Goal: Task Accomplishment & Management: Manage account settings

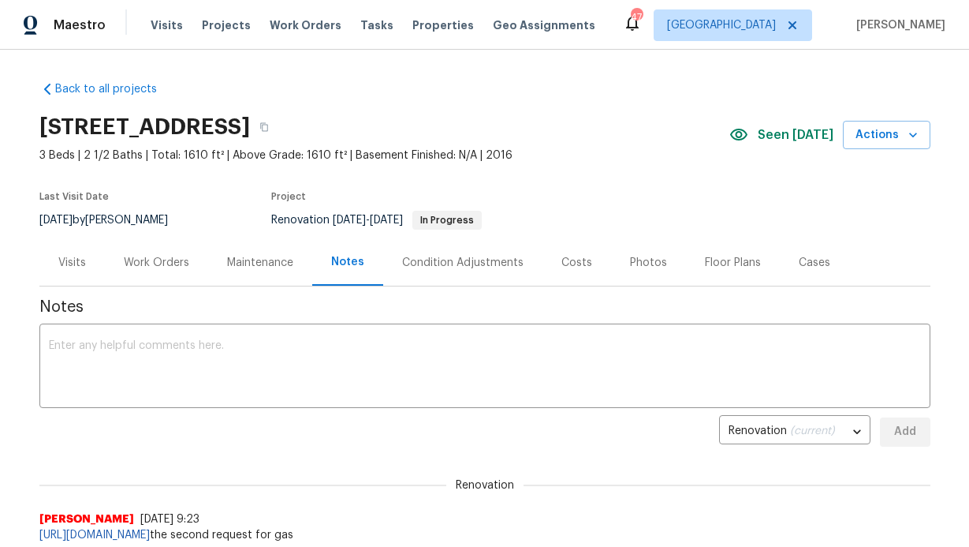
scroll to position [3, 0]
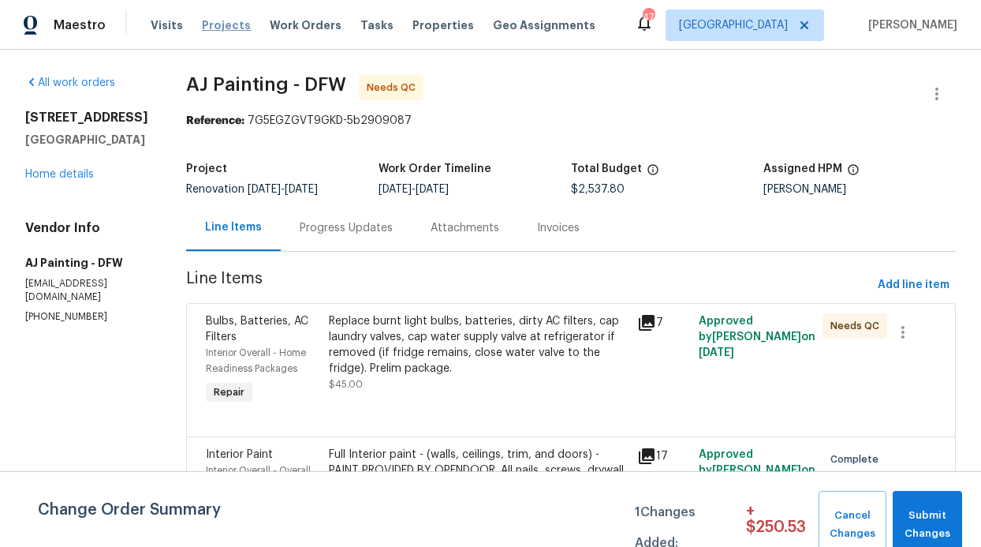
click at [206, 28] on span "Projects" at bounding box center [226, 25] width 49 height 16
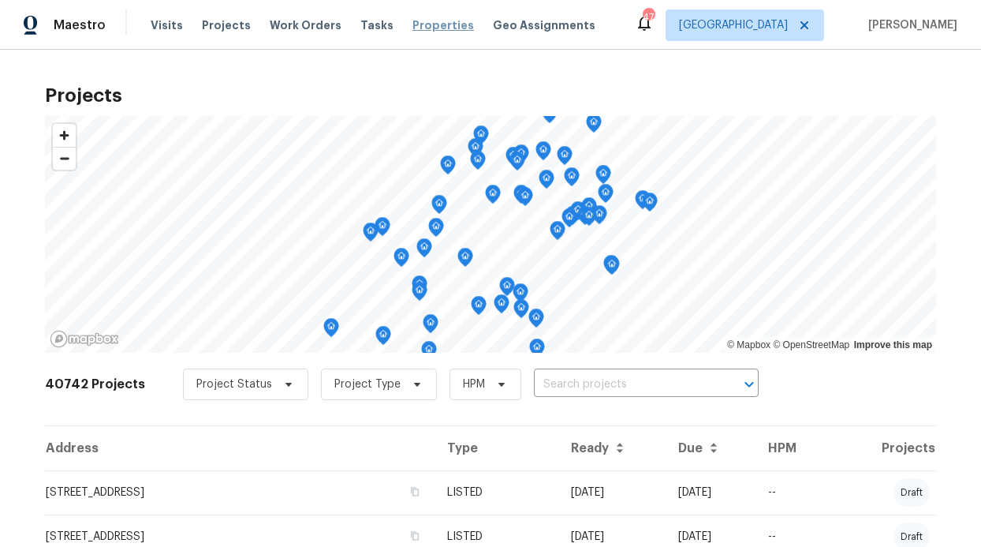
click at [418, 31] on span "Properties" at bounding box center [443, 25] width 62 height 16
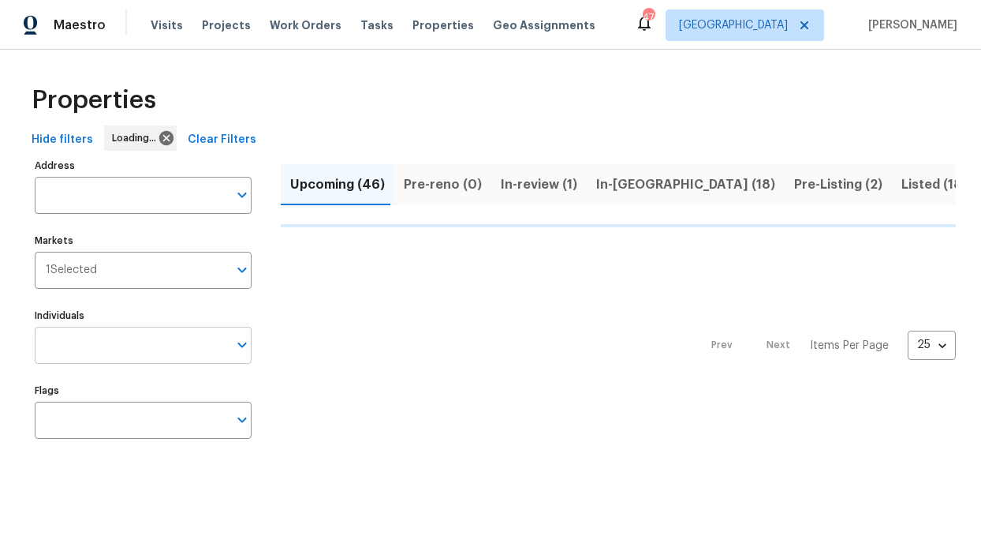
click at [95, 335] on input "Individuals" at bounding box center [131, 345] width 193 height 37
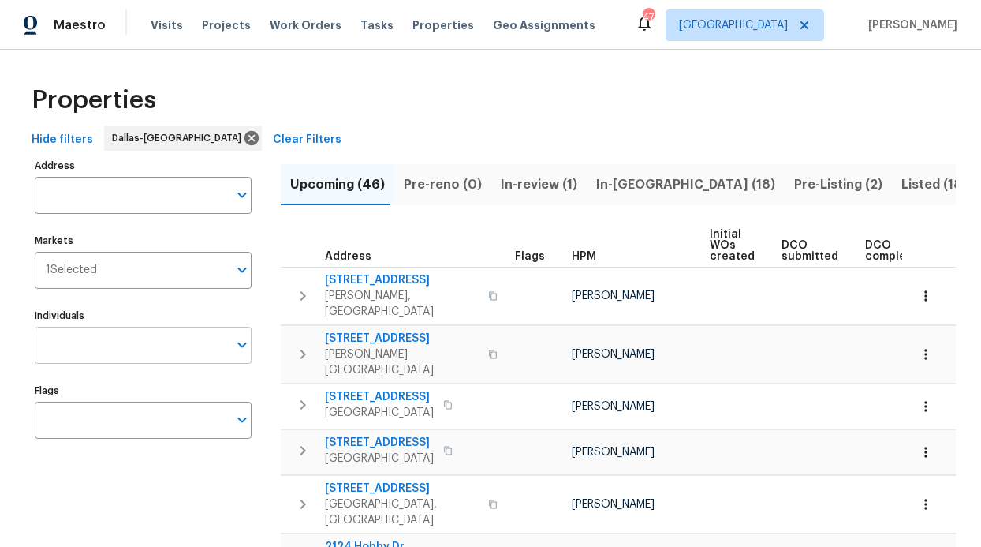
drag, startPoint x: 95, startPoint y: 335, endPoint x: 95, endPoint y: 353, distance: 17.4
click at [95, 349] on input "Individuals" at bounding box center [131, 345] width 193 height 37
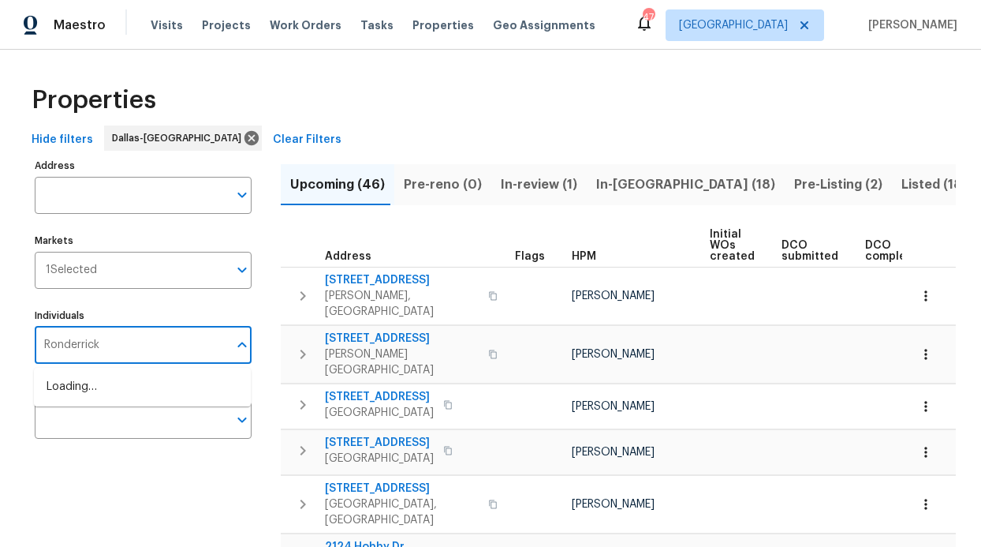
type input "Ronderrick"
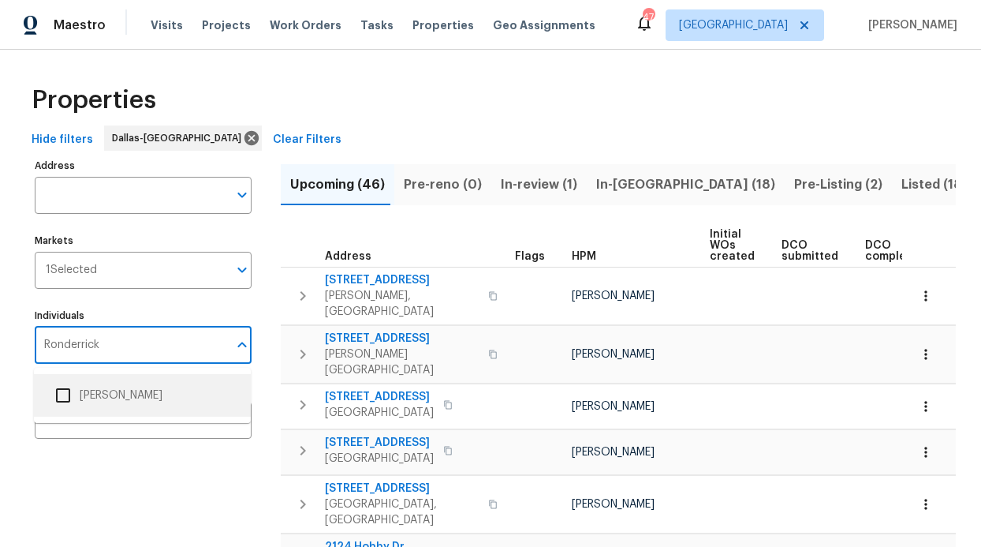
click at [110, 395] on li "[PERSON_NAME]" at bounding box center [143, 395] width 192 height 33
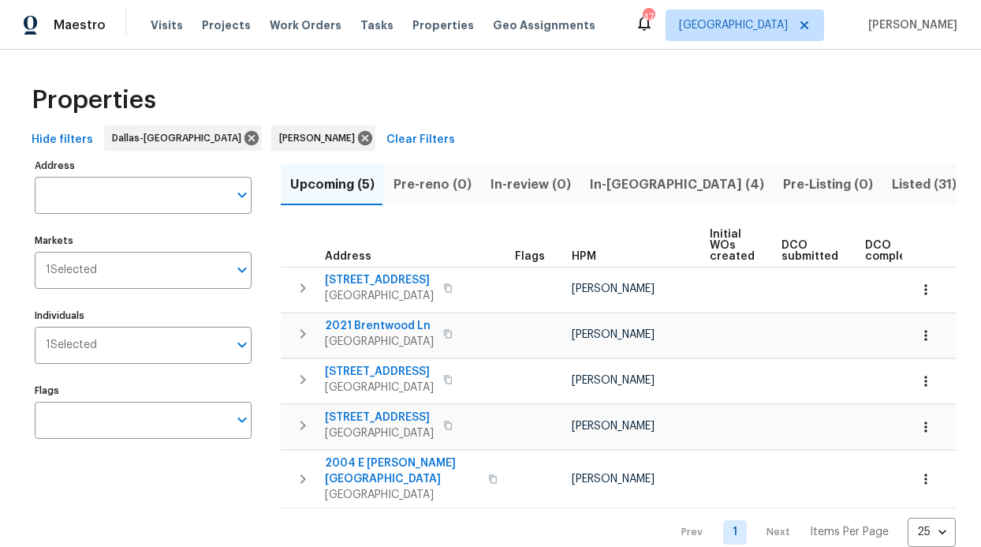
click at [631, 190] on span "In-reno (4)" at bounding box center [677, 185] width 174 height 22
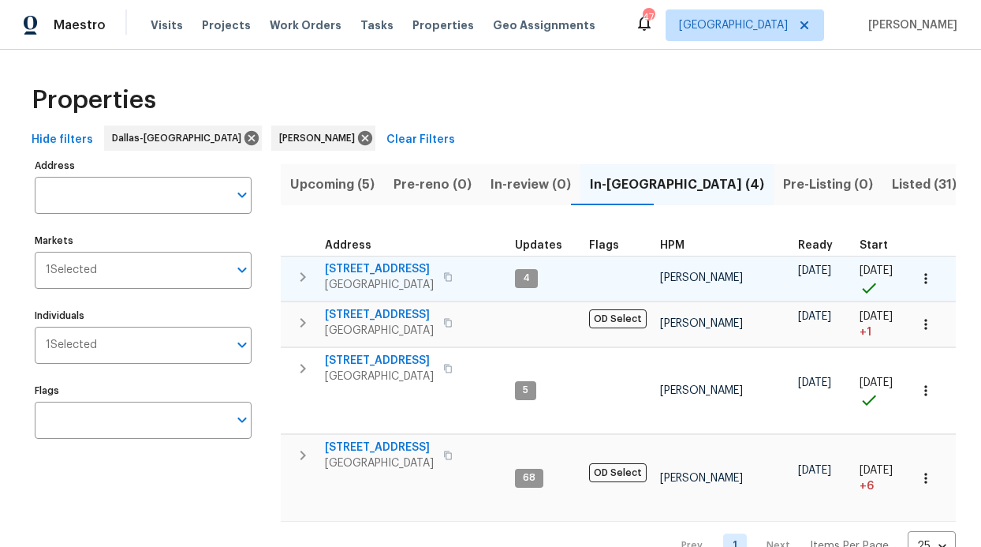
click at [381, 267] on span "4224 Tallulah Dr" at bounding box center [379, 269] width 109 height 16
click at [360, 269] on span "4224 Tallulah Dr" at bounding box center [379, 269] width 109 height 16
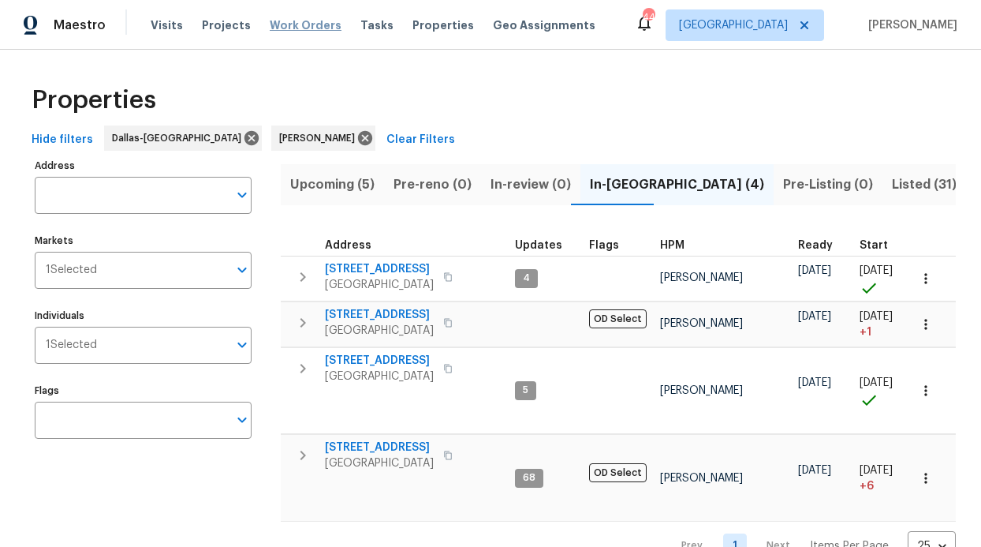
click at [290, 25] on span "Work Orders" at bounding box center [306, 25] width 72 height 16
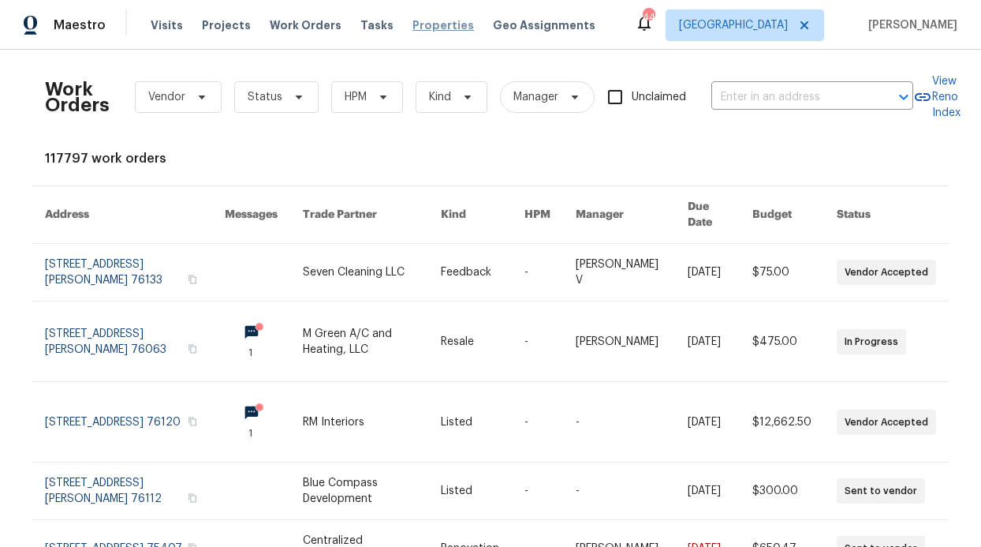
click at [416, 32] on span "Properties" at bounding box center [443, 25] width 62 height 16
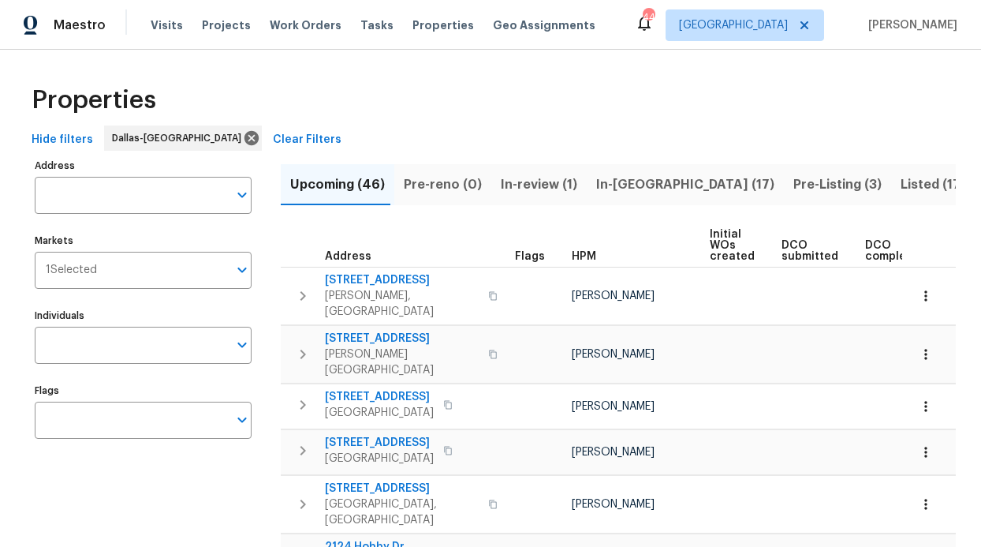
click at [255, 22] on div "Visits Projects Work Orders Tasks Properties Geo Assignments" at bounding box center [383, 25] width 464 height 32
click at [205, 24] on span "Projects" at bounding box center [226, 25] width 49 height 16
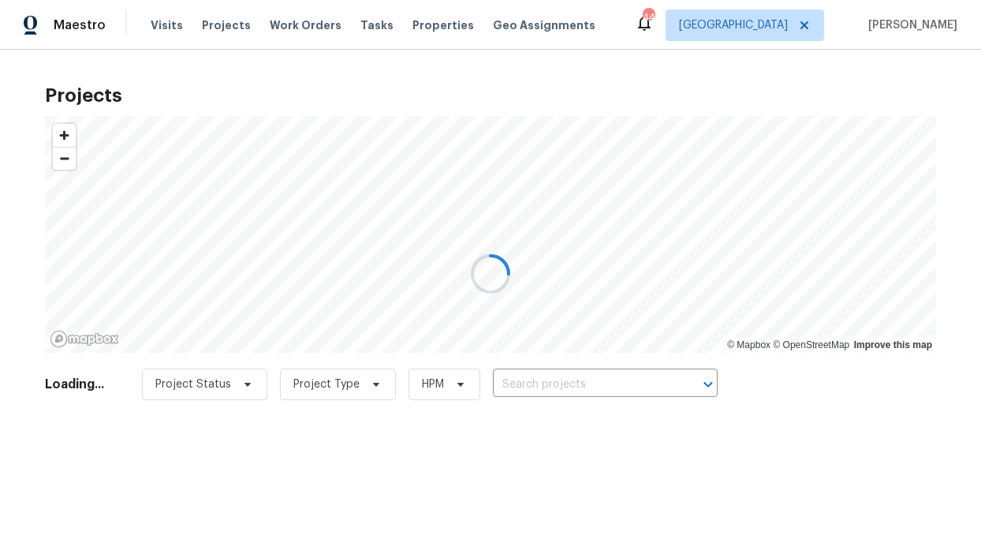
click at [298, 46] on div at bounding box center [490, 273] width 981 height 547
click at [297, 38] on div at bounding box center [490, 273] width 981 height 547
click at [298, 31] on div at bounding box center [490, 273] width 981 height 547
click at [298, 29] on div at bounding box center [490, 273] width 981 height 547
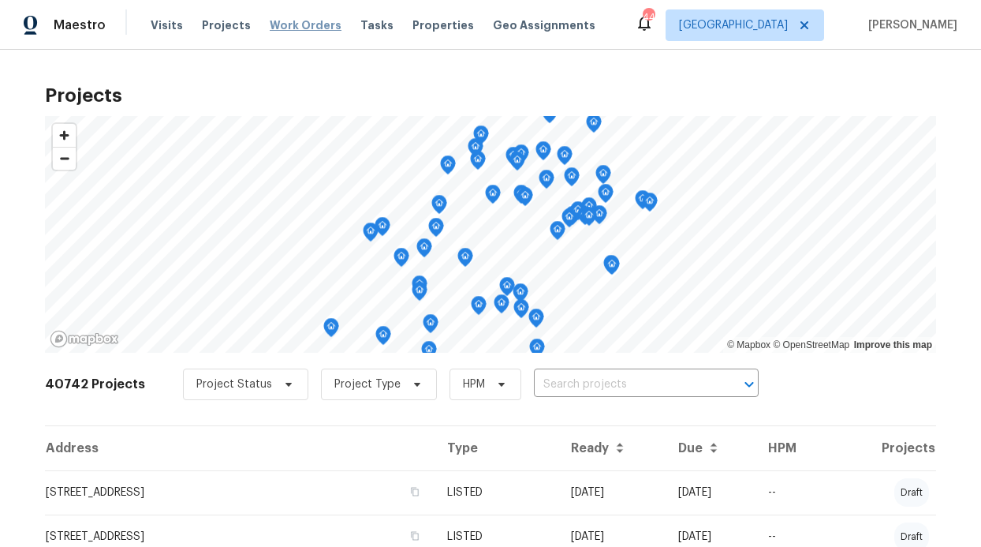
click at [299, 26] on span "Work Orders" at bounding box center [306, 25] width 72 height 16
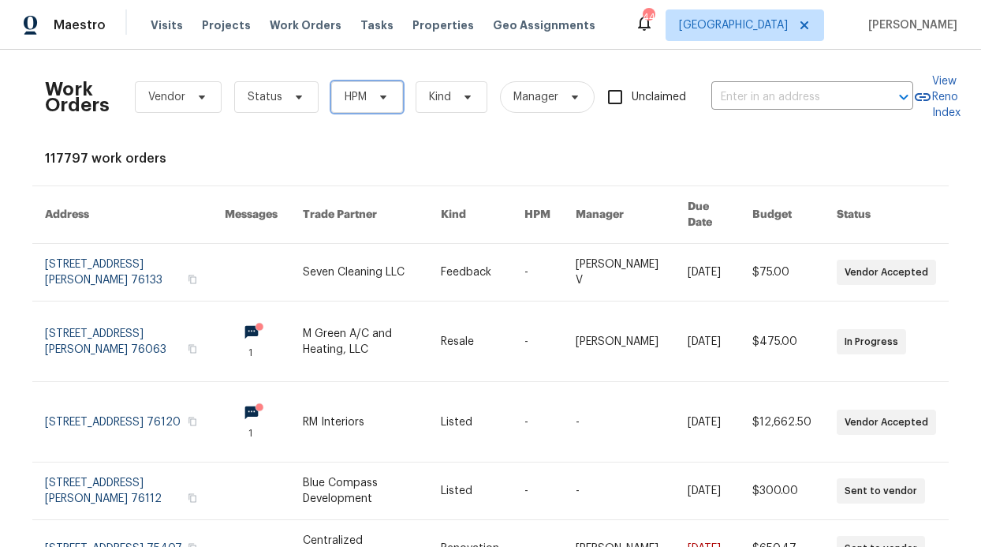
click at [377, 103] on icon at bounding box center [383, 97] width 13 height 13
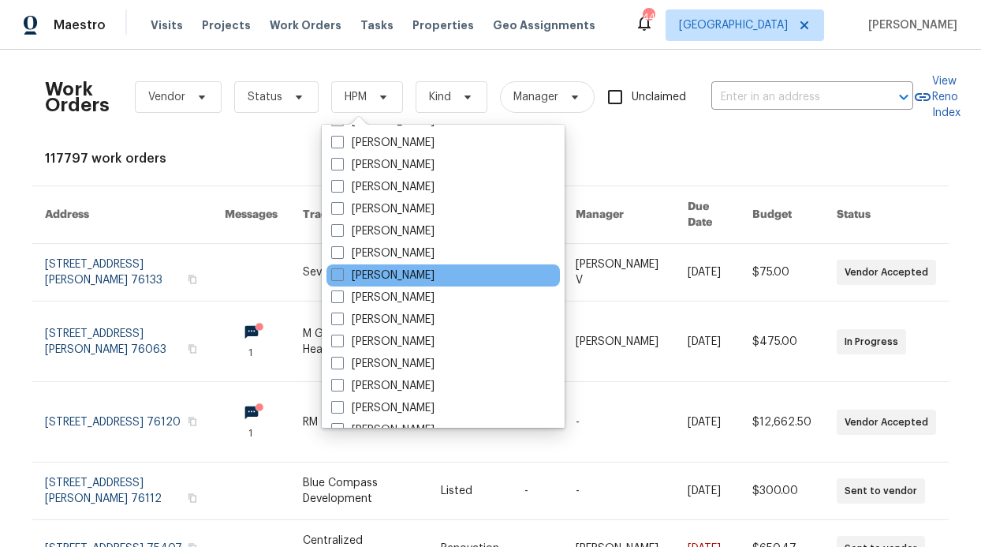
scroll to position [880, 0]
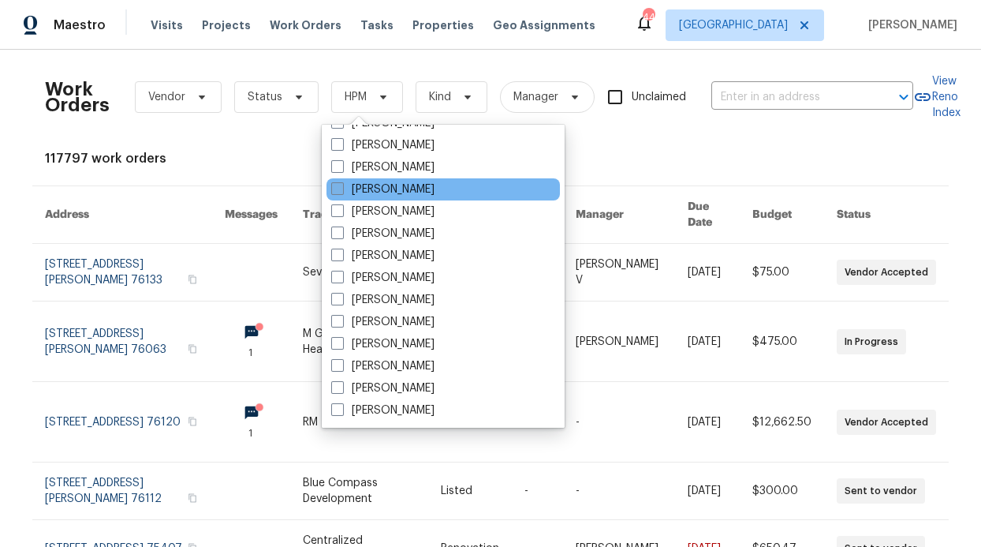
click at [428, 189] on label "[PERSON_NAME]" at bounding box center [382, 189] width 103 height 16
click at [341, 189] on input "[PERSON_NAME]" at bounding box center [336, 186] width 10 height 10
checkbox input "true"
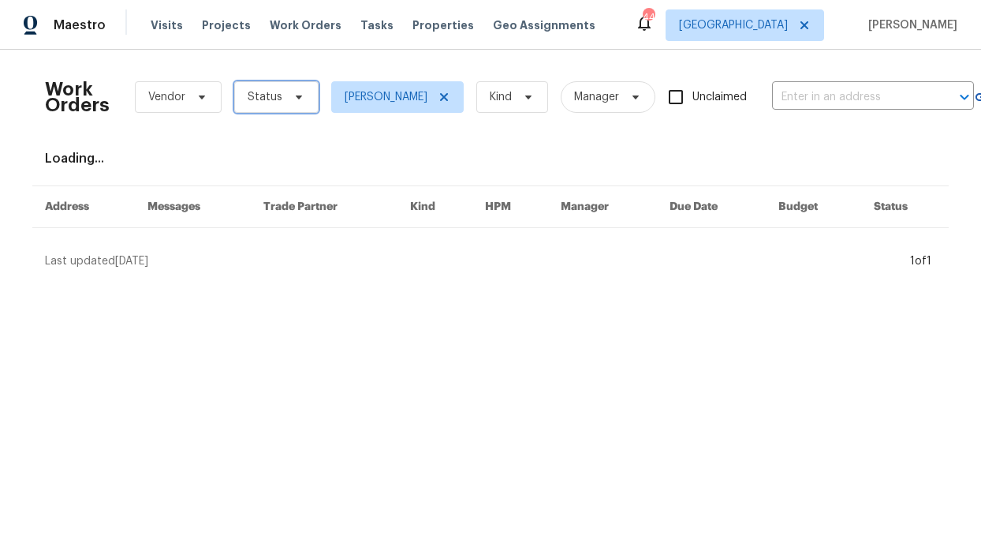
click at [253, 110] on span "Status" at bounding box center [276, 97] width 84 height 32
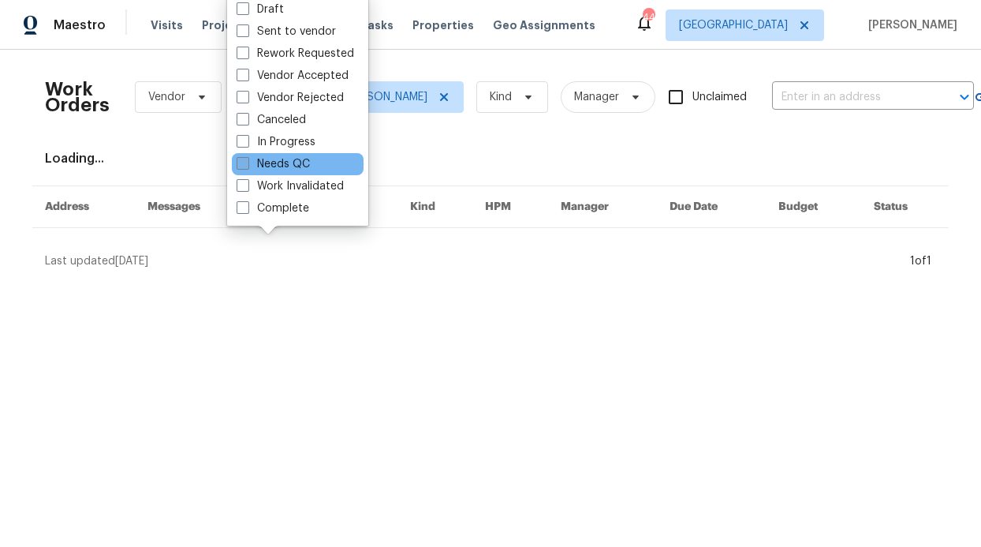
click at [294, 167] on label "Needs QC" at bounding box center [273, 164] width 73 height 16
click at [247, 166] on input "Needs QC" at bounding box center [242, 161] width 10 height 10
checkbox input "true"
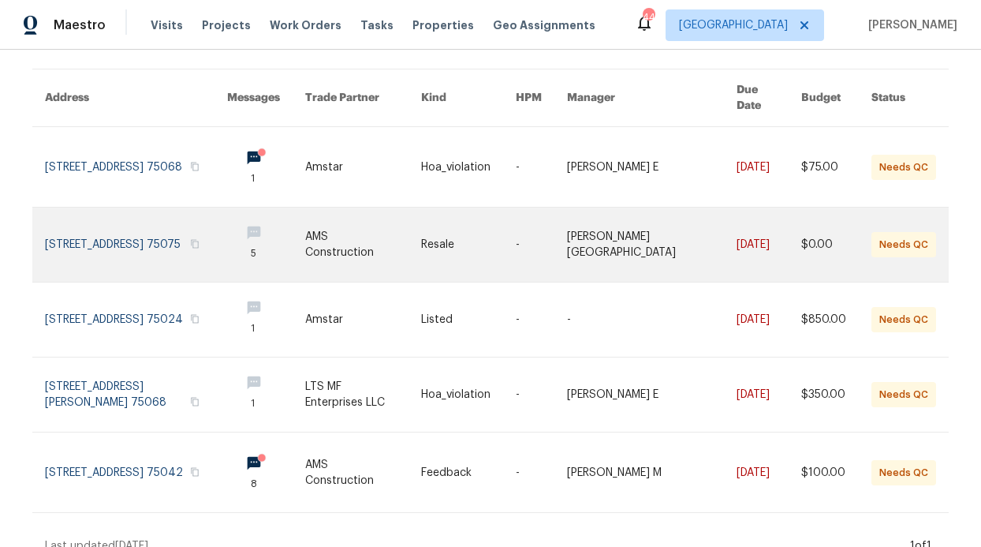
scroll to position [103, 0]
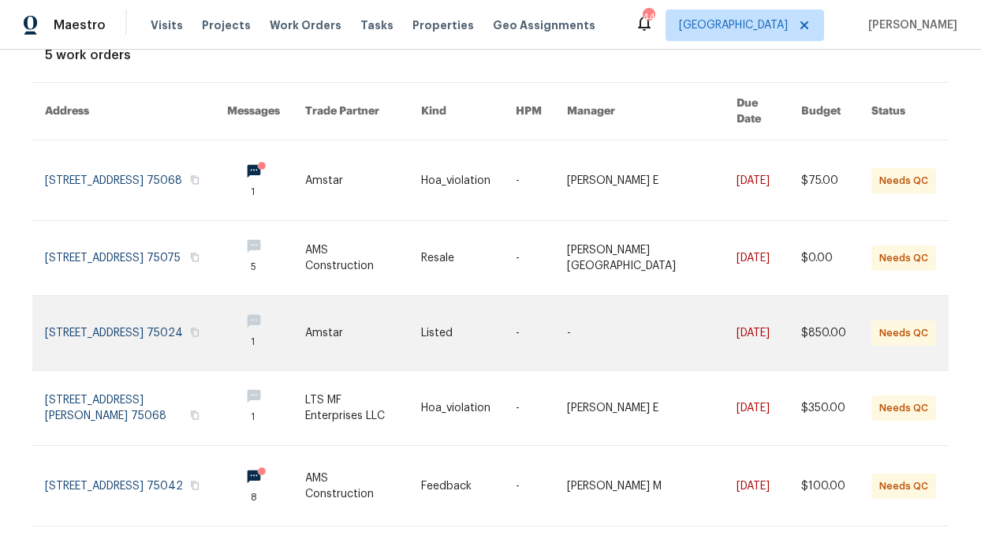
click at [280, 302] on link at bounding box center [266, 333] width 78 height 74
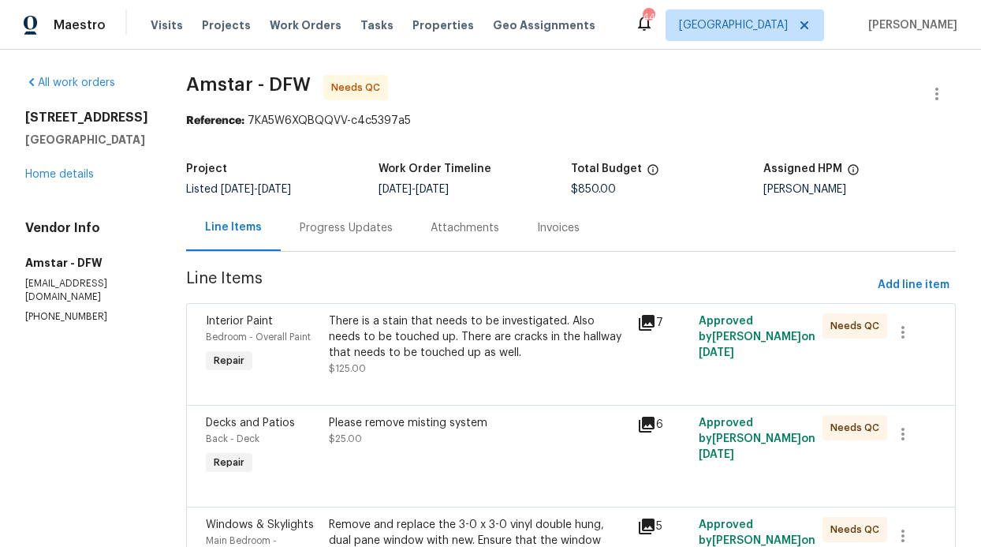
click at [446, 353] on div "There is a stain that needs to be investigated. Also needs to be touched up. Th…" at bounding box center [478, 336] width 299 height 47
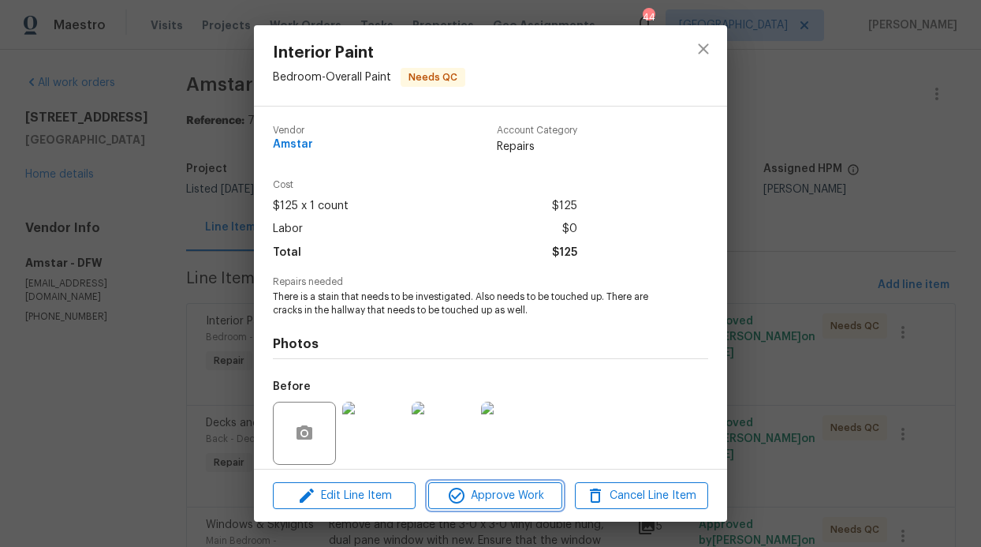
click at [472, 486] on span "Approve Work" at bounding box center [495, 496] width 124 height 20
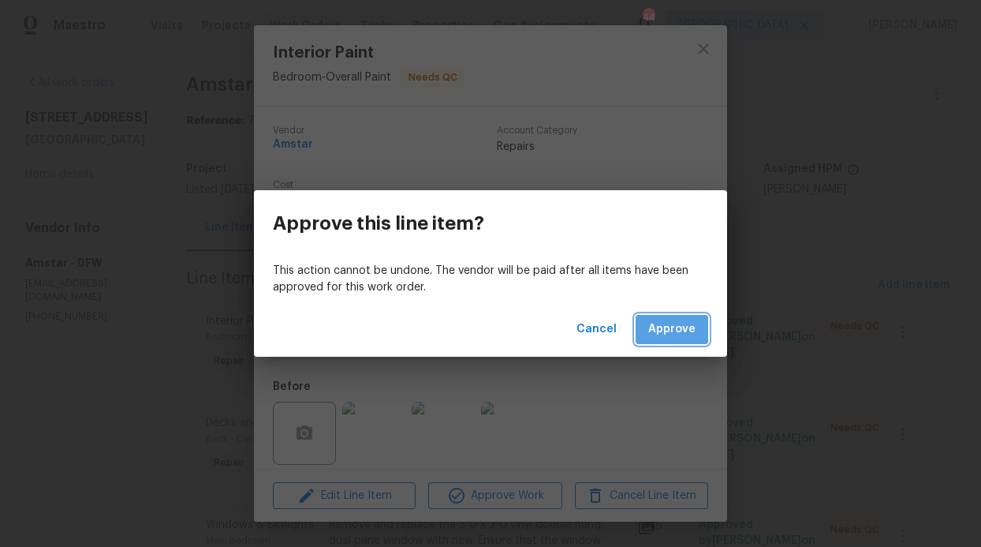
click at [672, 327] on span "Approve" at bounding box center [671, 329] width 47 height 20
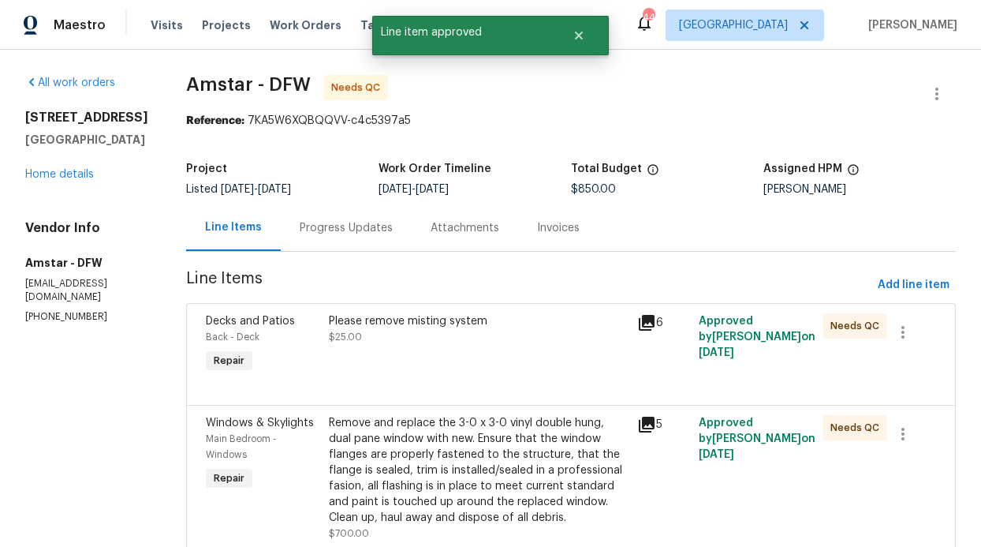
click at [472, 361] on div "Please remove misting system $25.00" at bounding box center [478, 344] width 308 height 73
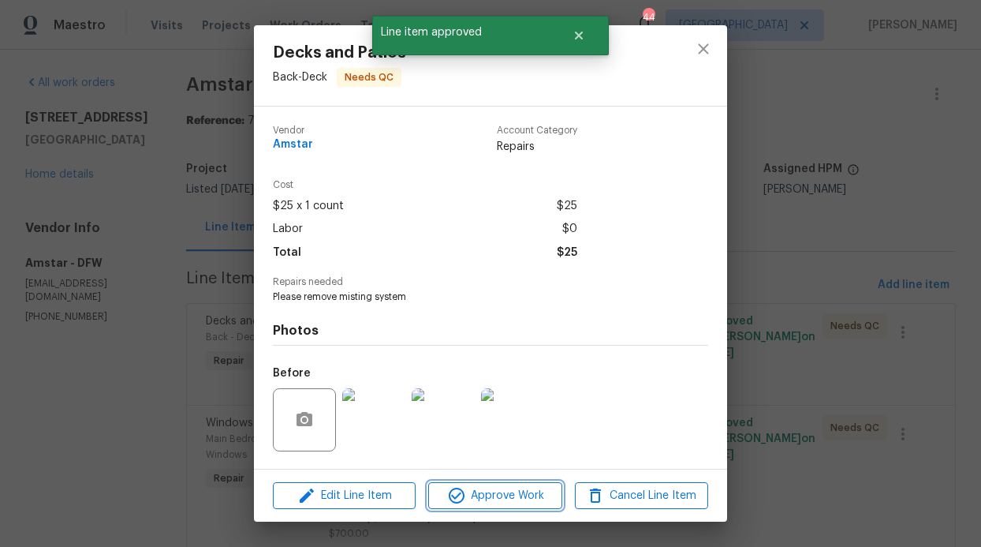
click at [479, 498] on span "Approve Work" at bounding box center [495, 496] width 124 height 20
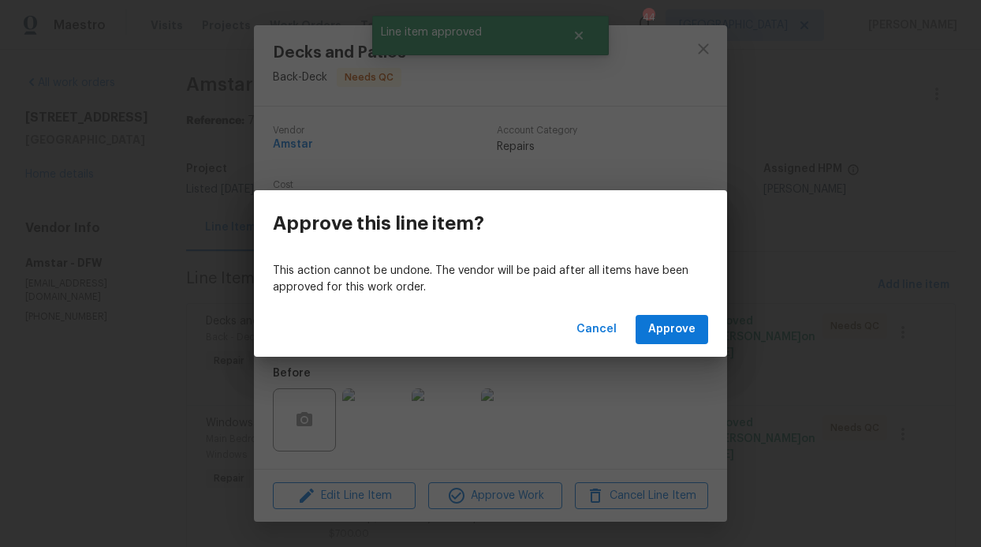
click at [647, 347] on div "Cancel Approve" at bounding box center [490, 329] width 473 height 54
click at [653, 334] on span "Approve" at bounding box center [671, 329] width 47 height 20
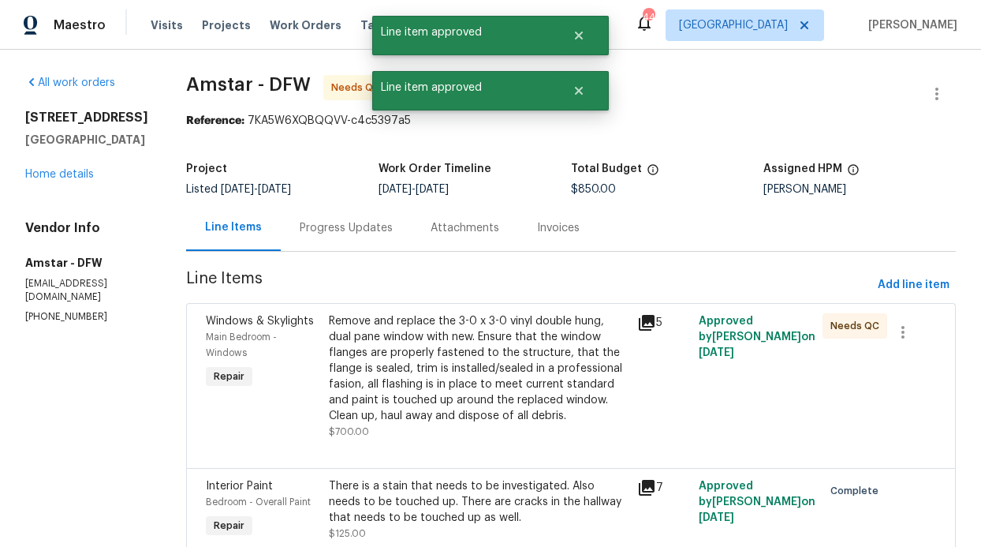
click at [486, 342] on div "Remove and replace the 3-0 x 3-0 vinyl double hung, dual pane window with new. …" at bounding box center [478, 368] width 299 height 110
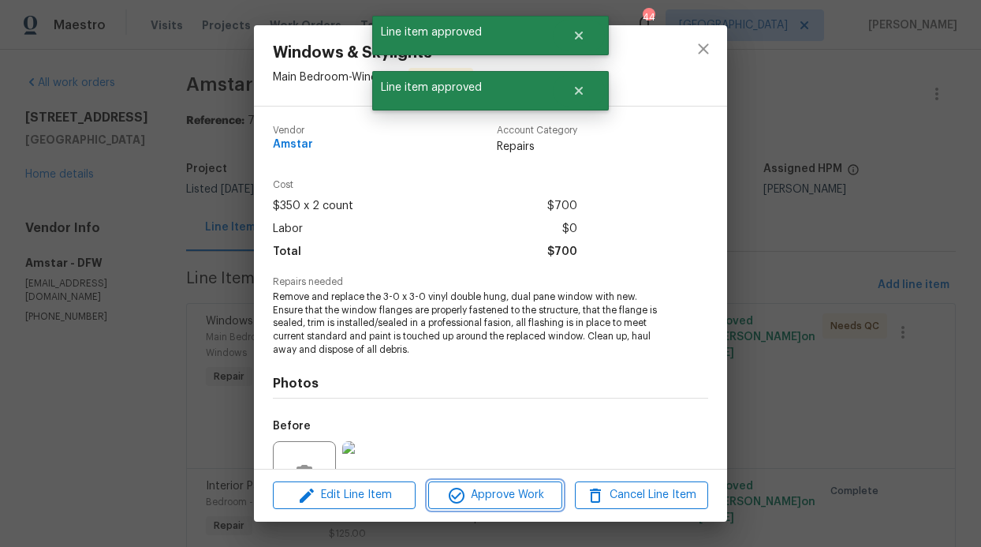
click at [464, 497] on icon "button" at bounding box center [457, 495] width 16 height 16
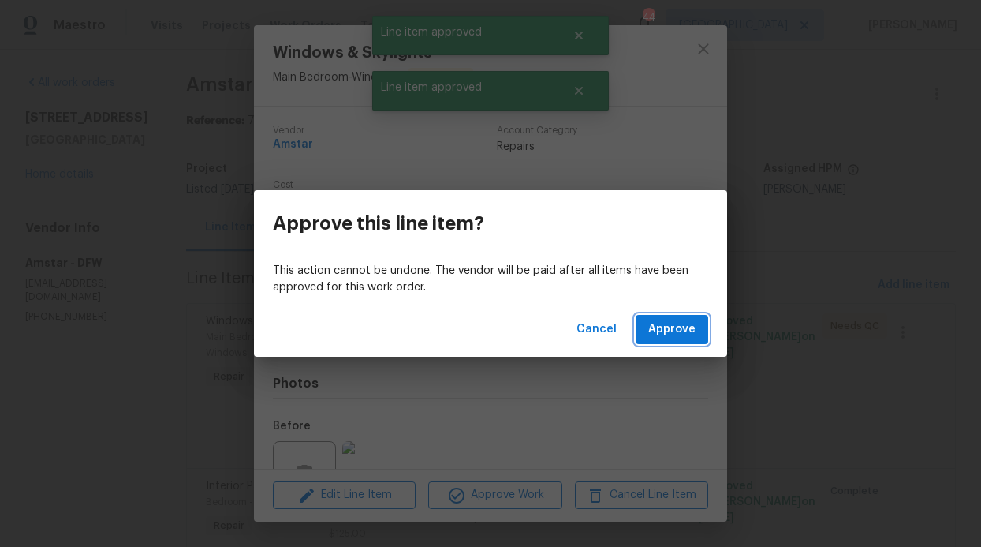
click at [695, 321] on span "Approve" at bounding box center [671, 329] width 47 height 20
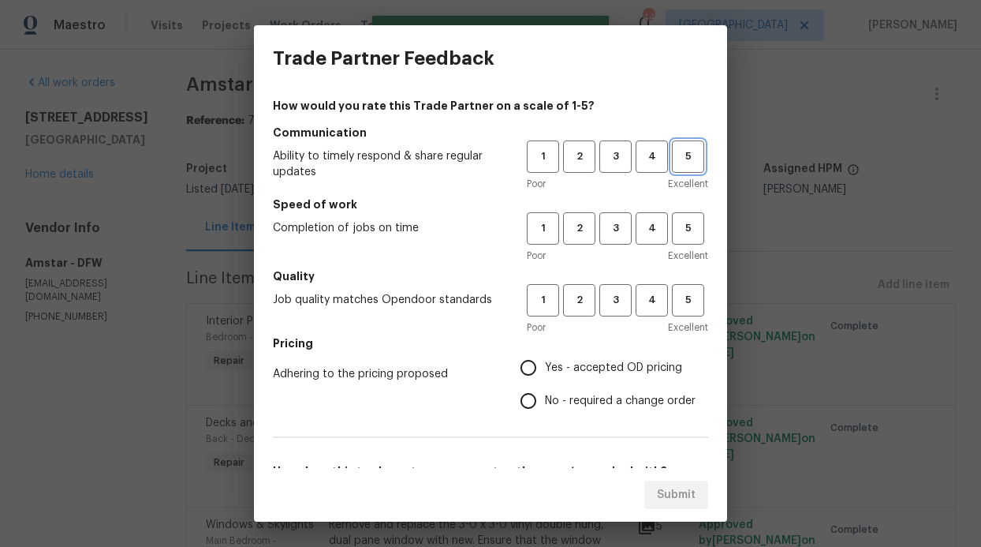
click at [689, 170] on button "5" at bounding box center [688, 156] width 32 height 32
click at [689, 221] on span "5" at bounding box center [688, 228] width 29 height 18
click at [678, 303] on span "5" at bounding box center [688, 300] width 29 height 18
click at [594, 364] on span "Yes - accepted OD pricing" at bounding box center [613, 368] width 137 height 17
click at [545, 364] on input "Yes - accepted OD pricing" at bounding box center [528, 367] width 33 height 33
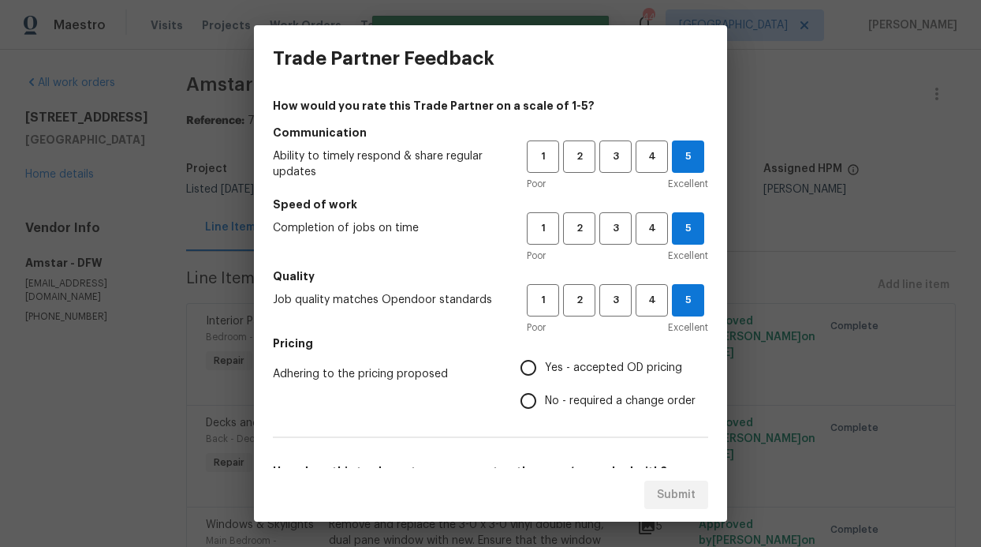
radio input "true"
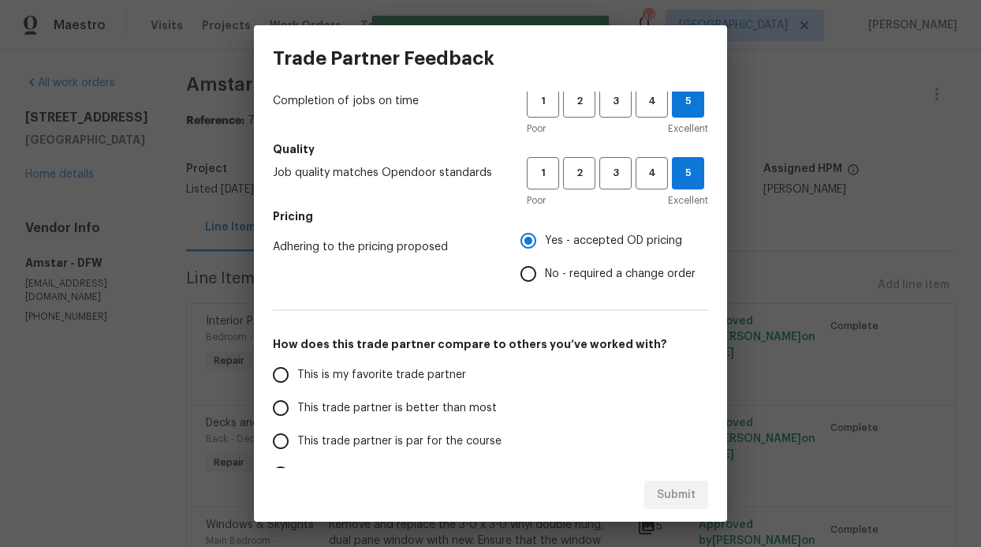
scroll to position [254, 0]
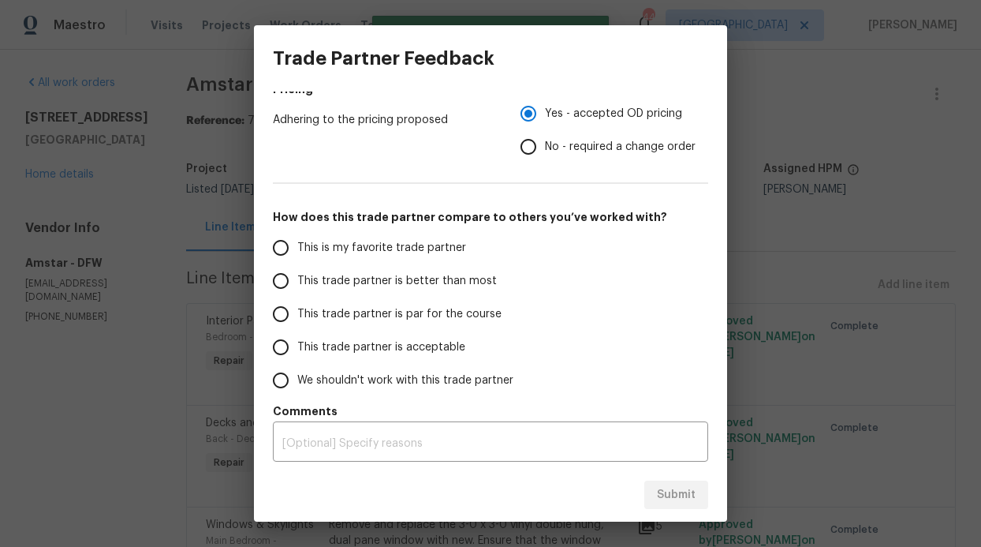
click at [333, 264] on label "This trade partner is better than most" at bounding box center [388, 280] width 249 height 33
click at [297, 264] on input "This trade partner is better than most" at bounding box center [280, 280] width 33 height 33
click at [691, 506] on button "Submit" at bounding box center [676, 494] width 64 height 29
radio input "true"
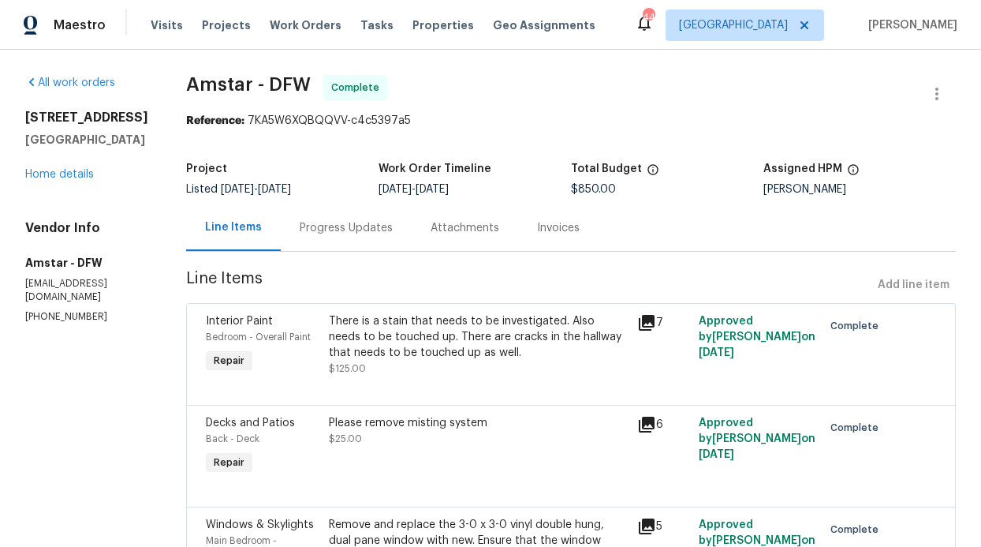
radio input "false"
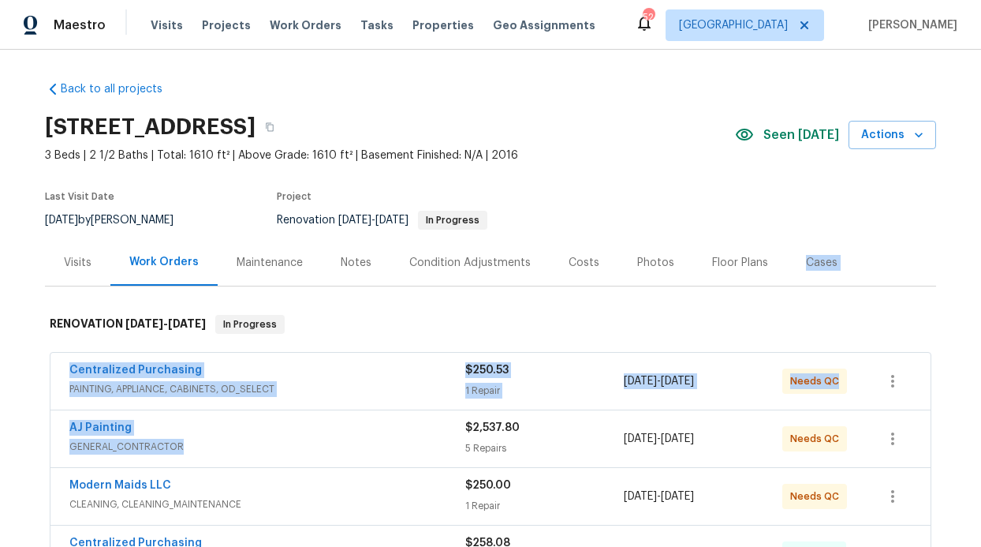
drag, startPoint x: 760, startPoint y: 268, endPoint x: 282, endPoint y: 557, distance: 559.0
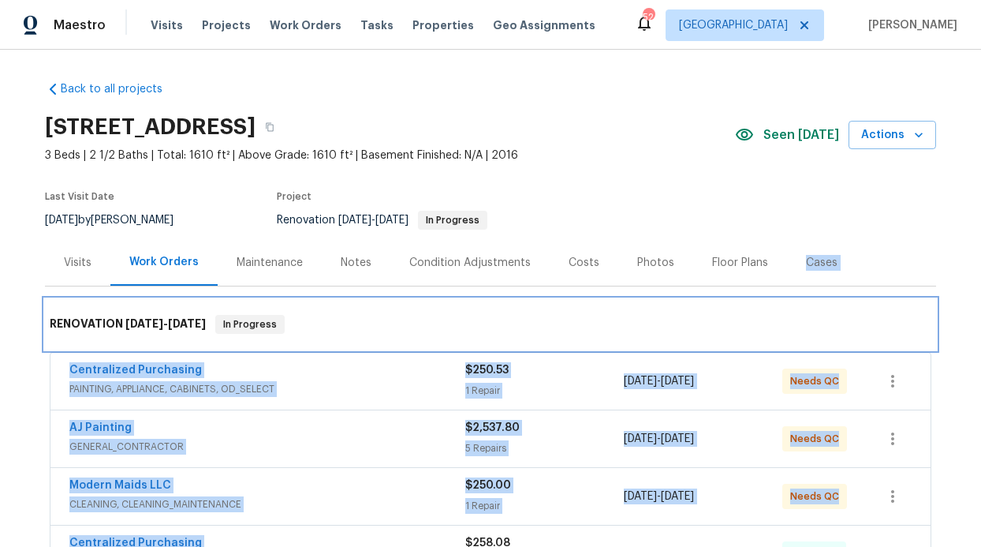
click at [459, 323] on div "RENOVATION 8/18/25 - 8/21/25 In Progress" at bounding box center [491, 324] width 882 height 19
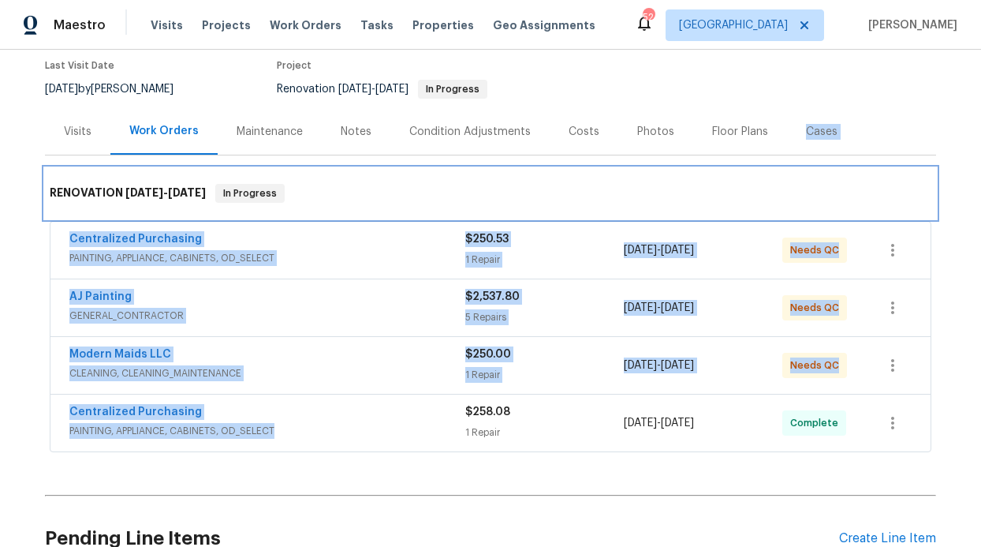
scroll to position [136, 0]
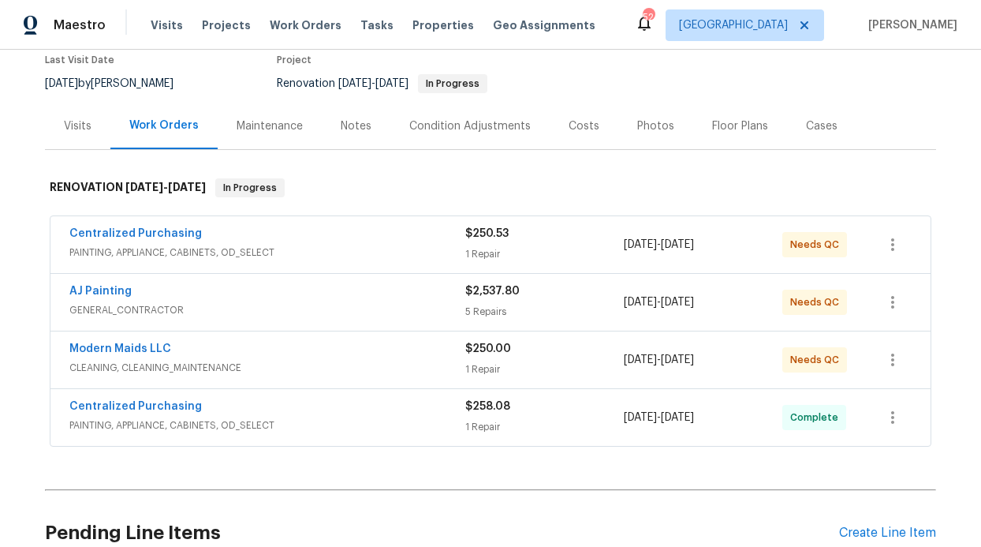
click at [341, 132] on div "Notes" at bounding box center [356, 126] width 31 height 16
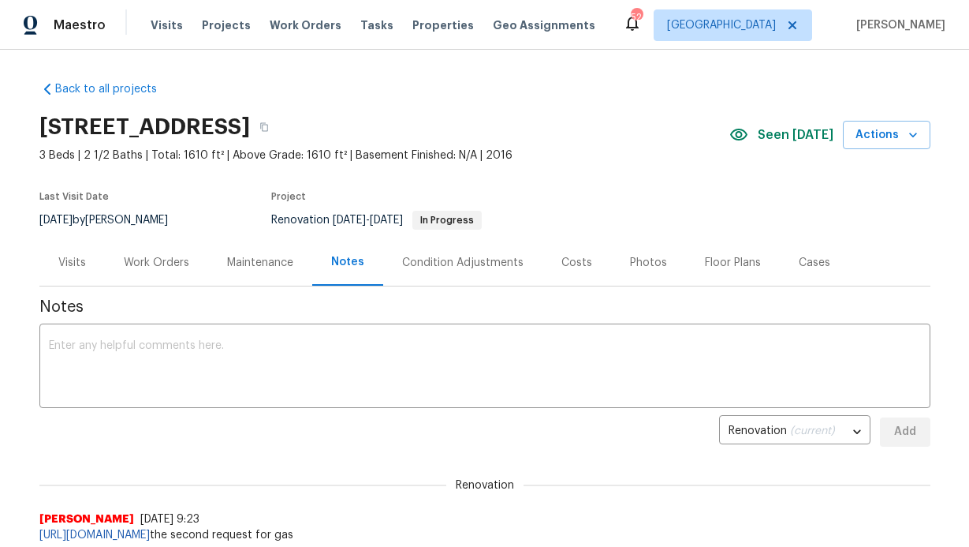
click at [180, 258] on div "Work Orders" at bounding box center [156, 263] width 65 height 16
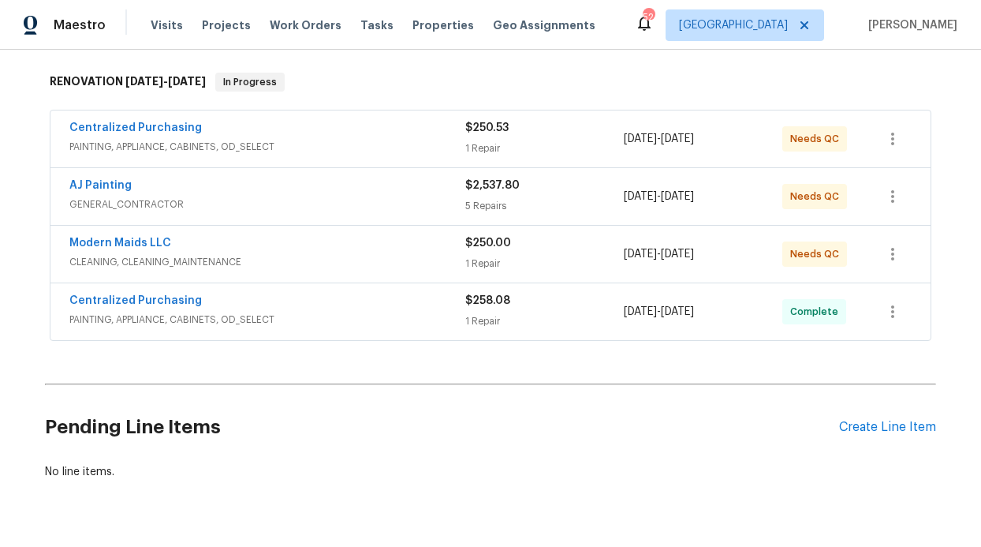
scroll to position [243, 0]
click at [271, 241] on div "Modern Maids LLC" at bounding box center [267, 243] width 396 height 19
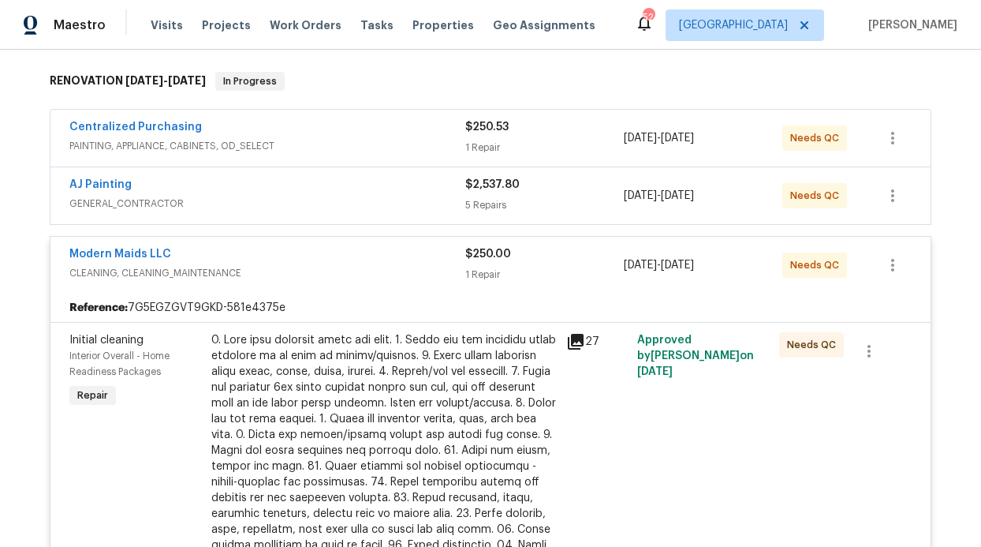
click at [371, 368] on div at bounding box center [383, 497] width 345 height 331
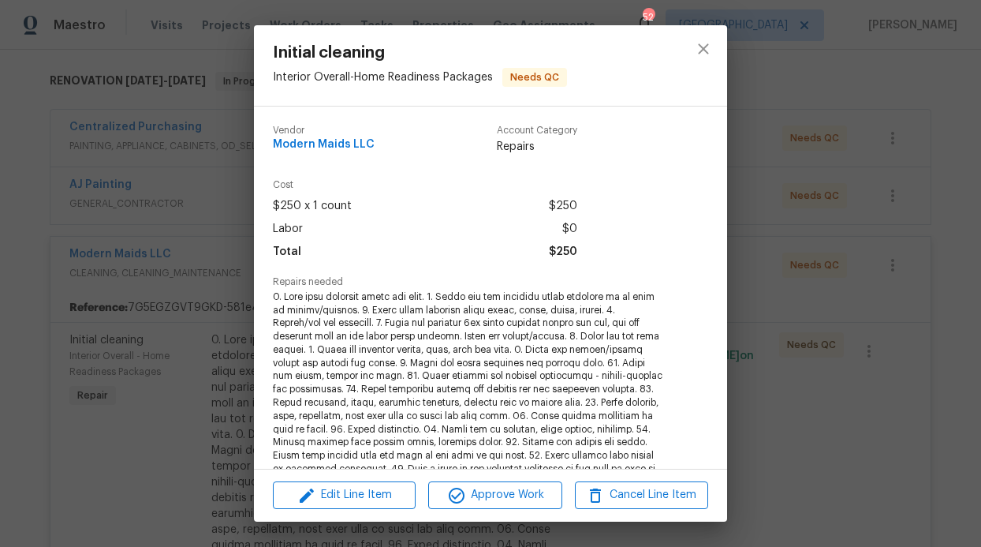
click at [496, 478] on div "Edit Line Item Approve Work Cancel Line Item" at bounding box center [490, 494] width 473 height 53
click at [494, 488] on span "Approve Work" at bounding box center [495, 495] width 124 height 20
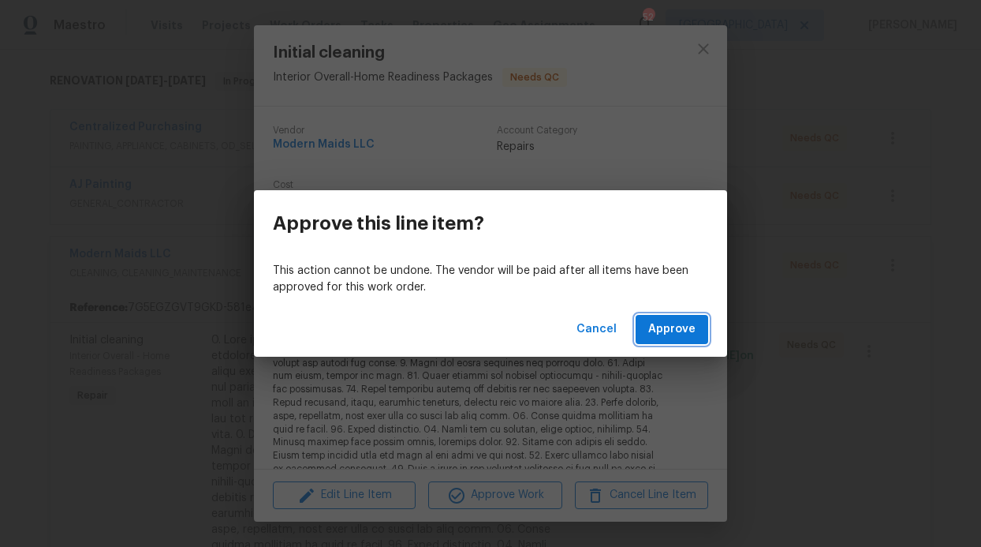
click at [683, 319] on button "Approve" at bounding box center [672, 329] width 73 height 29
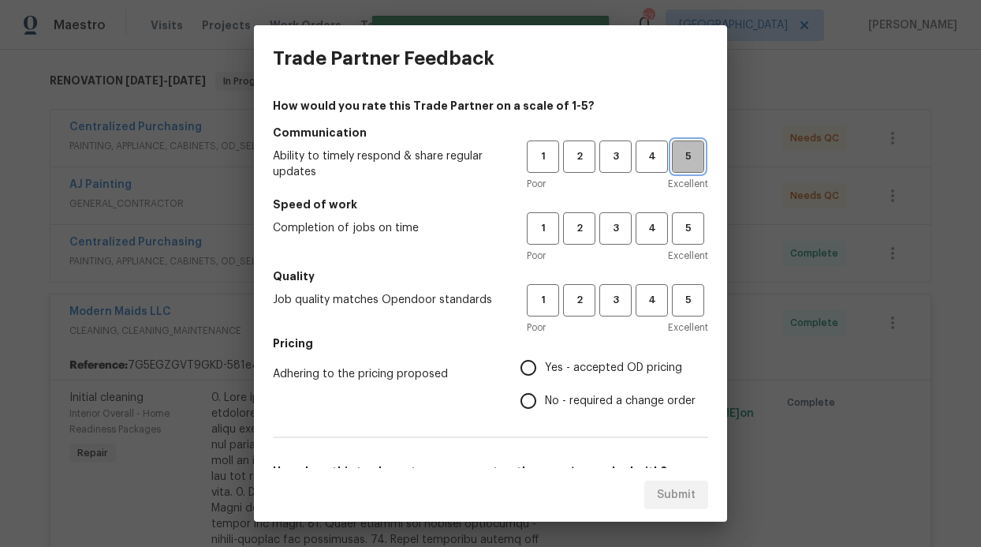
click at [685, 154] on span "5" at bounding box center [688, 156] width 29 height 18
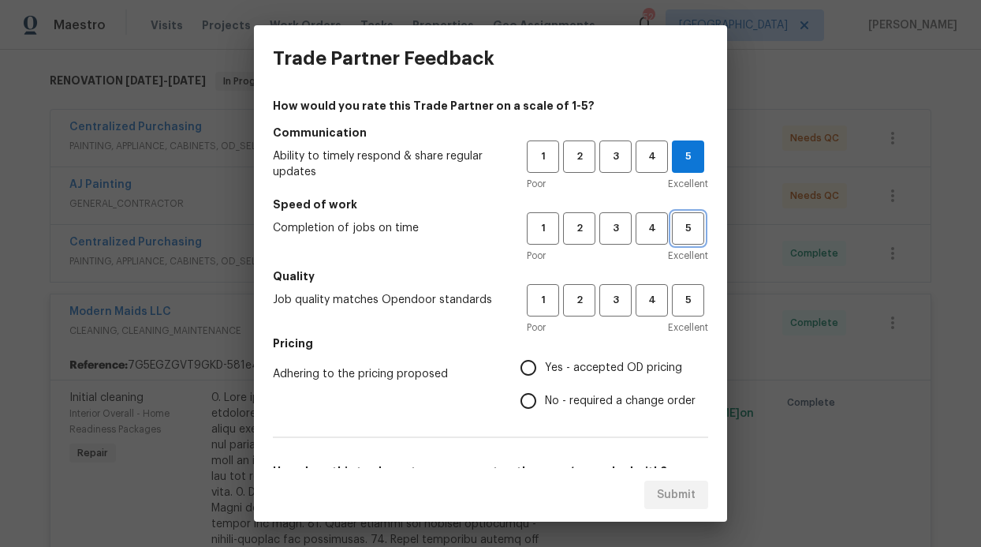
click at [686, 228] on span "5" at bounding box center [688, 228] width 29 height 18
click at [652, 297] on span "4" at bounding box center [651, 300] width 29 height 18
click at [548, 368] on span "Yes - accepted OD pricing" at bounding box center [613, 368] width 137 height 17
click at [545, 368] on input "Yes - accepted OD pricing" at bounding box center [528, 367] width 33 height 33
radio input "true"
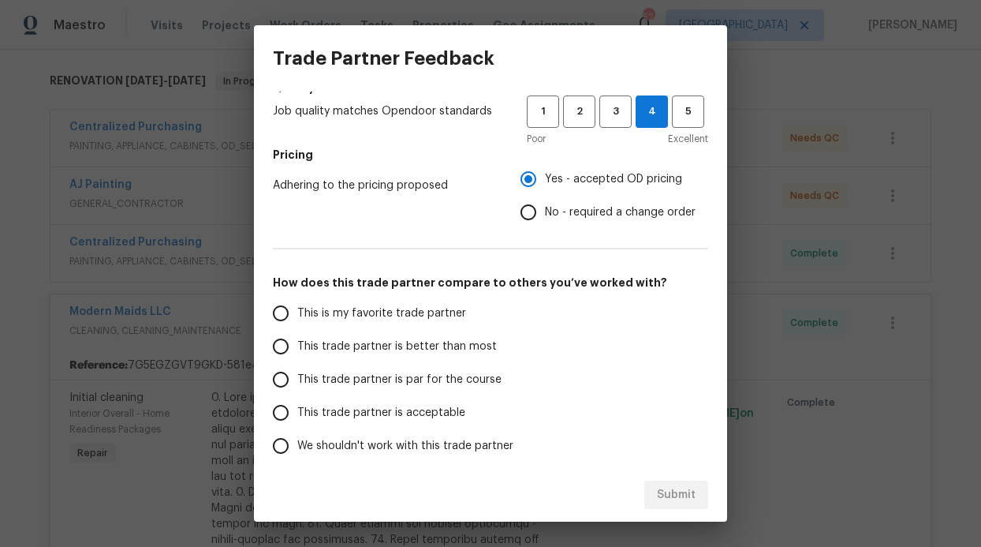
scroll to position [254, 0]
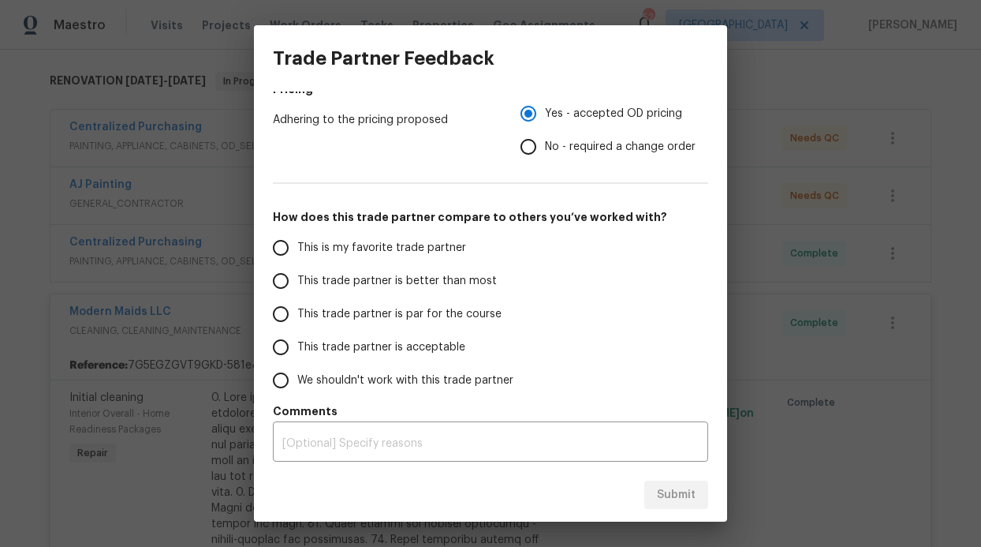
click at [442, 289] on label "This trade partner is better than most" at bounding box center [388, 280] width 249 height 33
click at [297, 289] on input "This trade partner is better than most" at bounding box center [280, 280] width 33 height 33
click at [704, 487] on button "Submit" at bounding box center [676, 494] width 64 height 29
radio input "true"
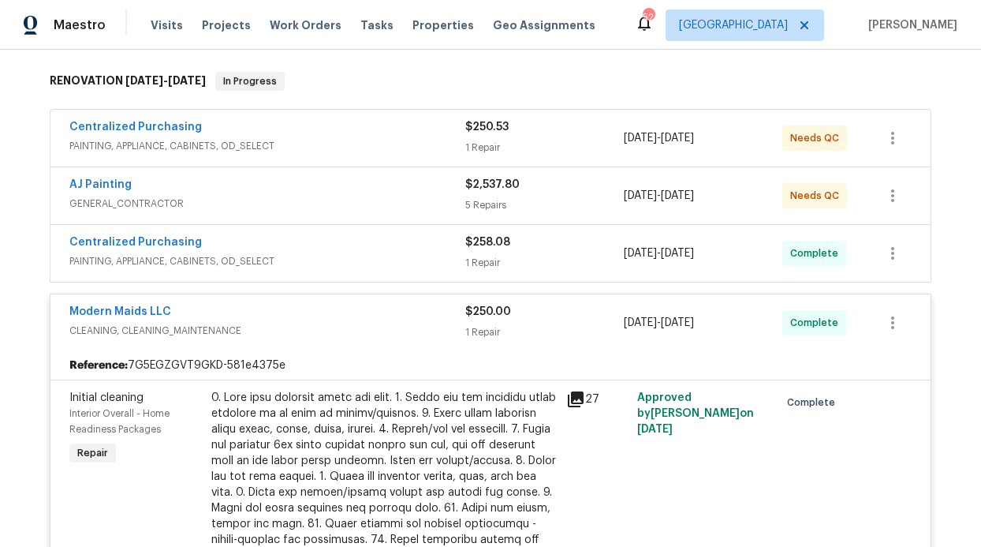
radio input "false"
click at [233, 168] on div "AJ Painting GENERAL_CONTRACTOR $2,537.80 5 Repairs 8/18/2025 - 8/21/2025 Needs …" at bounding box center [490, 195] width 880 height 57
click at [230, 184] on div "AJ Painting" at bounding box center [267, 186] width 396 height 19
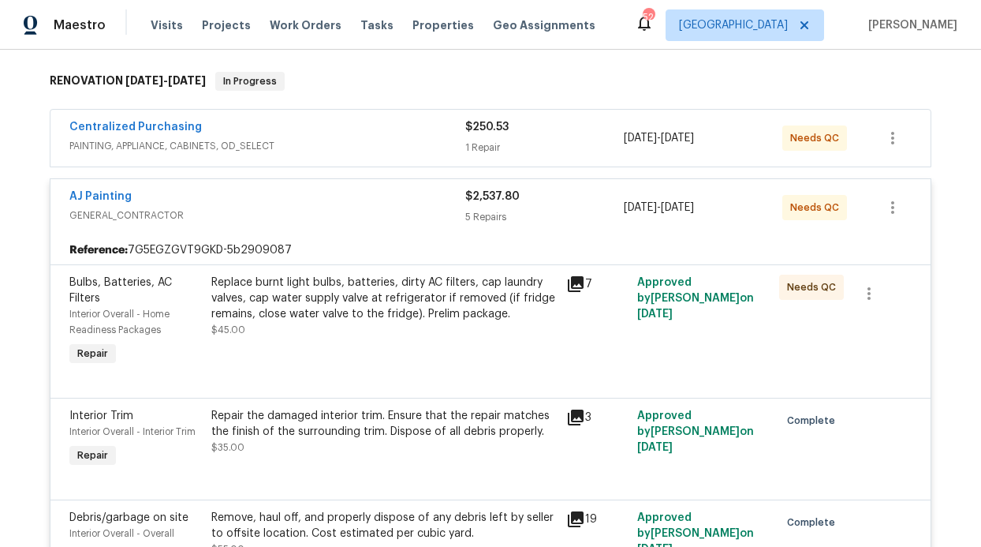
click at [421, 330] on div "Replace burnt light bulbs, batteries, dirty AC filters, cap laundry valves, cap…" at bounding box center [383, 305] width 345 height 63
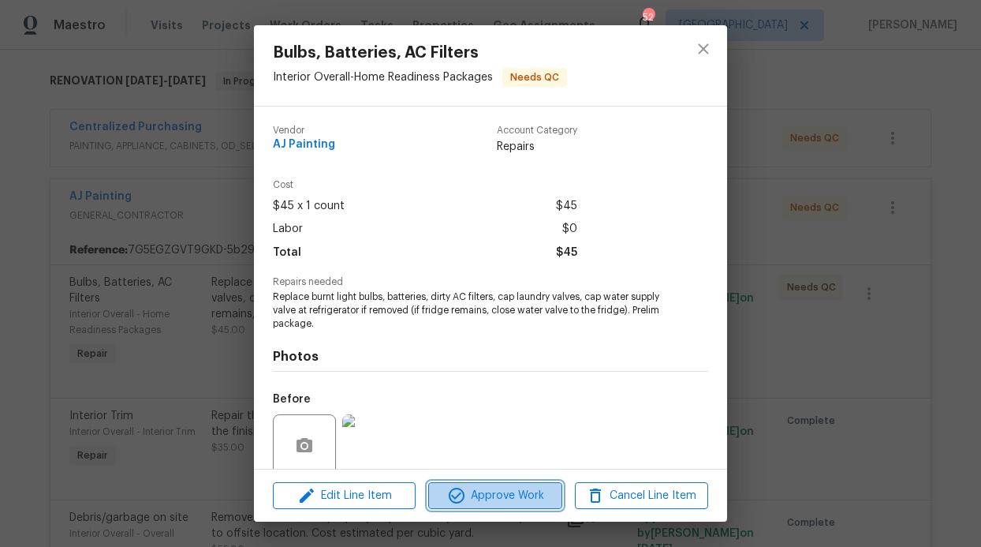
click at [495, 498] on span "Approve Work" at bounding box center [495, 496] width 124 height 20
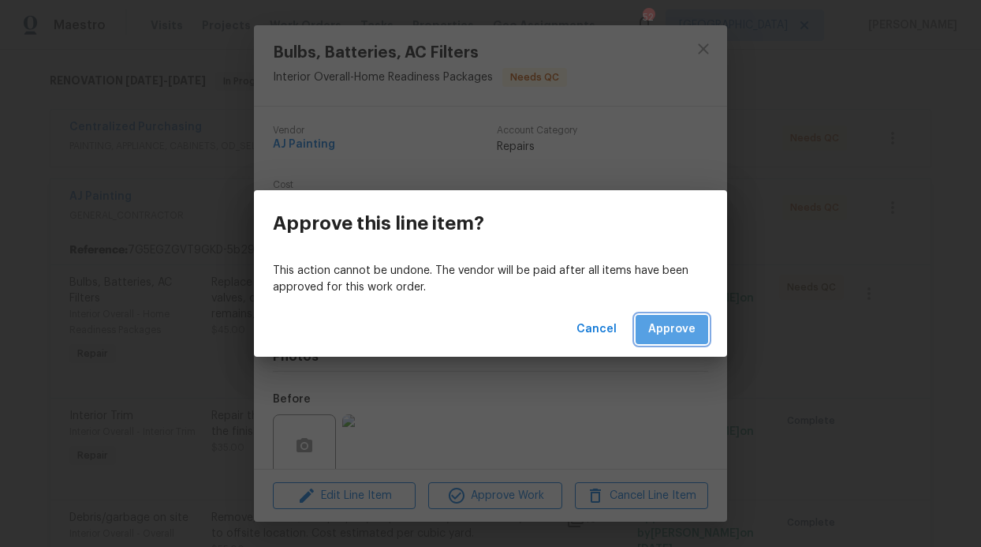
click at [704, 331] on button "Approve" at bounding box center [672, 329] width 73 height 29
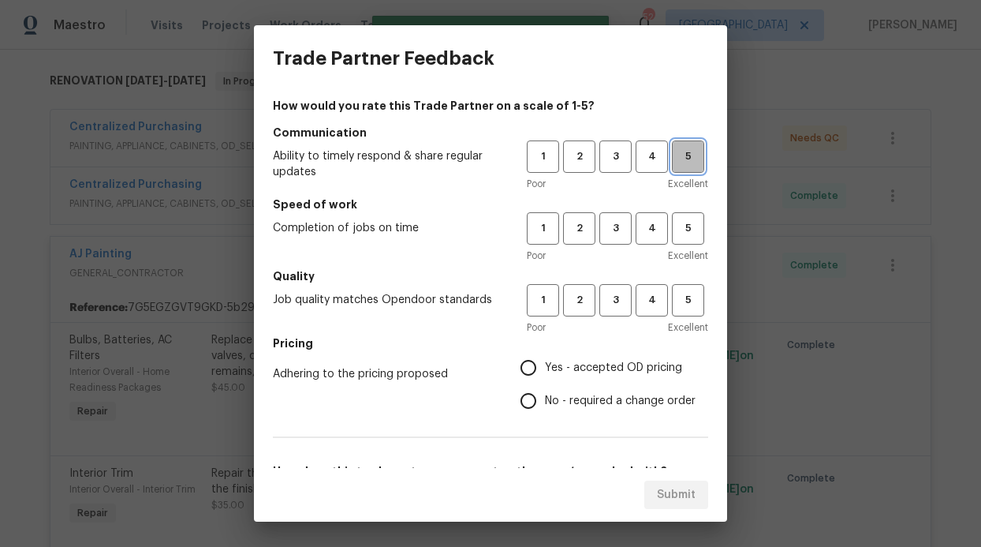
click at [674, 165] on span "5" at bounding box center [688, 156] width 29 height 18
click at [674, 235] on span "5" at bounding box center [688, 228] width 29 height 18
click at [637, 294] on span "4" at bounding box center [651, 300] width 29 height 18
click at [539, 388] on label "No - required a change order" at bounding box center [604, 400] width 184 height 33
click at [539, 388] on input "No - required a change order" at bounding box center [528, 400] width 33 height 33
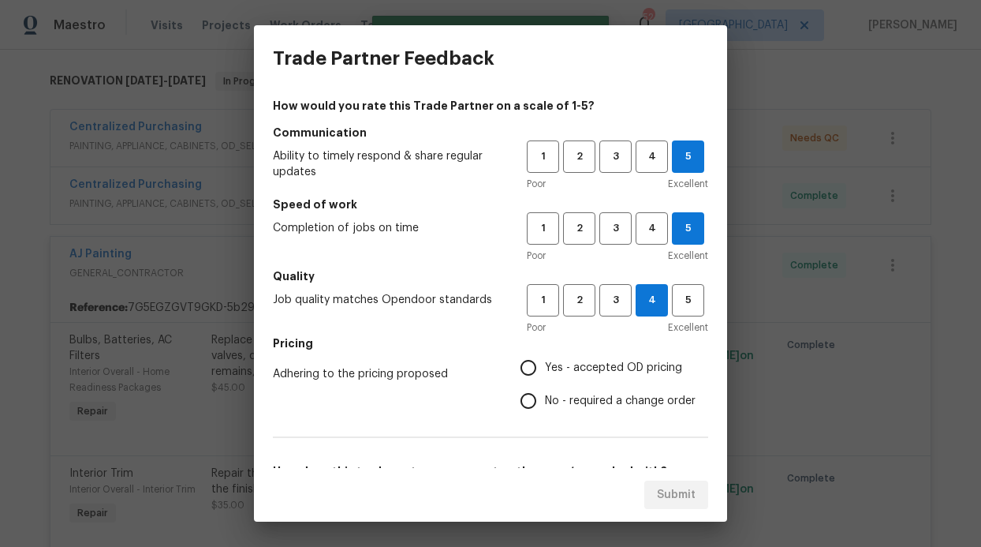
radio input "true"
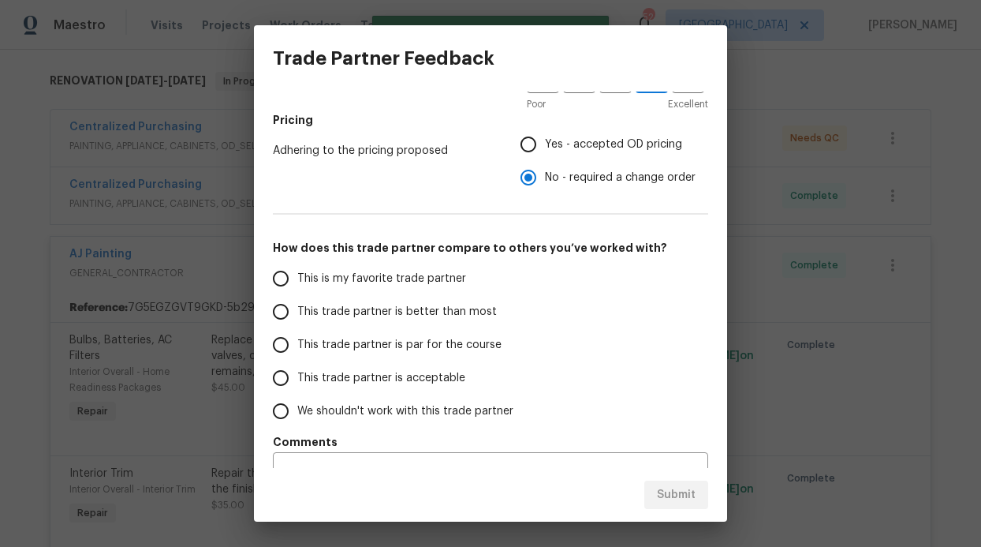
click at [370, 315] on span "This trade partner is better than most" at bounding box center [397, 312] width 200 height 17
click at [297, 315] on input "This trade partner is better than most" at bounding box center [280, 311] width 33 height 33
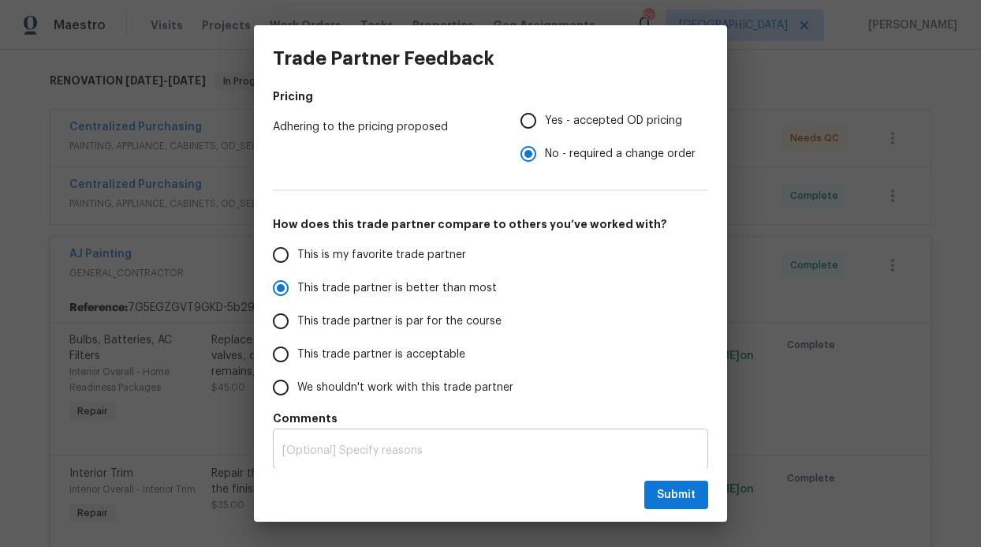
scroll to position [254, 0]
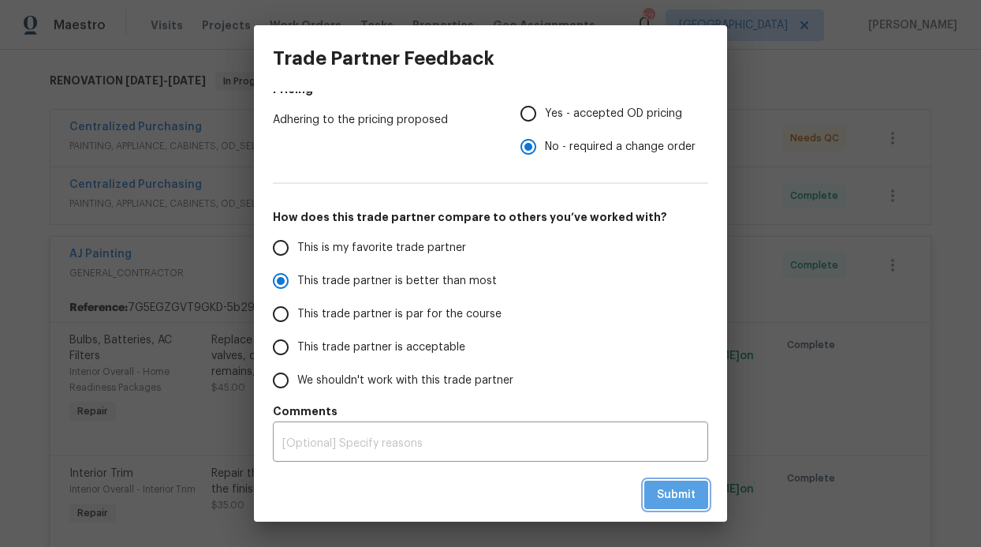
click at [679, 488] on span "Submit" at bounding box center [676, 495] width 39 height 20
radio input "true"
radio input "false"
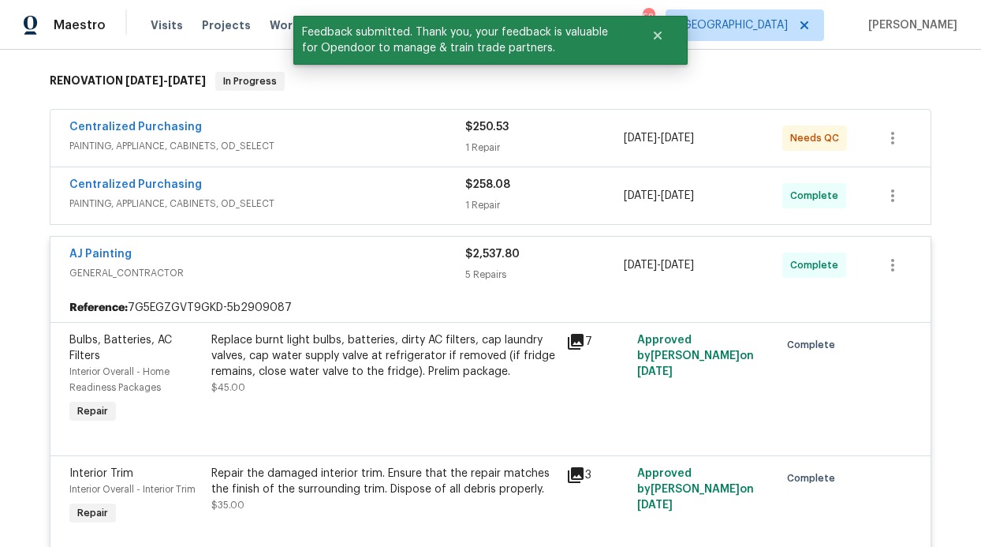
click at [162, 133] on span "Centralized Purchasing" at bounding box center [135, 127] width 132 height 16
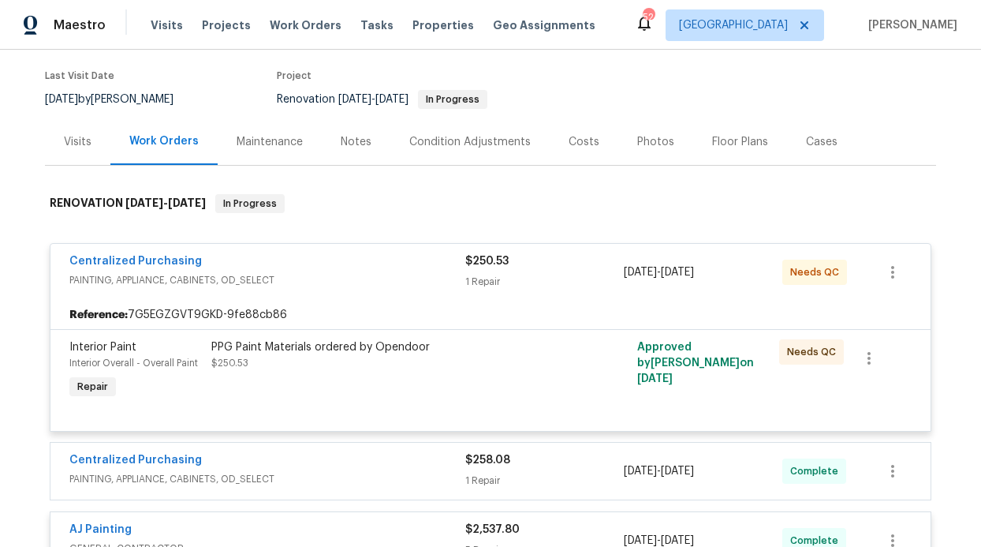
scroll to position [304, 0]
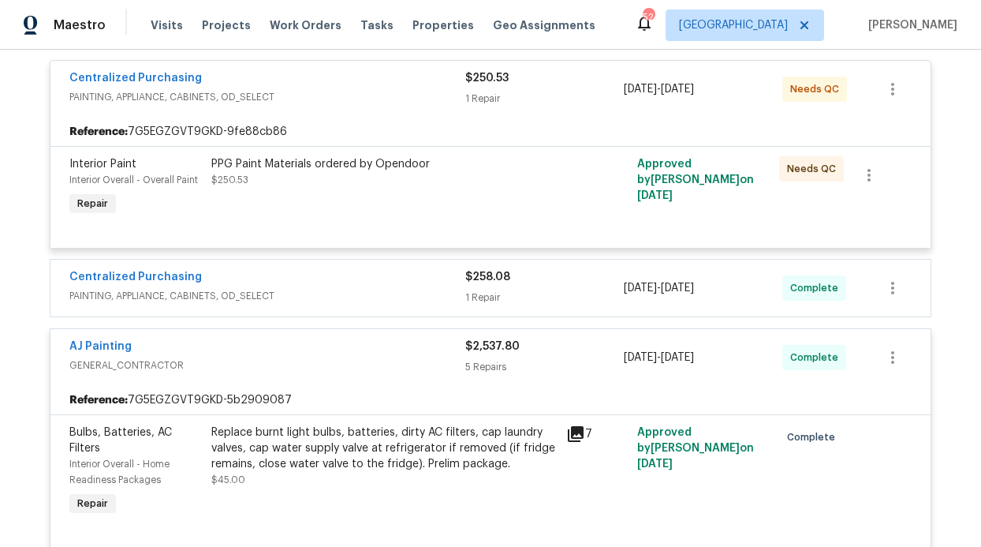
click at [101, 338] on div "AJ Painting GENERAL_CONTRACTOR $2,537.80 5 Repairs 8/18/2025 - 8/21/2025 Comple…" at bounding box center [490, 357] width 880 height 57
click at [96, 346] on link "AJ Painting" at bounding box center [100, 346] width 62 height 11
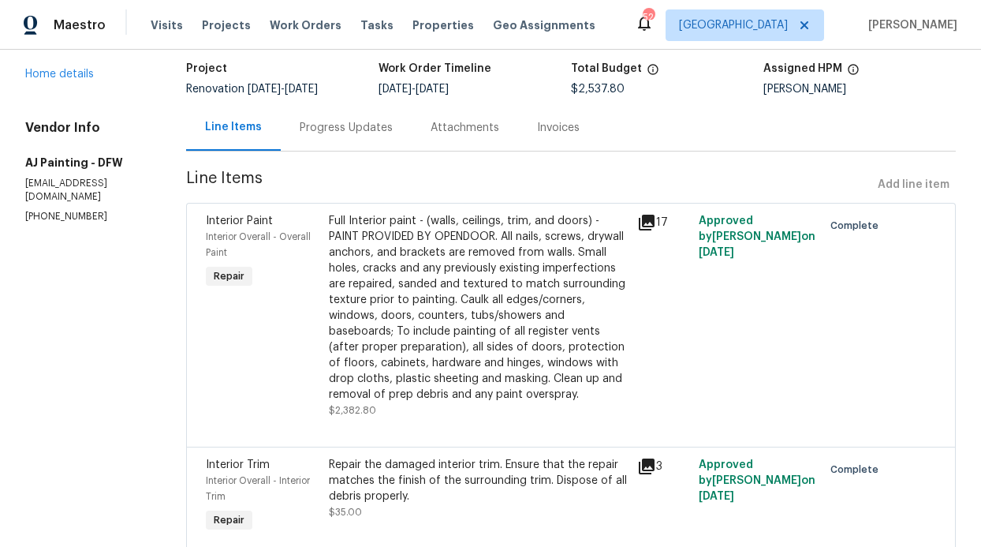
click at [377, 129] on div "Progress Updates" at bounding box center [346, 128] width 93 height 16
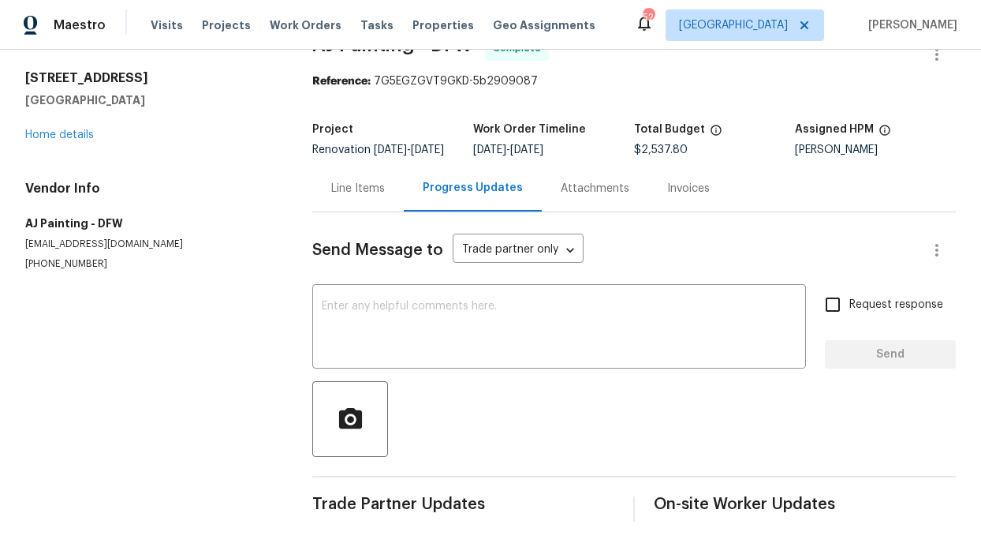
scroll to position [62, 0]
click at [26, 129] on link "Home details" at bounding box center [59, 134] width 69 height 11
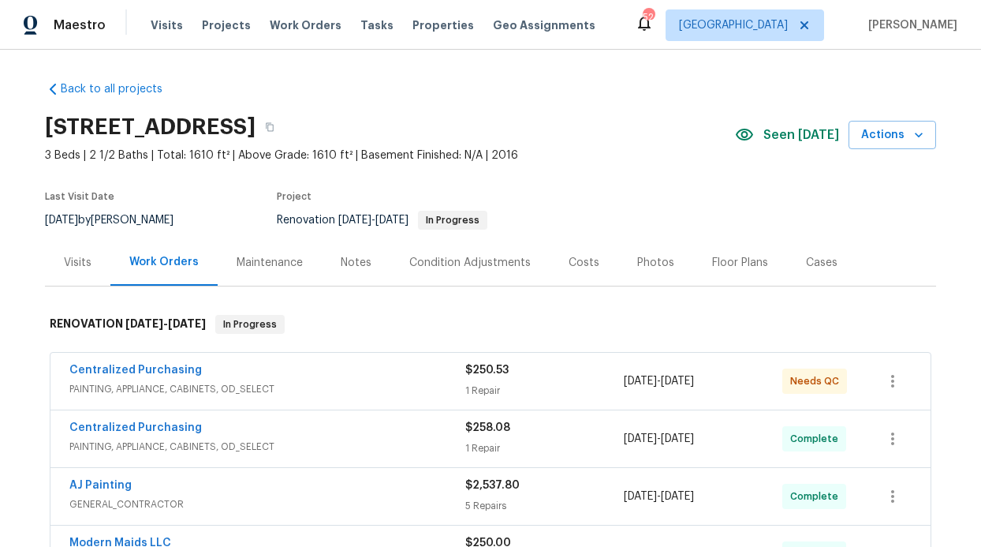
click at [263, 370] on div "Centralized Purchasing" at bounding box center [267, 371] width 396 height 19
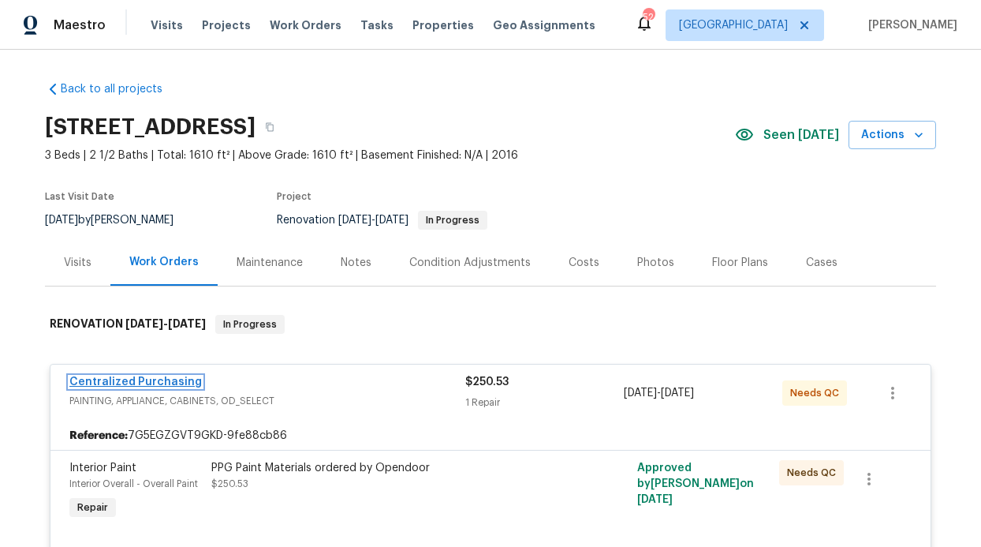
click at [182, 380] on link "Centralized Purchasing" at bounding box center [135, 381] width 132 height 11
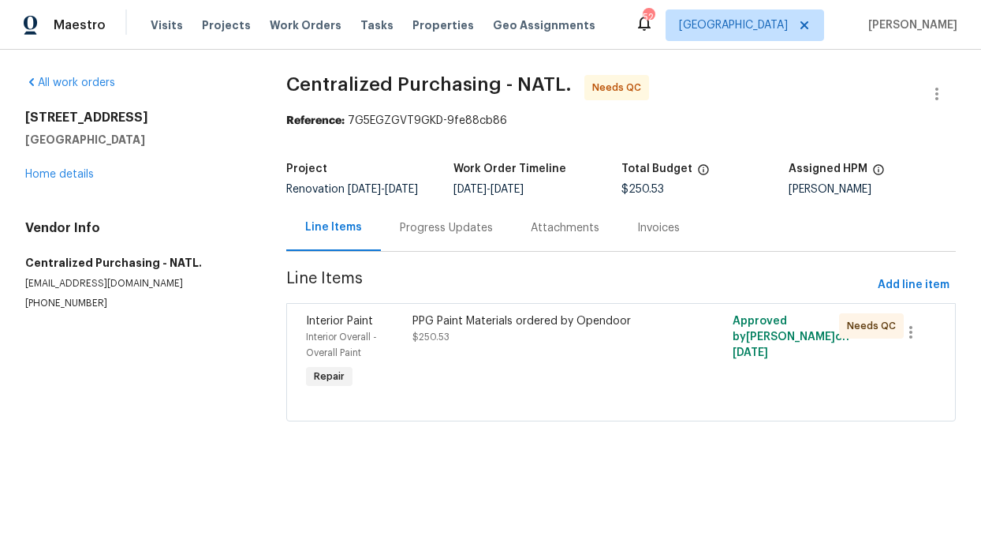
click at [550, 345] on div "PPG Paint Materials ordered by Opendoor $250.53" at bounding box center [540, 329] width 257 height 32
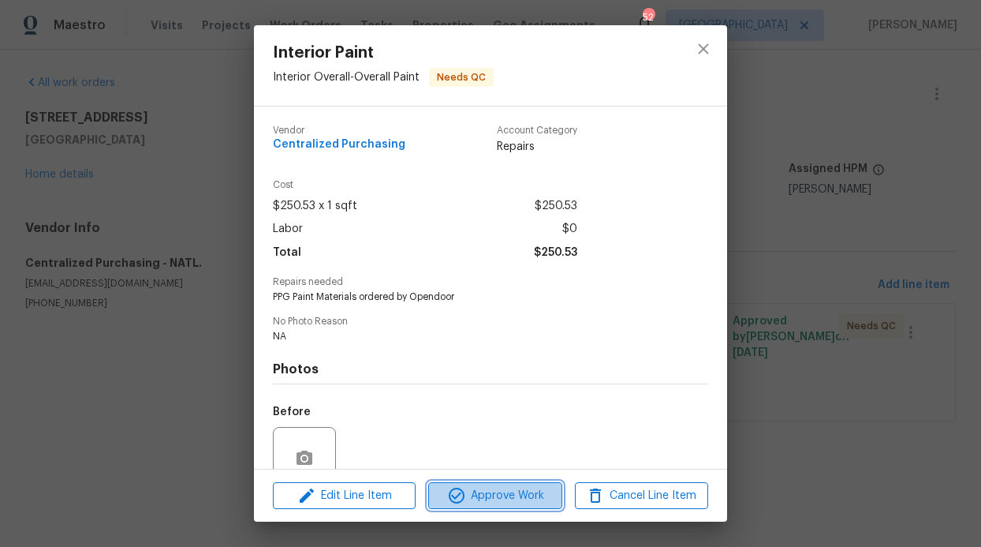
click at [517, 500] on span "Approve Work" at bounding box center [495, 496] width 124 height 20
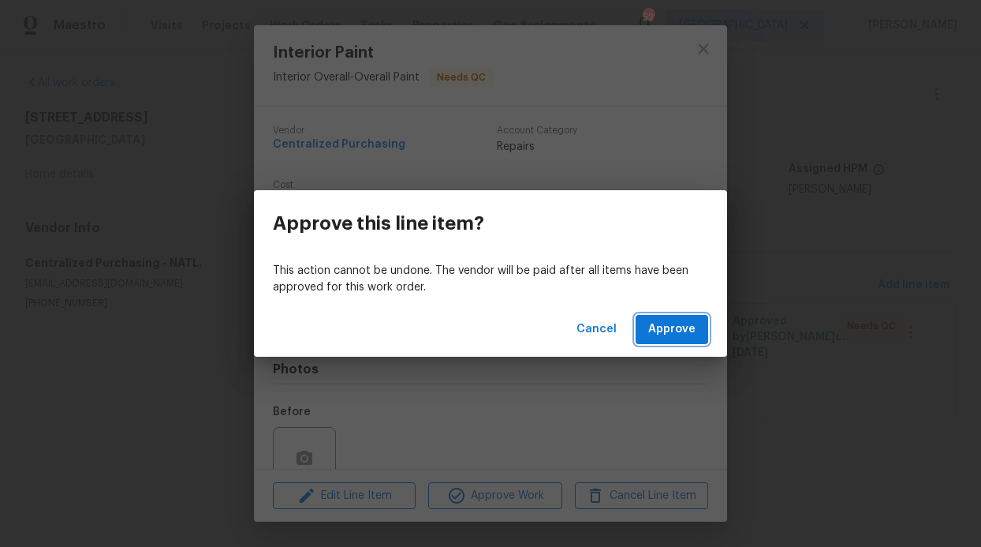
click at [697, 338] on button "Approve" at bounding box center [672, 329] width 73 height 29
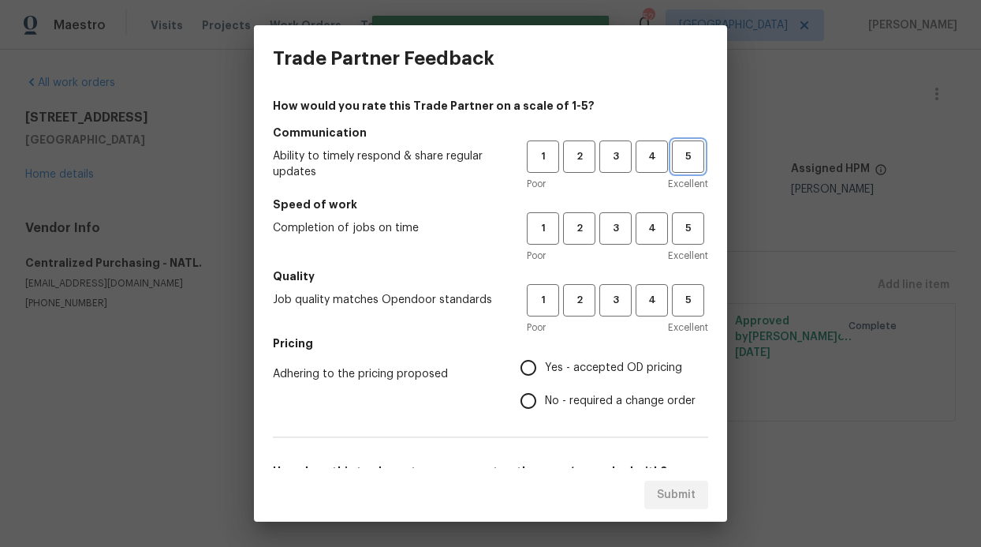
click at [686, 141] on button "5" at bounding box center [688, 156] width 32 height 32
drag, startPoint x: 683, startPoint y: 230, endPoint x: 671, endPoint y: 237, distance: 13.4
click at [683, 230] on span "5" at bounding box center [688, 228] width 29 height 18
click at [674, 304] on span "5" at bounding box center [688, 300] width 29 height 18
click at [570, 371] on span "Yes - accepted OD pricing" at bounding box center [613, 368] width 137 height 17
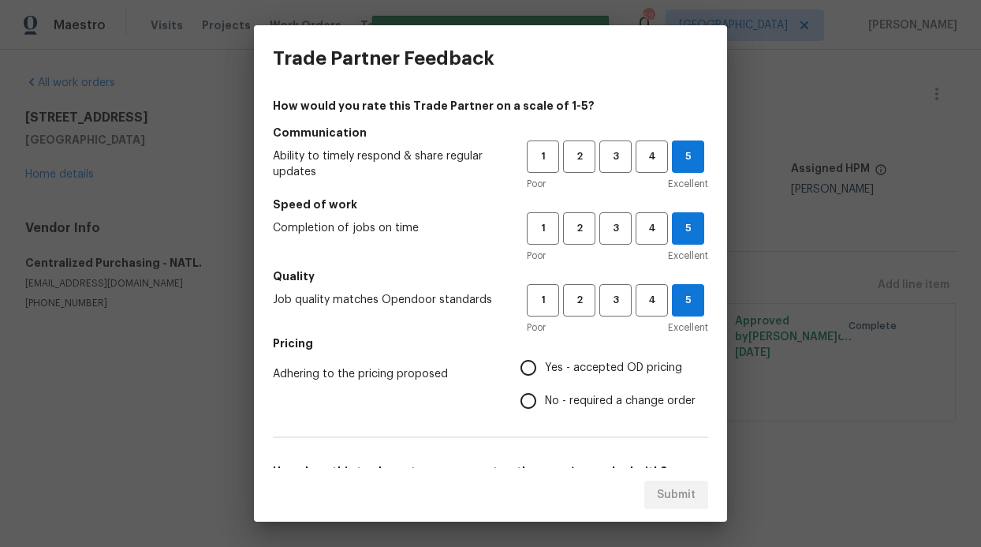
click at [545, 371] on input "Yes - accepted OD pricing" at bounding box center [528, 367] width 33 height 33
radio input "true"
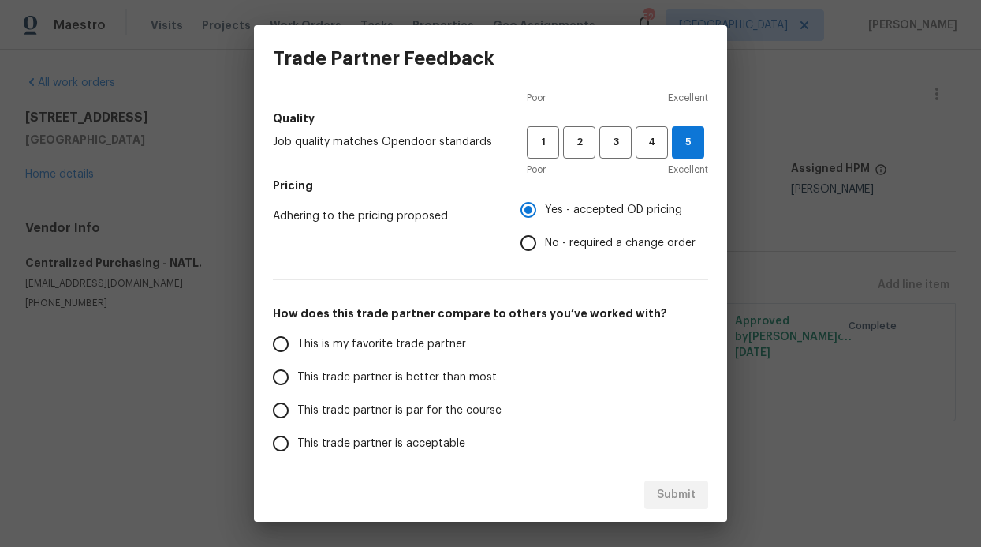
scroll to position [254, 0]
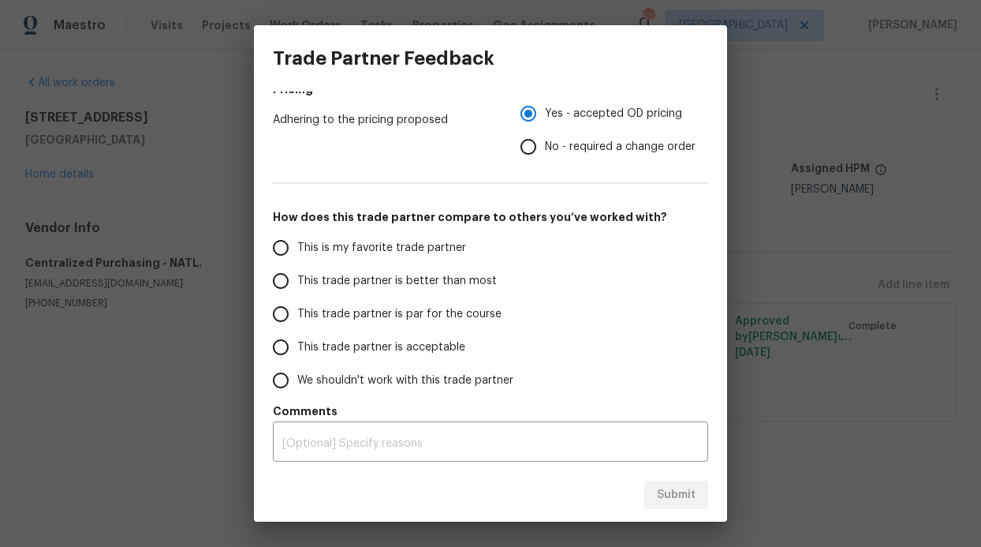
click at [405, 291] on label "This trade partner is better than most" at bounding box center [388, 280] width 249 height 33
click at [297, 291] on input "This trade partner is better than most" at bounding box center [280, 280] width 33 height 33
click at [407, 289] on label "This trade partner is better than most" at bounding box center [388, 280] width 249 height 33
click at [297, 289] on input "This trade partner is better than most" at bounding box center [280, 280] width 33 height 33
radio input "true"
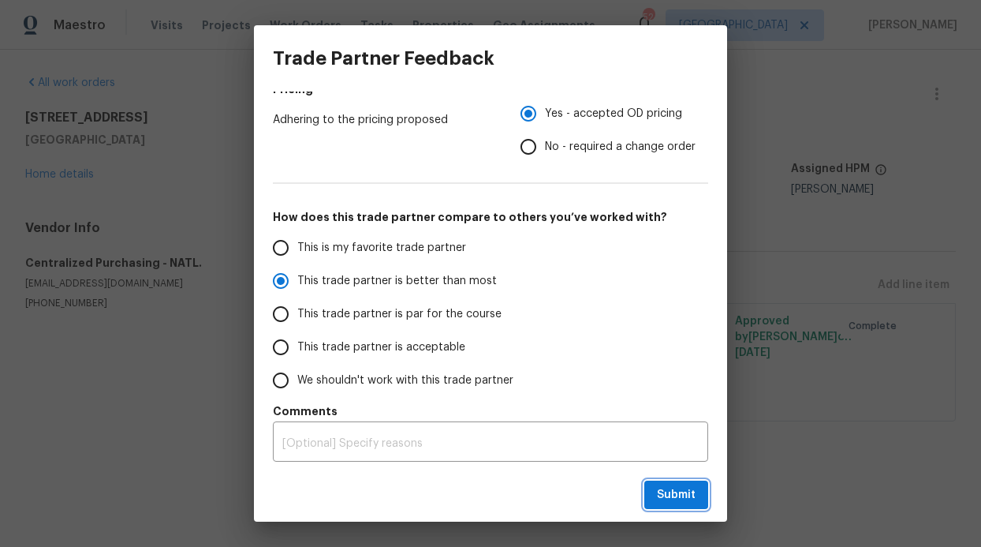
click at [681, 483] on button "Submit" at bounding box center [676, 494] width 64 height 29
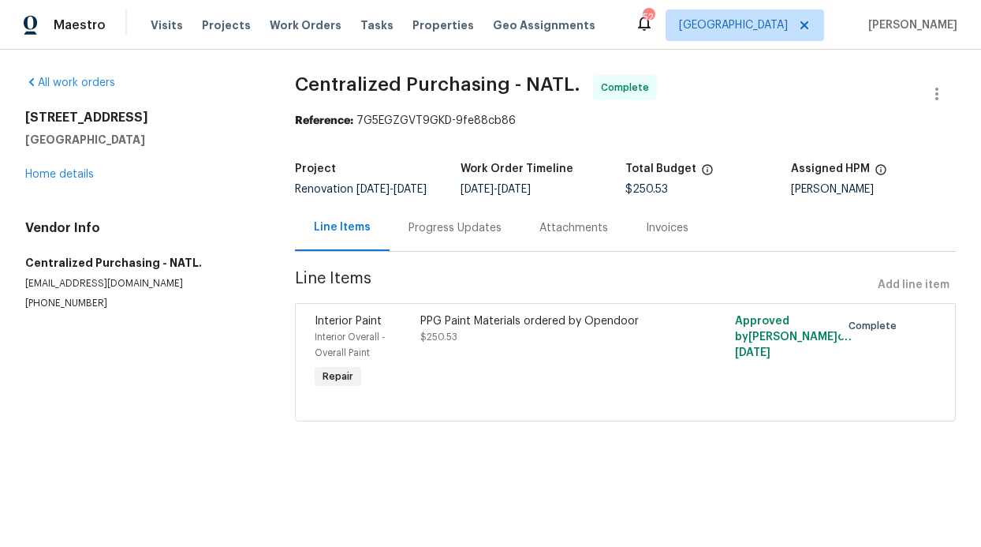
radio input "false"
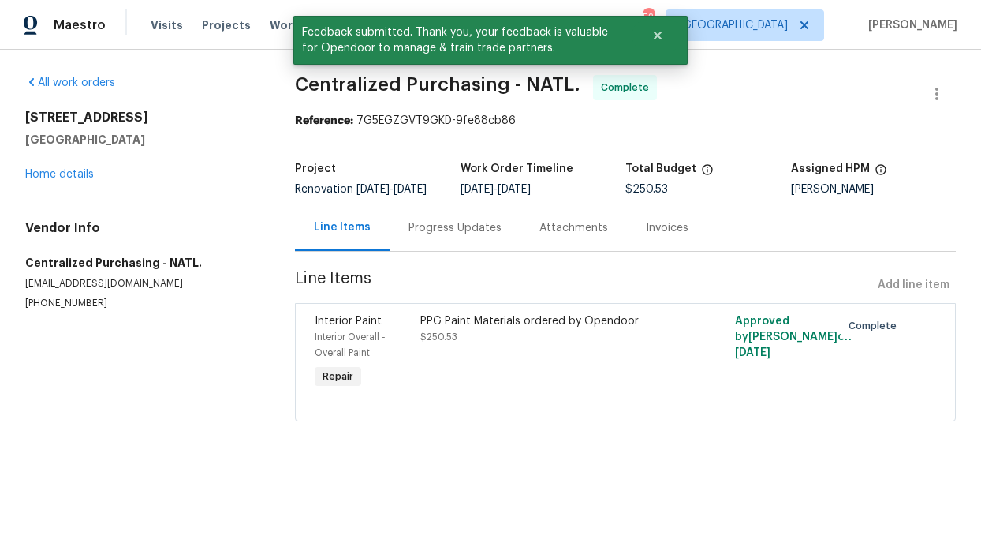
click at [347, 151] on section "Centralized Purchasing - NATL. Complete Reference: 7G5EGZGVT9GKD-9fe88cb86 Proj…" at bounding box center [625, 257] width 661 height 365
drag, startPoint x: 253, startPoint y: 132, endPoint x: 245, endPoint y: 84, distance: 48.8
click at [253, 128] on div "All work orders 4224 Tallulah Dr Plano, TX 75074 Home details Vendor Info Centr…" at bounding box center [490, 258] width 981 height 416
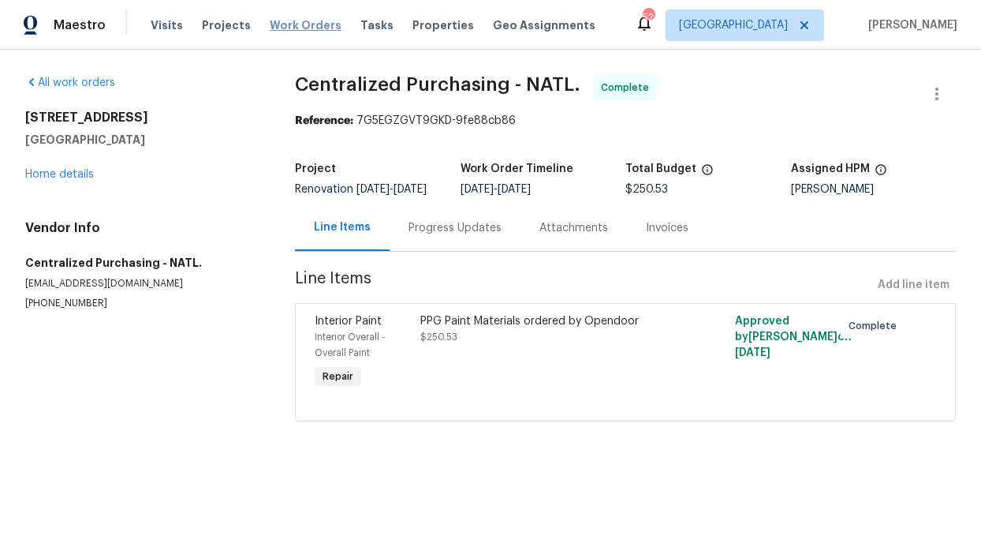
click at [318, 25] on span "Work Orders" at bounding box center [306, 25] width 72 height 16
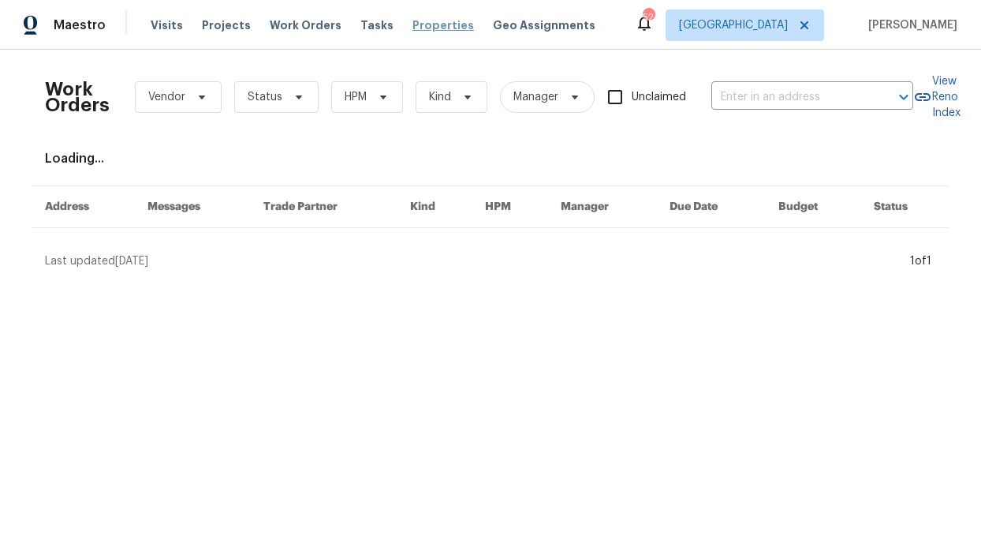
click at [412, 26] on span "Properties" at bounding box center [443, 25] width 62 height 16
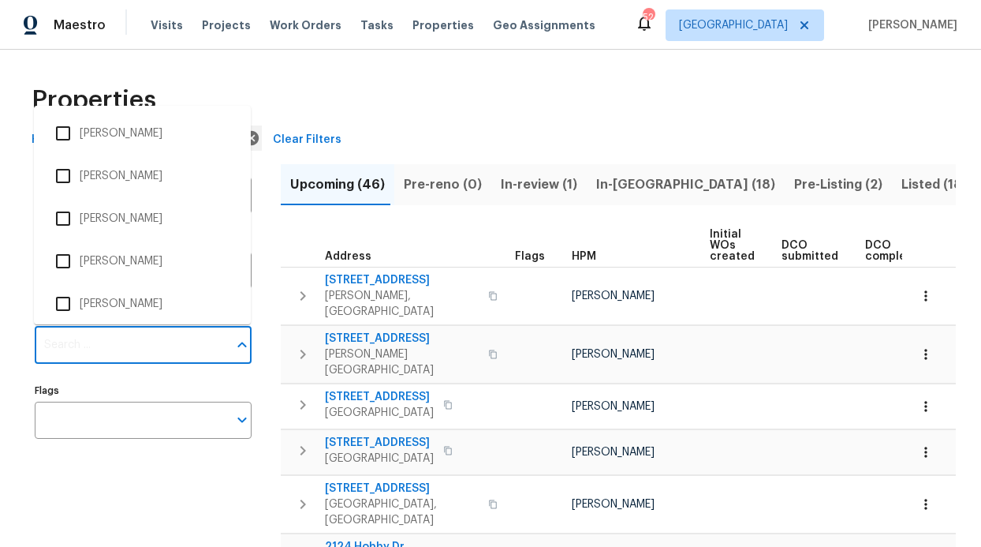
click at [162, 343] on input "Individuals" at bounding box center [131, 345] width 193 height 37
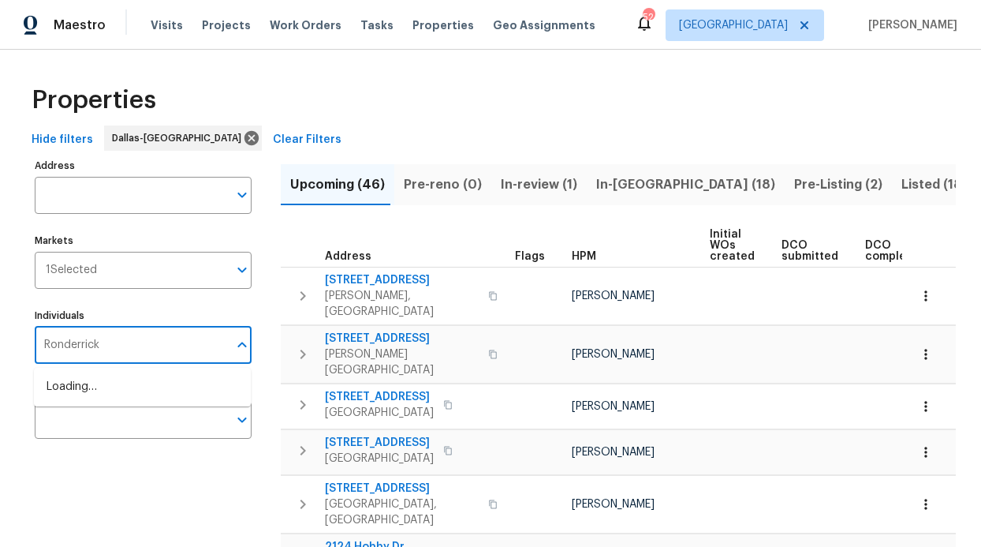
type input "Ronderrick"
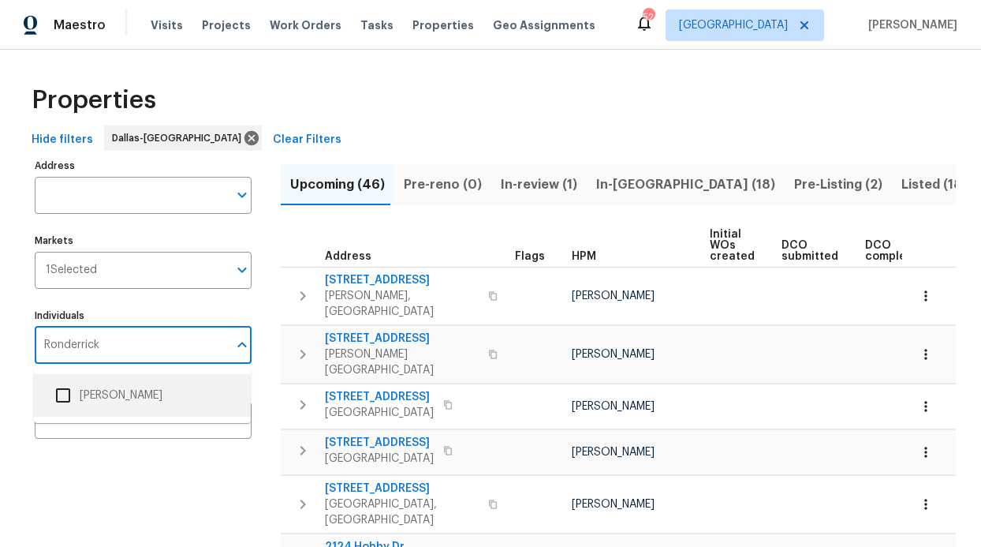
click at [117, 394] on li "[PERSON_NAME]" at bounding box center [143, 395] width 192 height 33
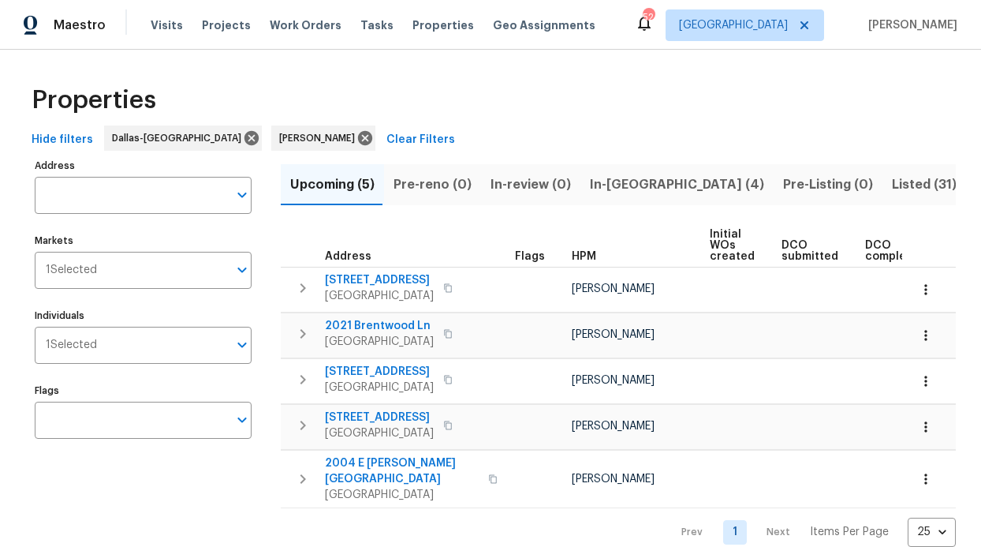
click at [612, 176] on span "In-reno (4)" at bounding box center [677, 185] width 174 height 22
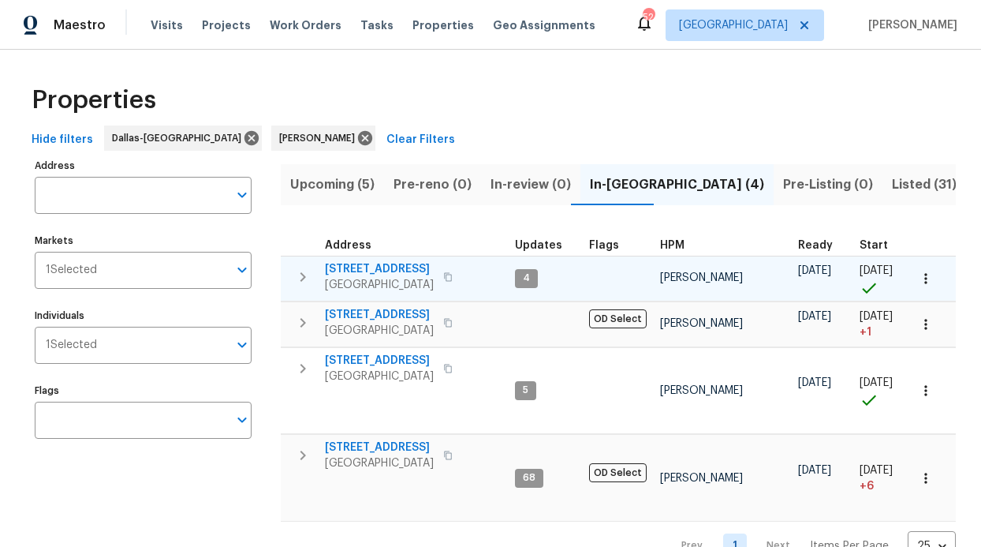
click at [356, 261] on span "4224 Tallulah Dr" at bounding box center [379, 269] width 109 height 16
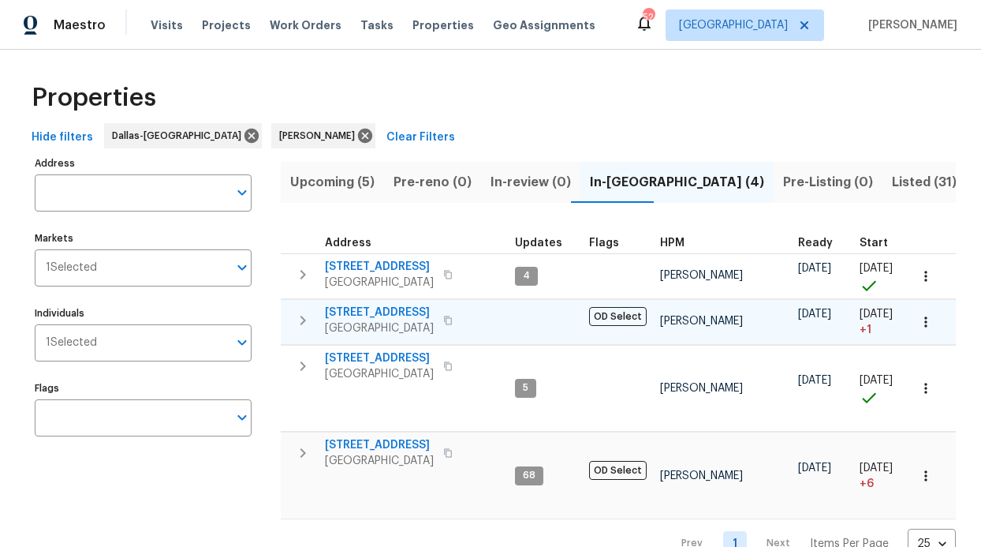
scroll to position [3, 0]
click at [380, 309] on span "[STREET_ADDRESS]" at bounding box center [379, 312] width 109 height 16
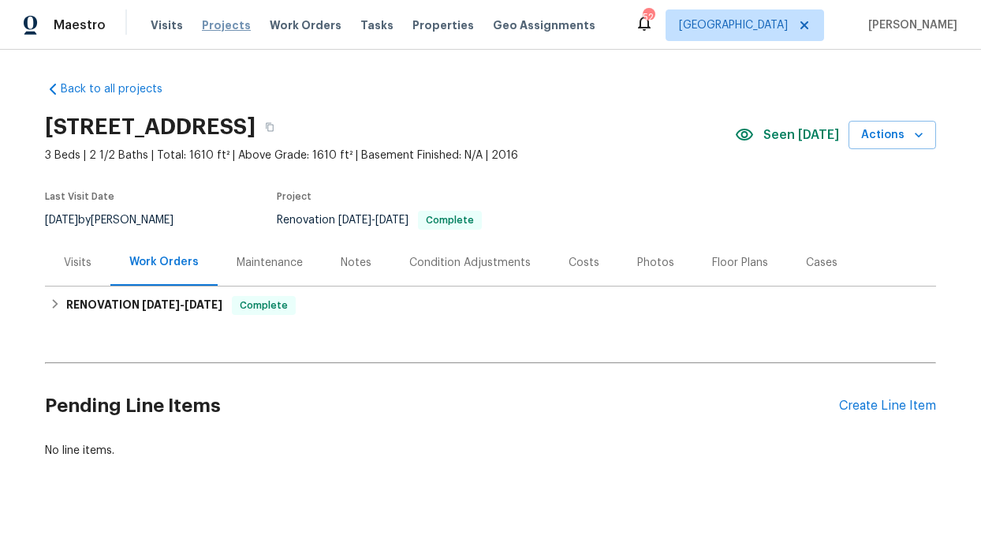
click at [226, 26] on span "Projects" at bounding box center [226, 25] width 49 height 16
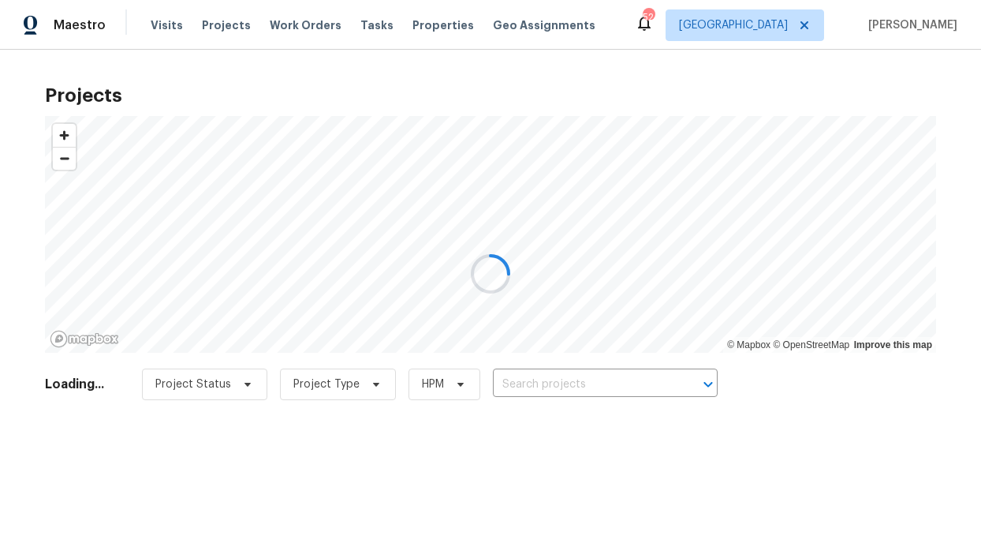
click at [306, 26] on div at bounding box center [490, 273] width 981 height 547
click at [306, 25] on div at bounding box center [490, 273] width 981 height 547
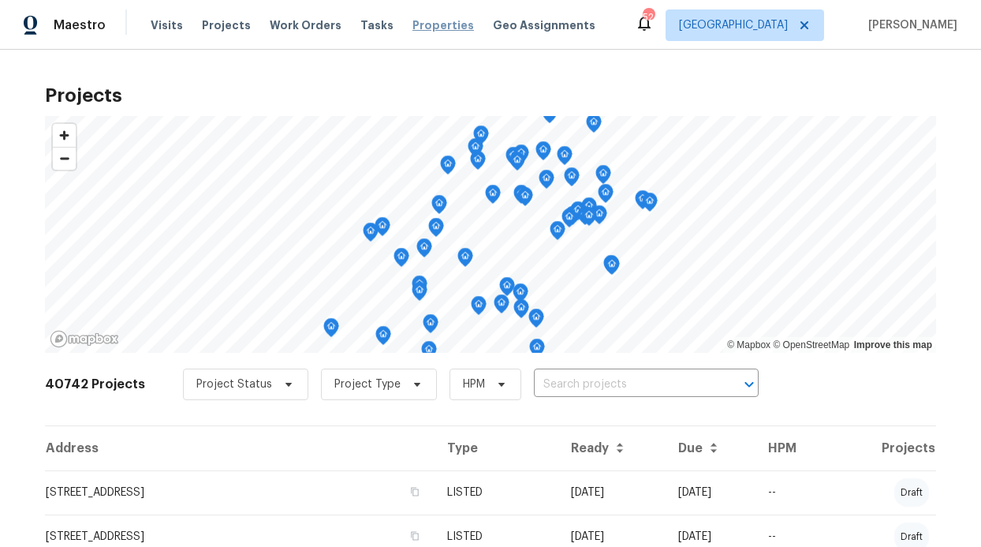
drag, startPoint x: 420, startPoint y: 18, endPoint x: 415, endPoint y: 30, distance: 12.7
click at [420, 18] on span "Properties" at bounding box center [443, 25] width 62 height 16
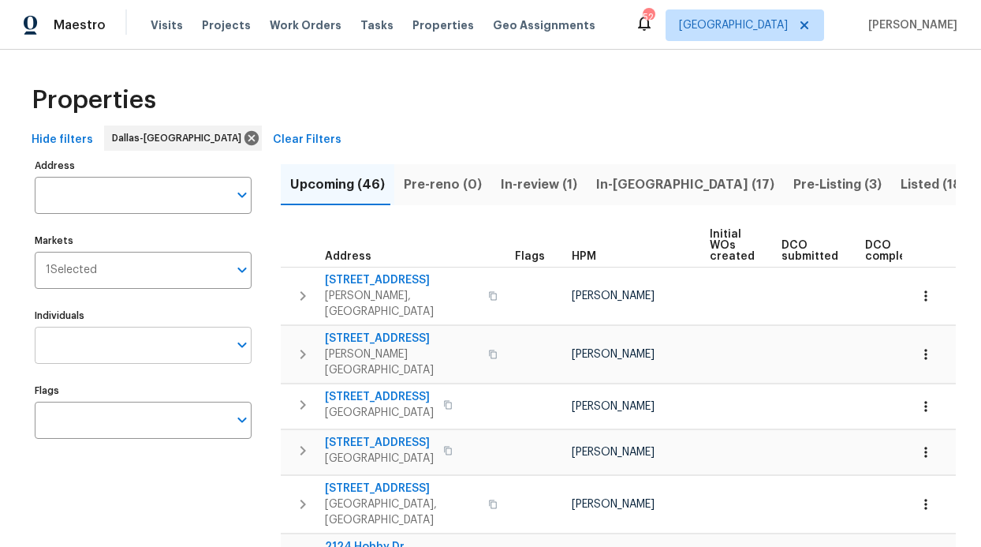
click at [92, 361] on input "Individuals" at bounding box center [131, 345] width 193 height 37
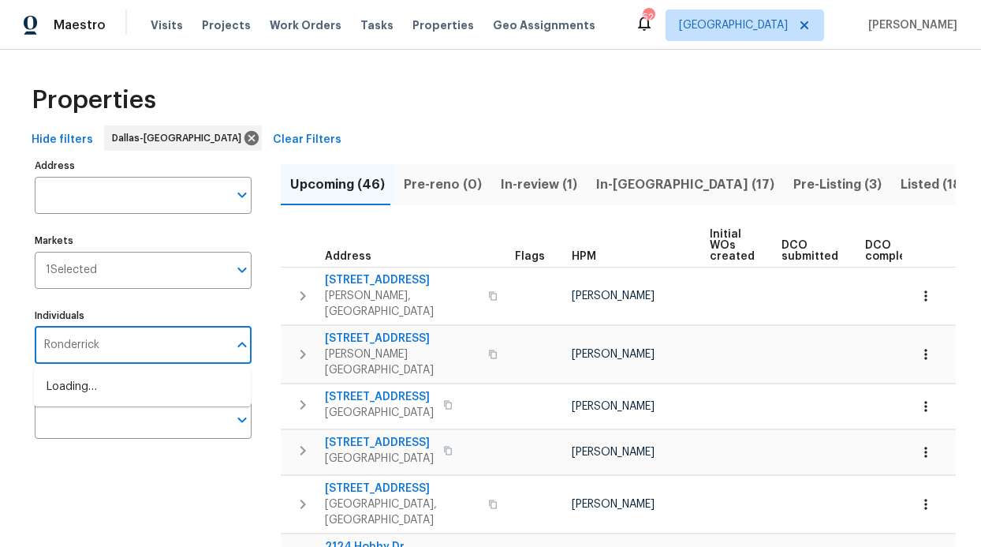
type input "Ronderrick"
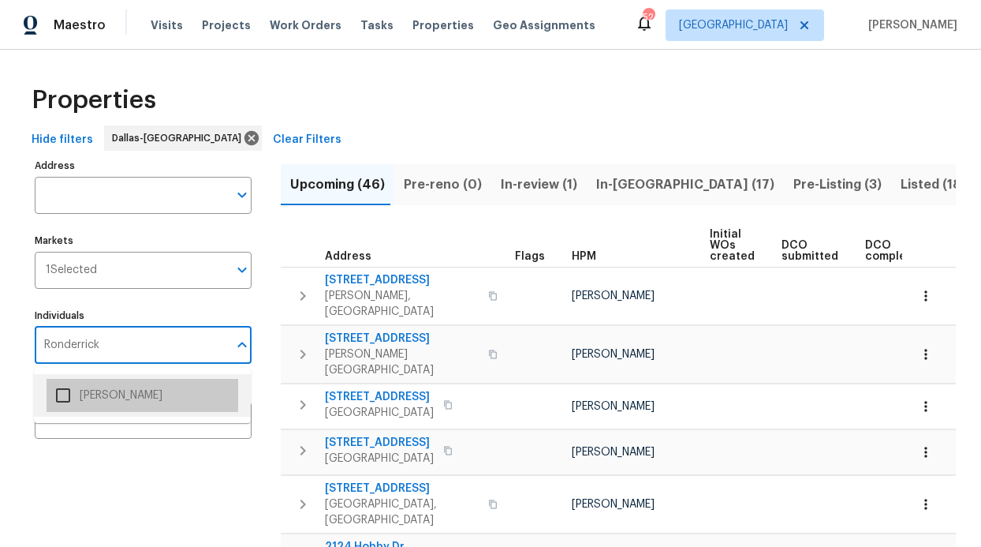
click at [155, 409] on li "[PERSON_NAME]" at bounding box center [143, 395] width 192 height 33
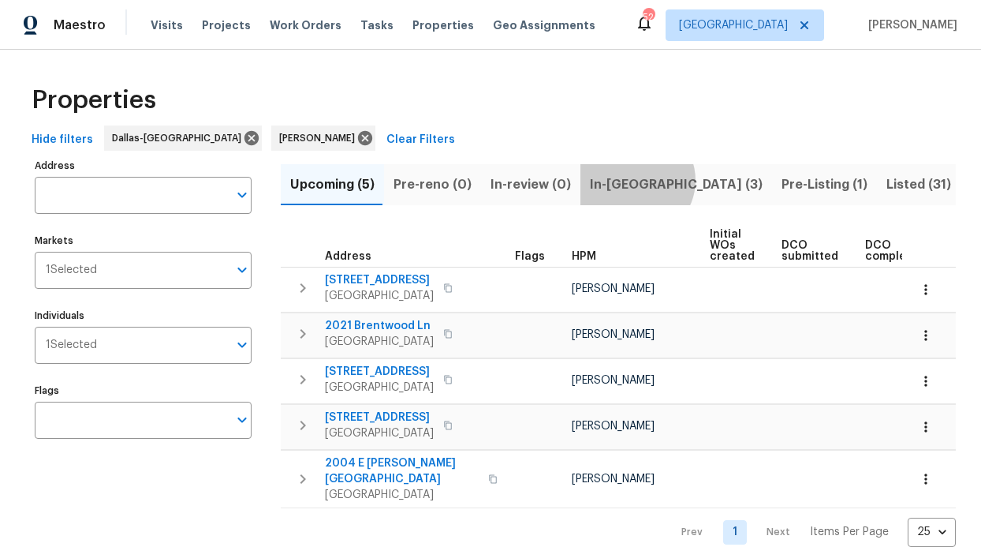
click at [625, 180] on span "In-reno (3)" at bounding box center [676, 185] width 173 height 22
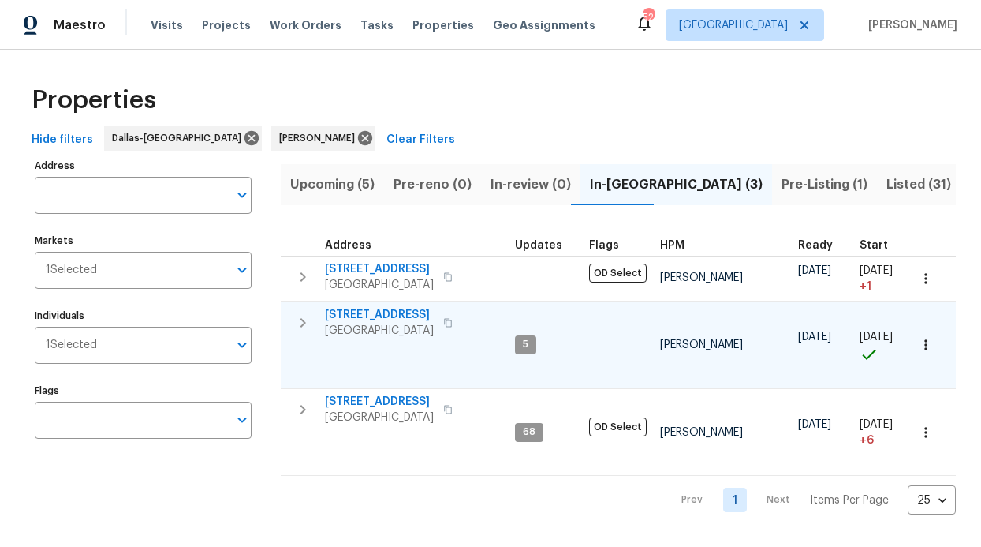
click at [375, 315] on span "2508 Royal Troon Dr" at bounding box center [379, 315] width 109 height 16
click at [286, 18] on span "Work Orders" at bounding box center [306, 25] width 72 height 16
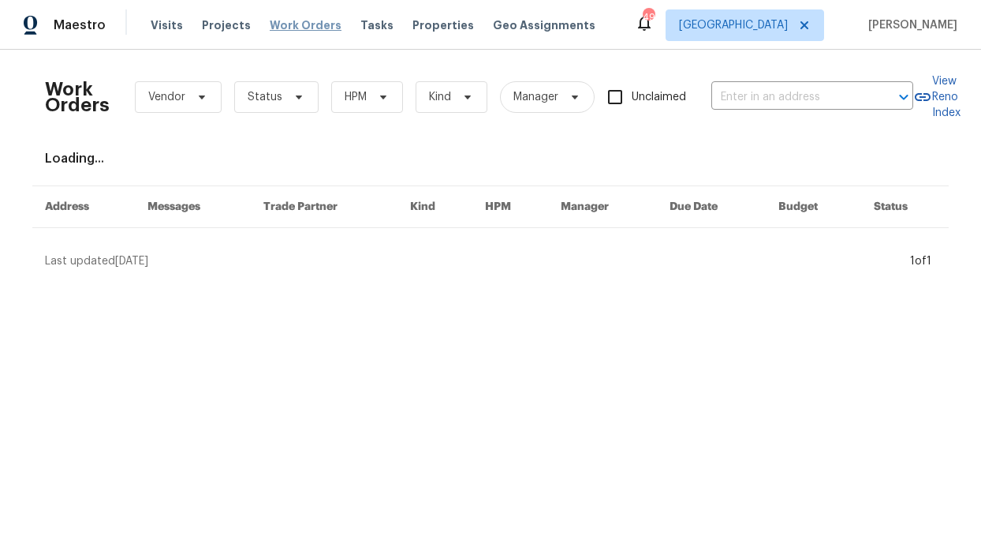
click at [289, 26] on span "Work Orders" at bounding box center [306, 25] width 72 height 16
click at [315, 63] on div "Work Orders Vendor Status HPM Kind Manager Unclaimed ​" at bounding box center [479, 96] width 868 height 69
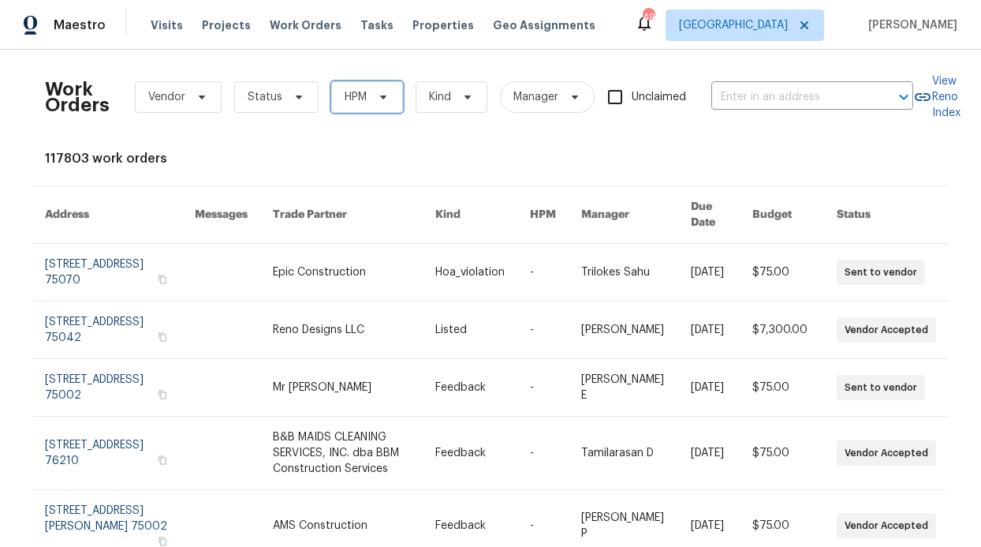
click at [345, 99] on span "HPM" at bounding box center [356, 97] width 22 height 16
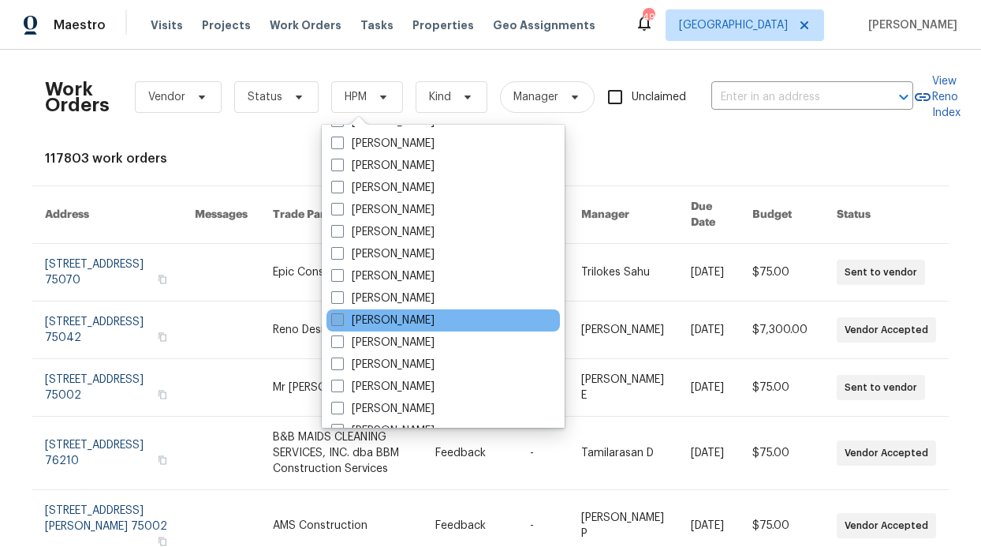
scroll to position [744, 0]
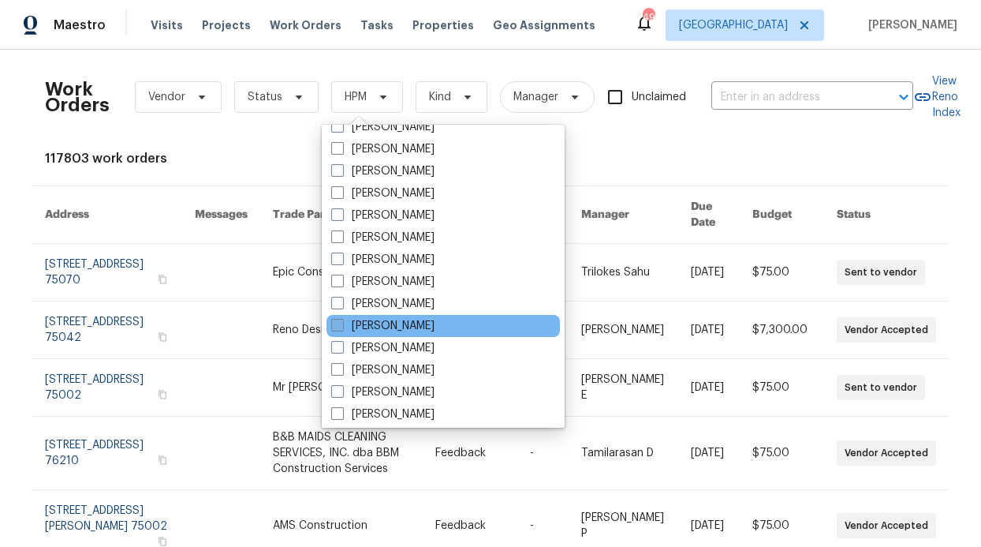
click at [383, 323] on label "[PERSON_NAME]" at bounding box center [382, 326] width 103 height 16
click at [341, 323] on input "[PERSON_NAME]" at bounding box center [336, 323] width 10 height 10
checkbox input "true"
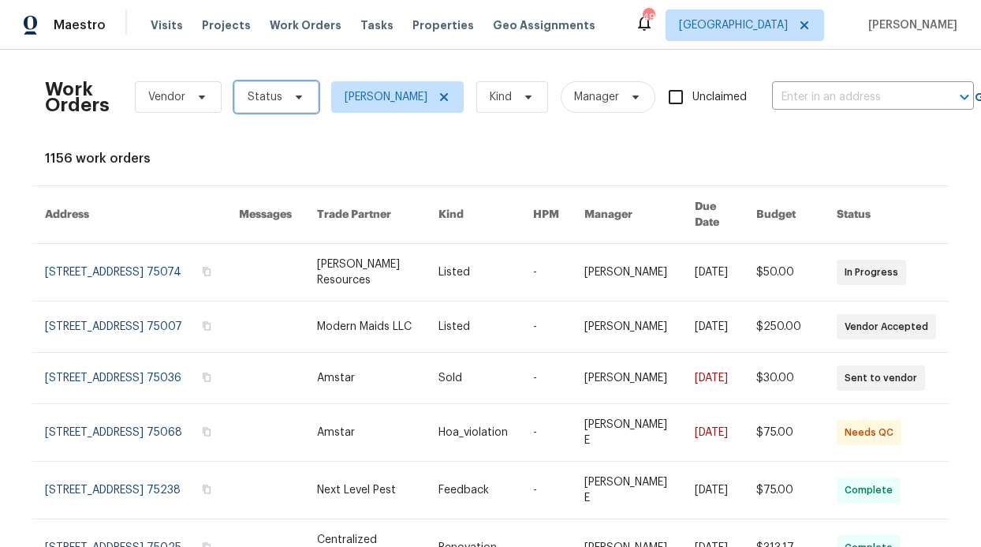
click at [293, 95] on icon at bounding box center [299, 97] width 13 height 13
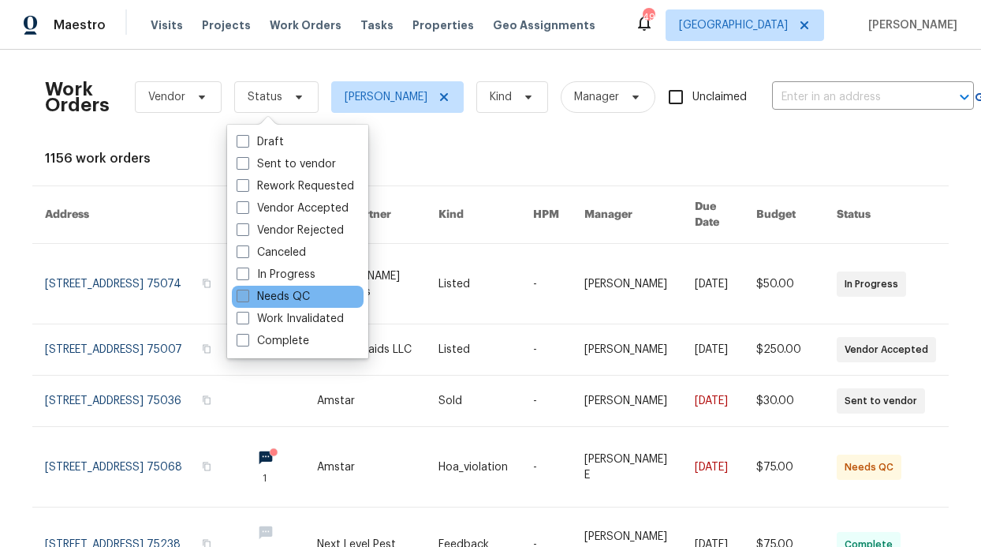
click at [281, 293] on label "Needs QC" at bounding box center [273, 297] width 73 height 16
click at [247, 293] on input "Needs QC" at bounding box center [242, 294] width 10 height 10
checkbox input "true"
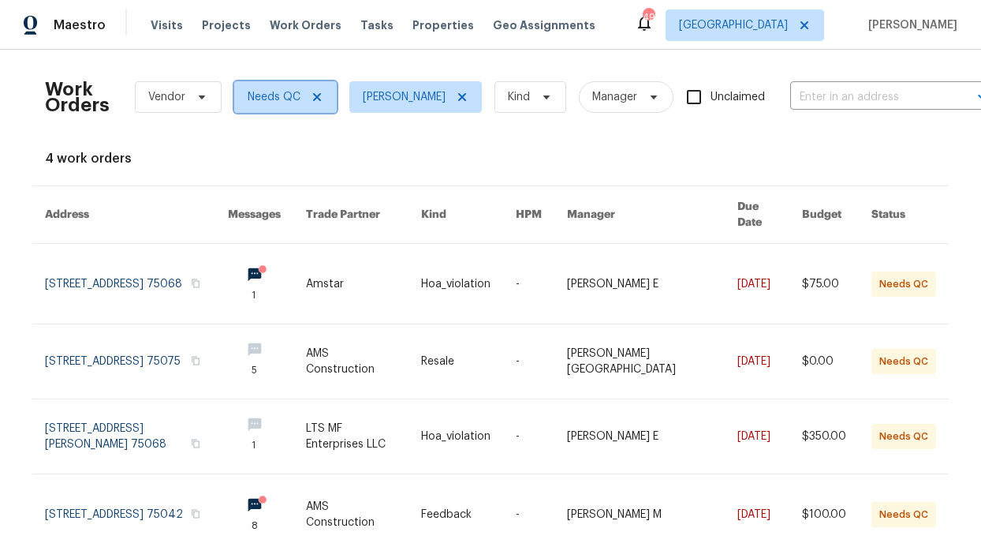
click at [313, 94] on icon at bounding box center [317, 97] width 8 height 8
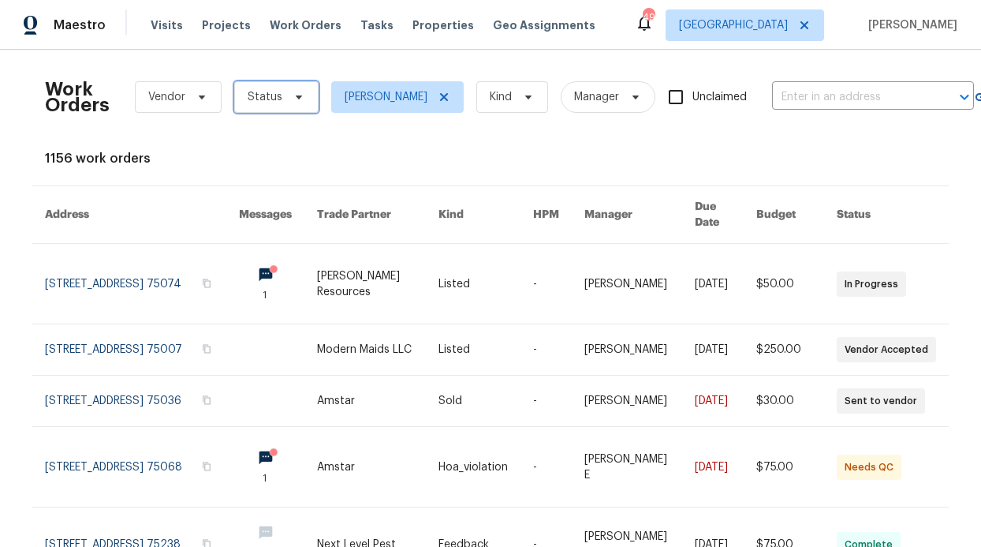
click at [293, 104] on span "Status" at bounding box center [276, 97] width 84 height 32
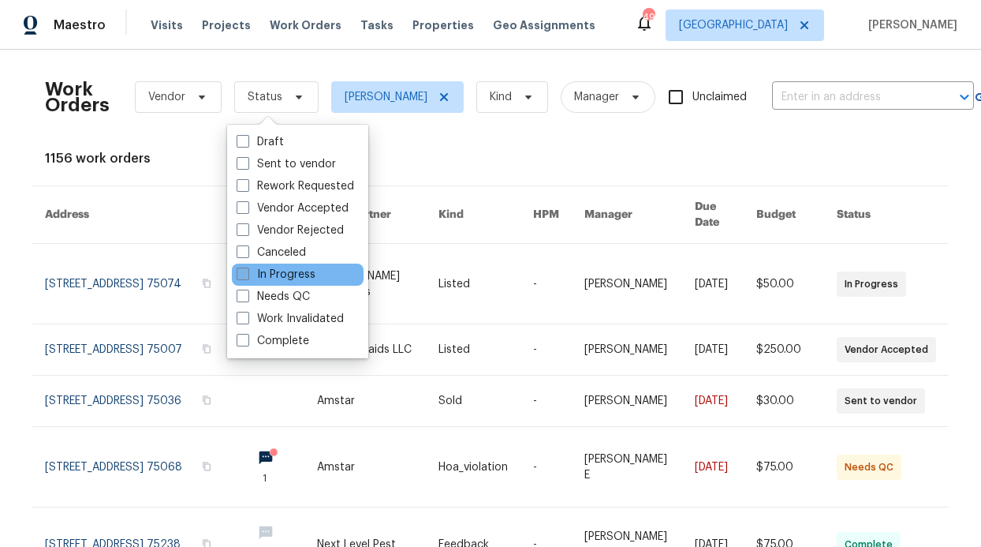
click at [294, 273] on label "In Progress" at bounding box center [276, 275] width 79 height 16
click at [247, 273] on input "In Progress" at bounding box center [242, 272] width 10 height 10
checkbox input "true"
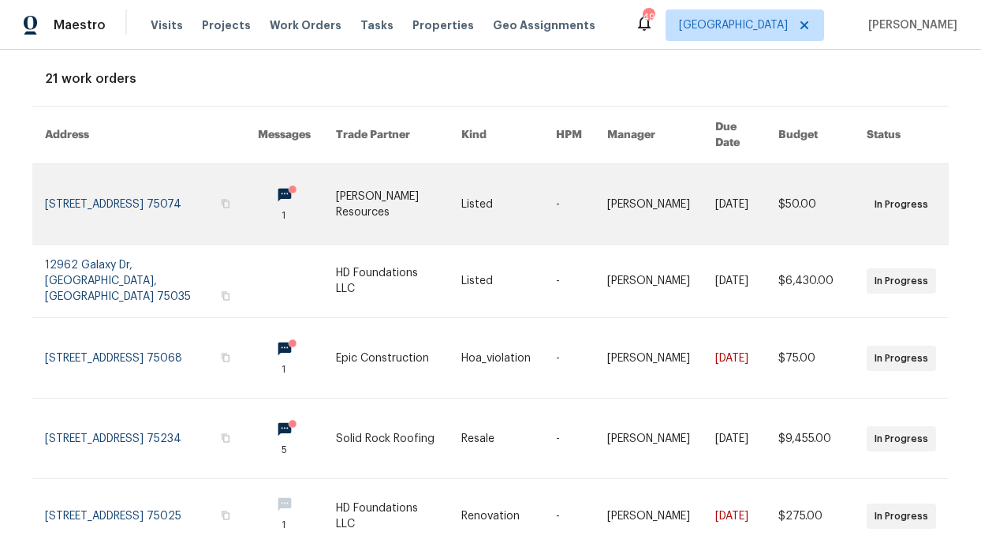
scroll to position [80, 0]
click at [286, 183] on icon at bounding box center [292, 189] width 12 height 12
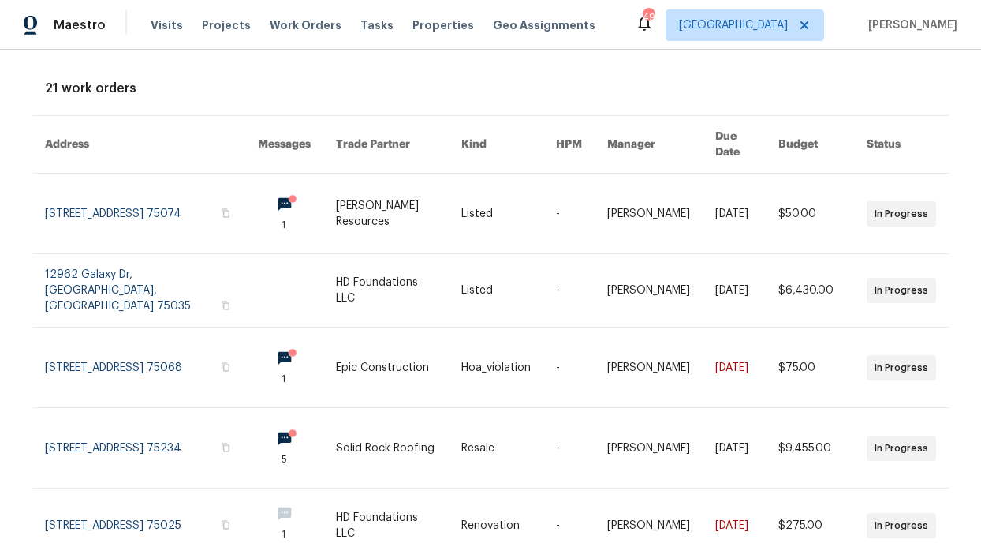
scroll to position [0, 0]
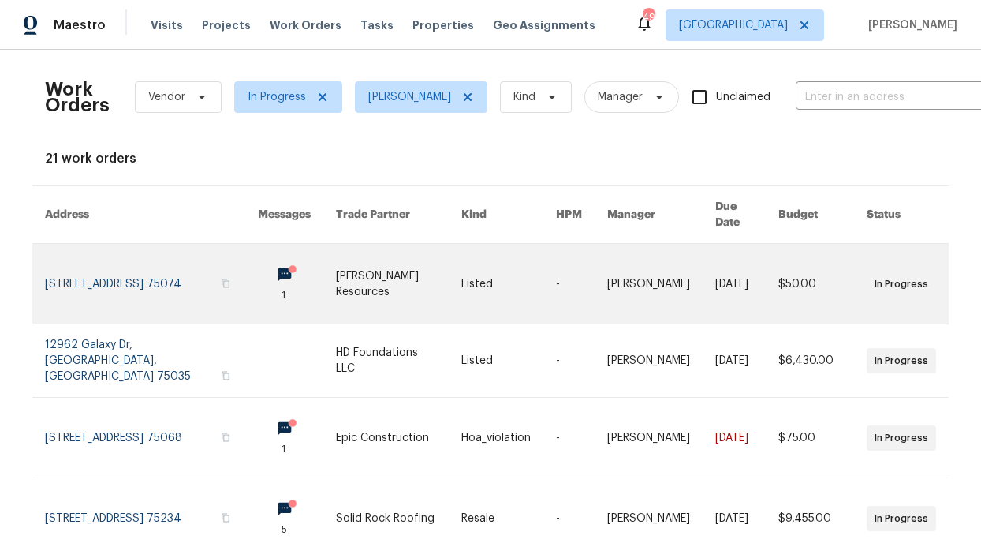
click at [258, 252] on link at bounding box center [297, 284] width 78 height 80
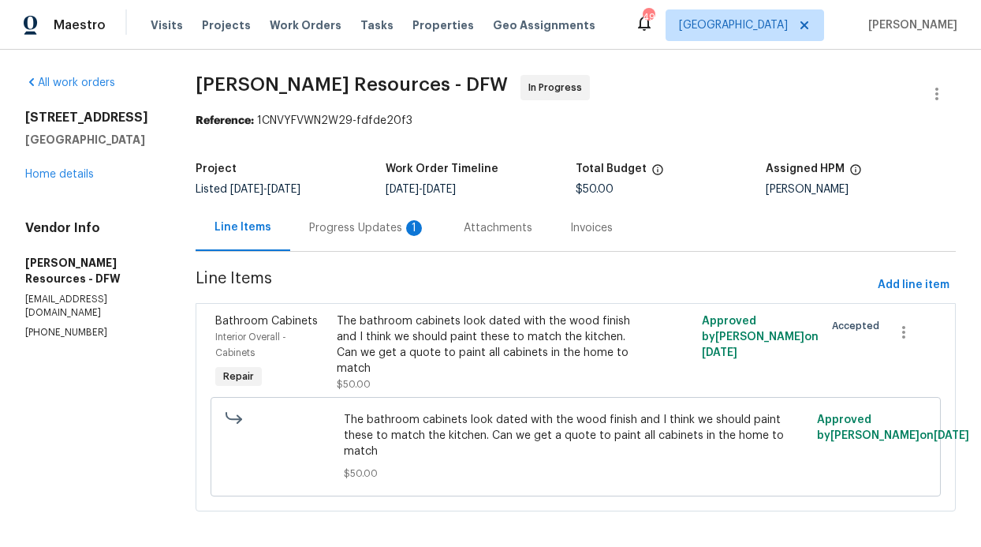
click at [401, 241] on div "Progress Updates 1" at bounding box center [367, 227] width 155 height 47
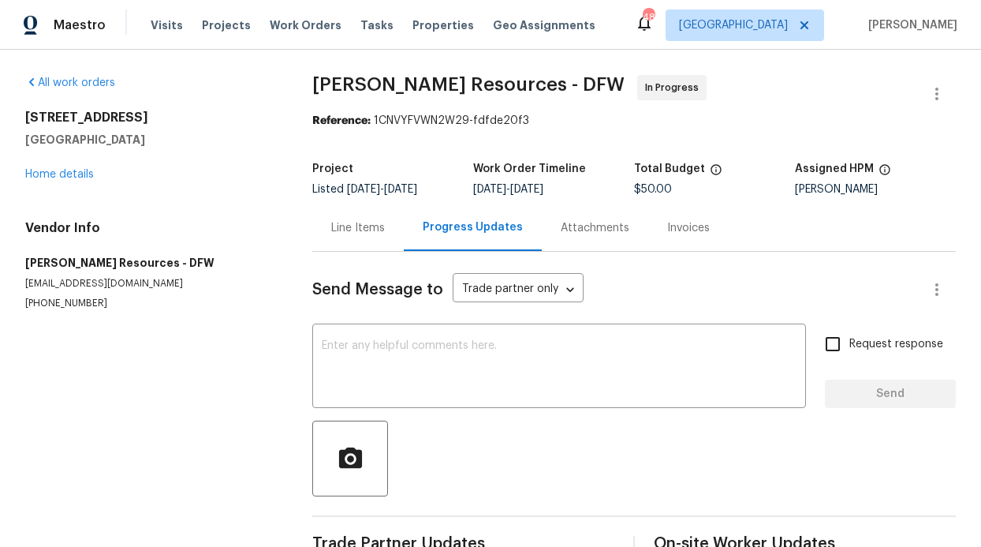
click at [341, 237] on div "Line Items" at bounding box center [357, 227] width 91 height 47
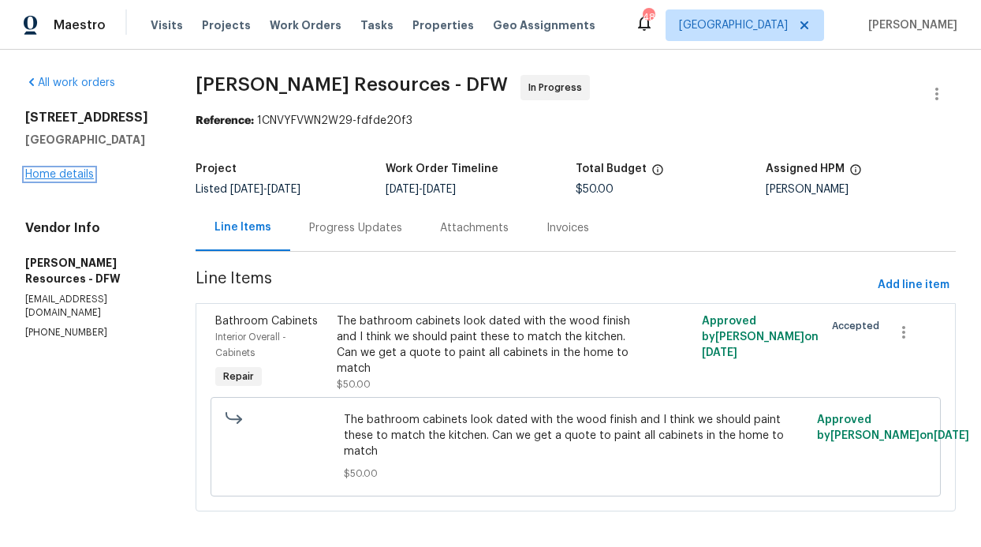
click at [74, 174] on link "Home details" at bounding box center [59, 174] width 69 height 11
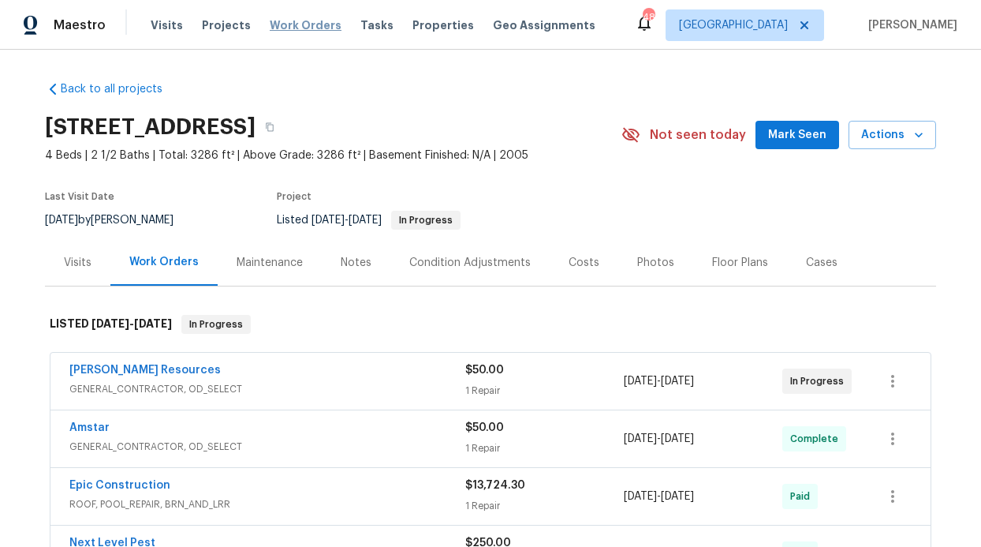
click at [304, 22] on span "Work Orders" at bounding box center [306, 25] width 72 height 16
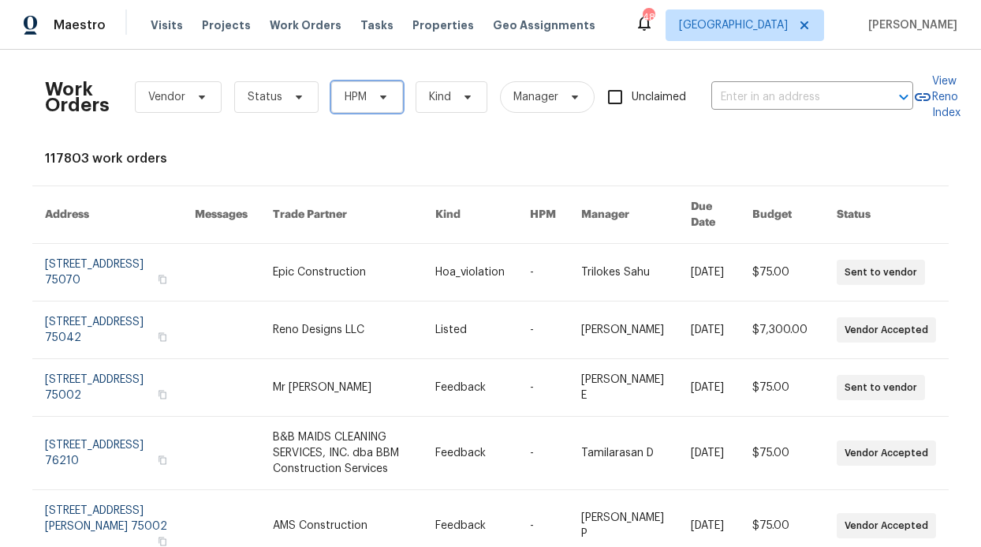
click at [359, 95] on span "HPM" at bounding box center [356, 97] width 22 height 16
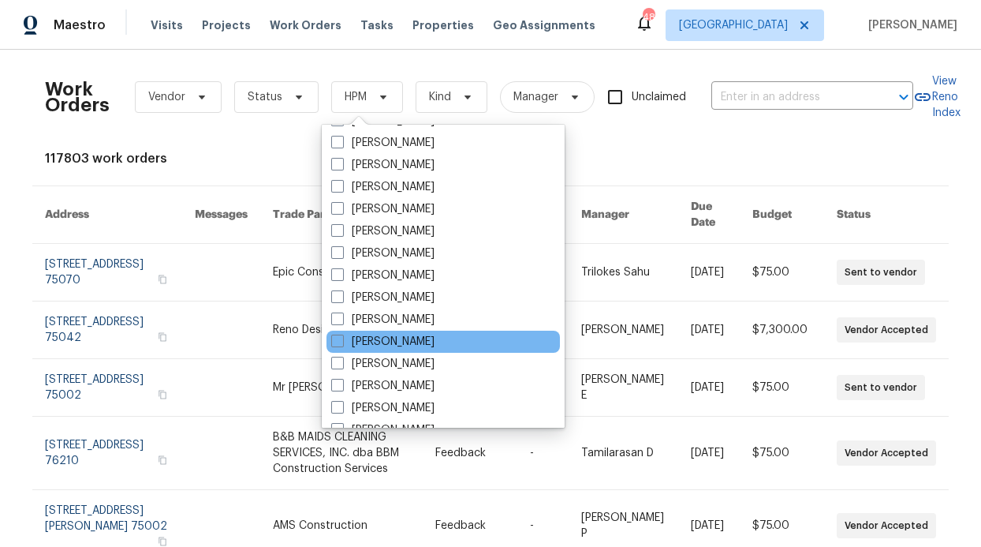
scroll to position [880, 0]
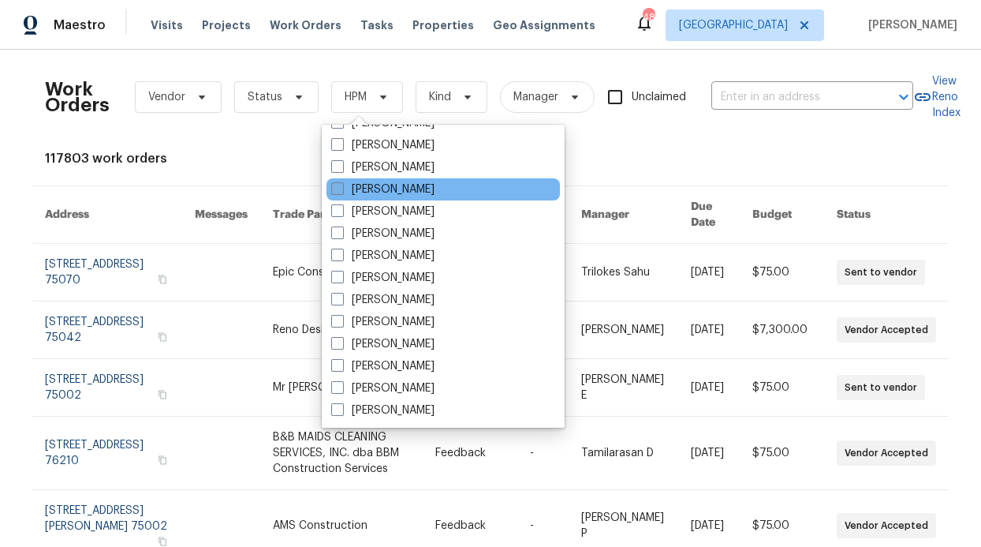
click at [390, 189] on label "[PERSON_NAME]" at bounding box center [382, 189] width 103 height 16
click at [341, 189] on input "[PERSON_NAME]" at bounding box center [336, 186] width 10 height 10
checkbox input "true"
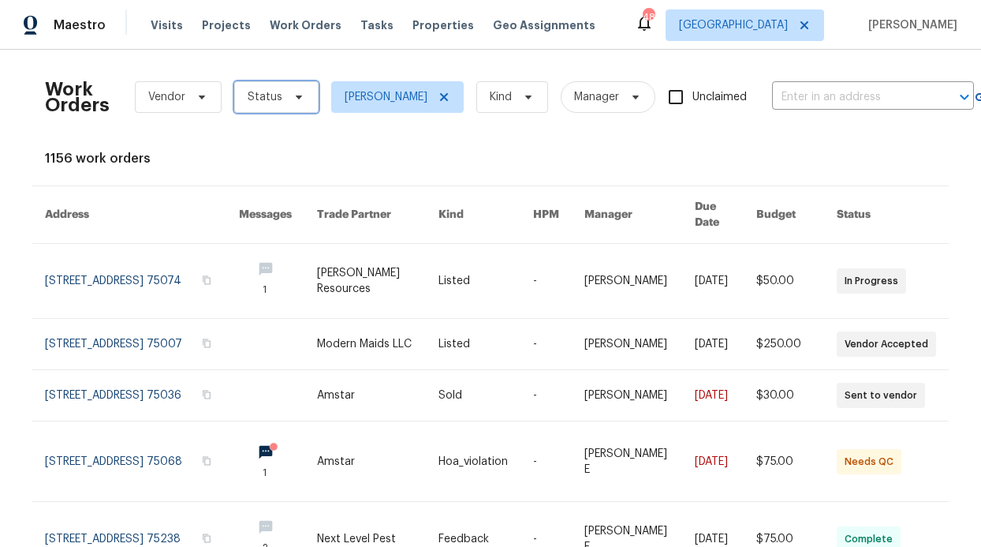
click at [248, 91] on span "Status" at bounding box center [265, 97] width 35 height 16
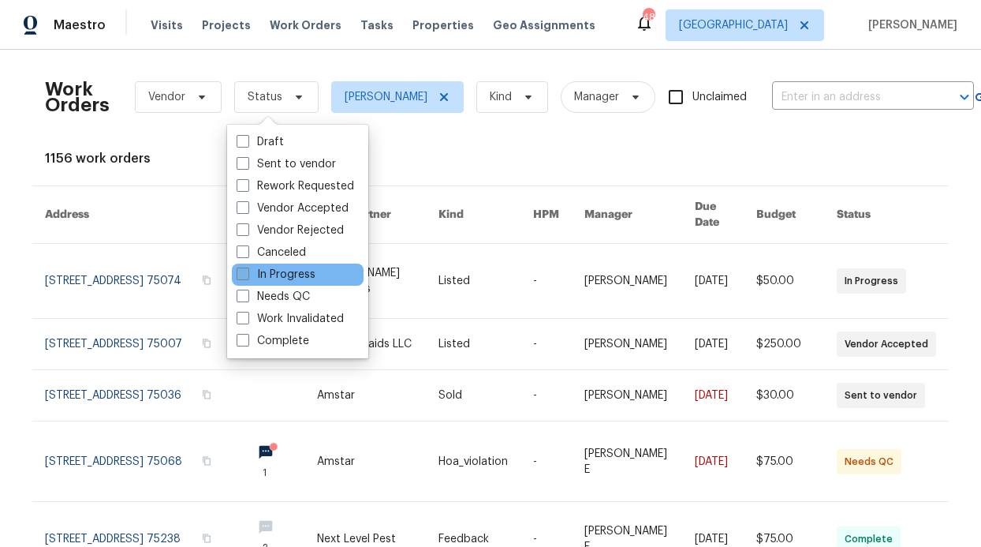
click at [297, 273] on label "In Progress" at bounding box center [276, 275] width 79 height 16
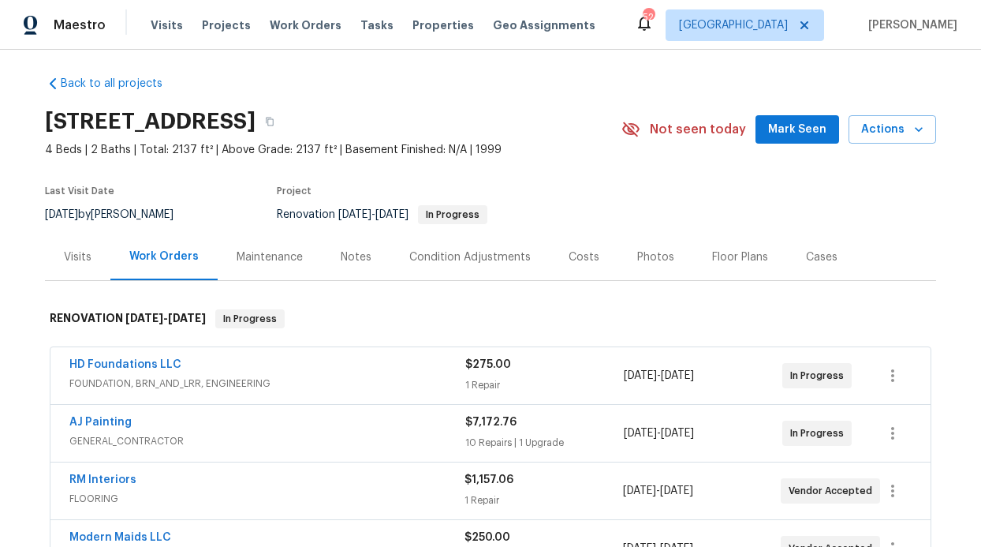
scroll to position [9, 0]
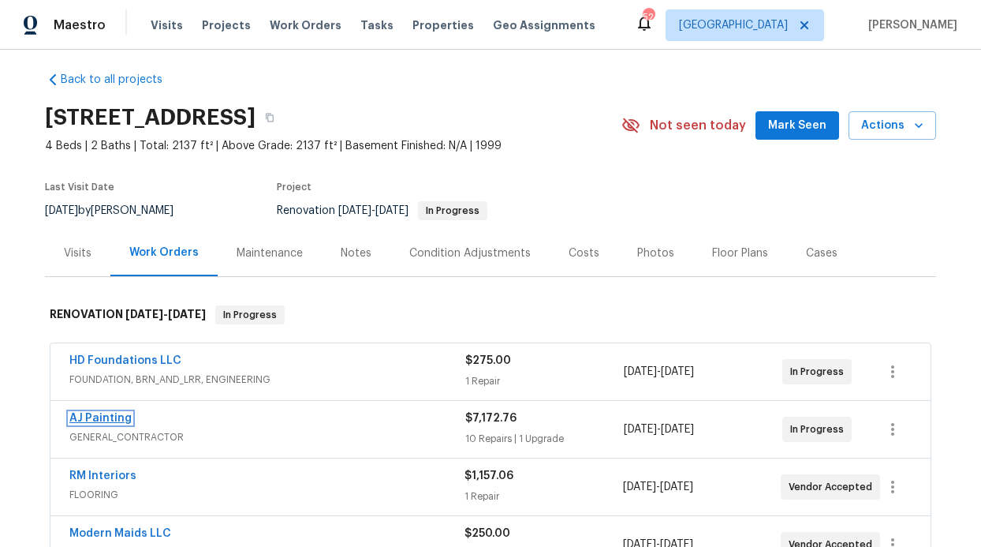
click at [99, 421] on link "AJ Painting" at bounding box center [100, 417] width 62 height 11
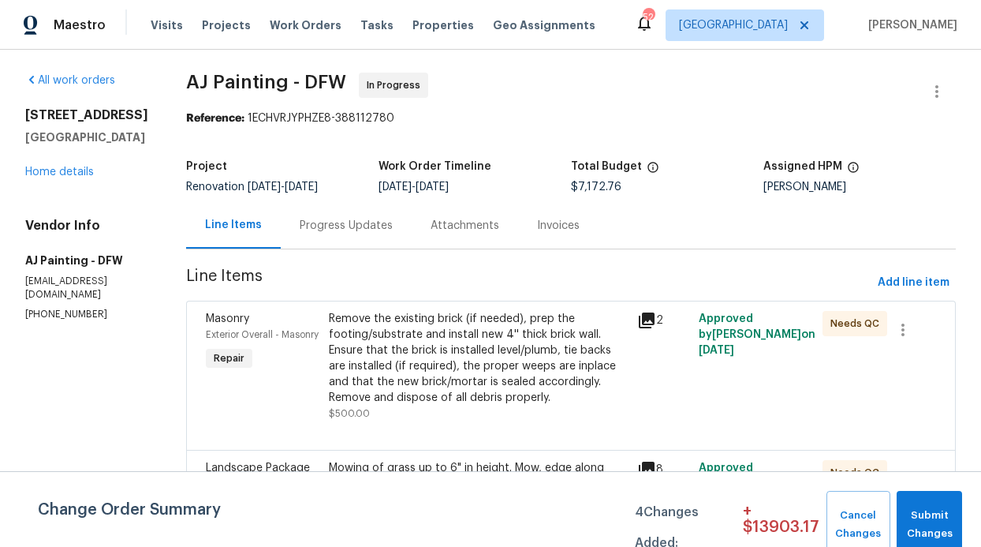
scroll to position [3, 0]
click at [941, 289] on button "Add line item" at bounding box center [913, 281] width 84 height 29
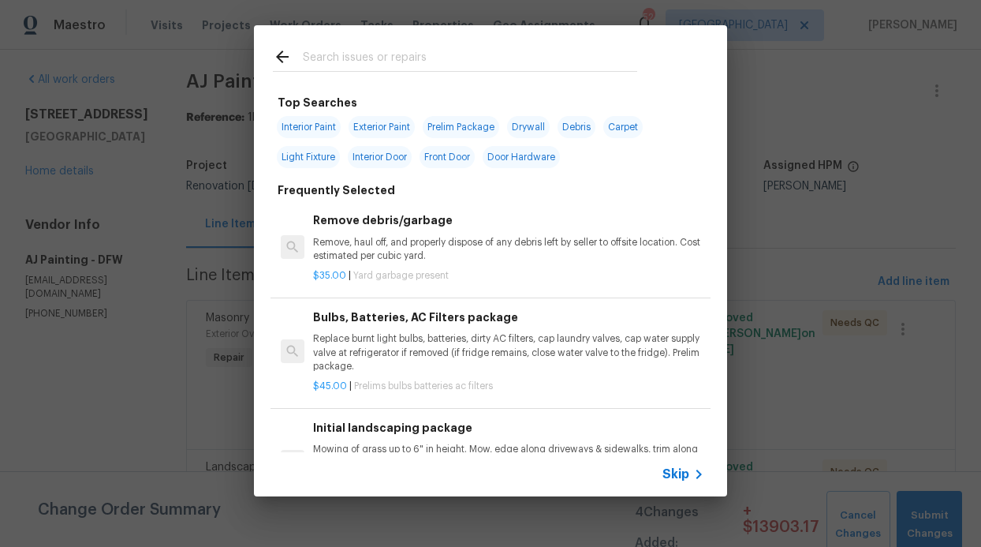
click at [364, 50] on input "text" at bounding box center [470, 59] width 334 height 24
type input "A"
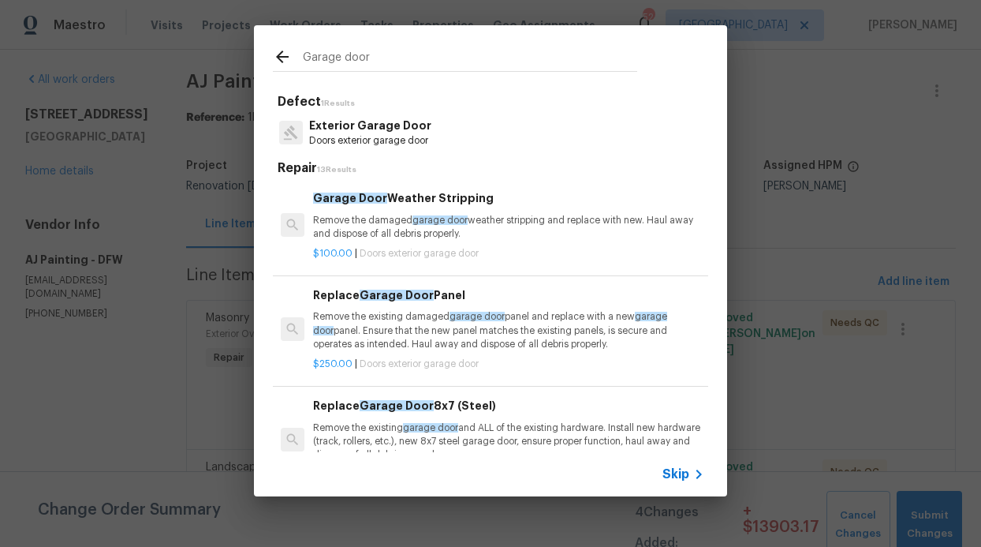
type input "Garage door"
click at [424, 132] on p "Exterior Garage Door" at bounding box center [370, 126] width 122 height 17
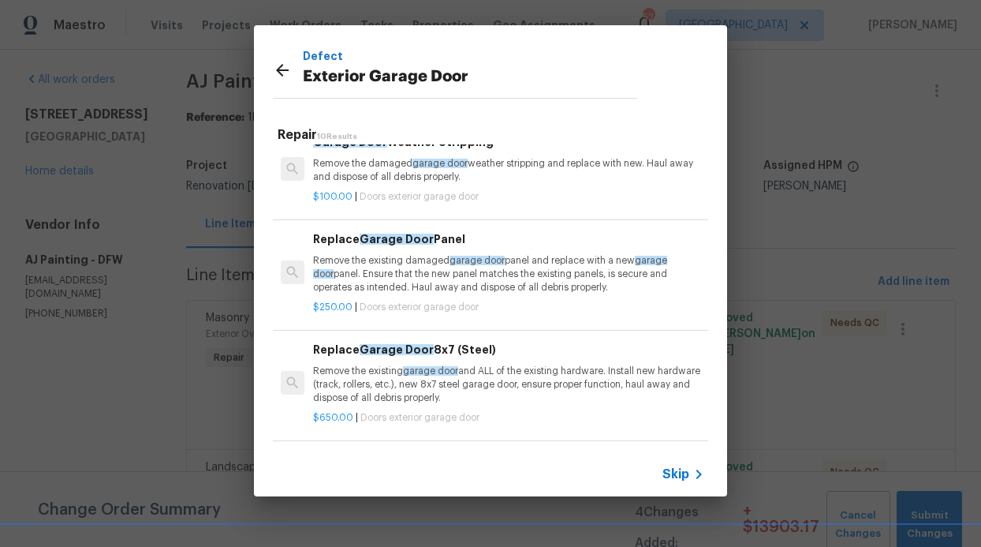
scroll to position [24, 0]
click at [687, 475] on span "Skip" at bounding box center [675, 474] width 27 height 16
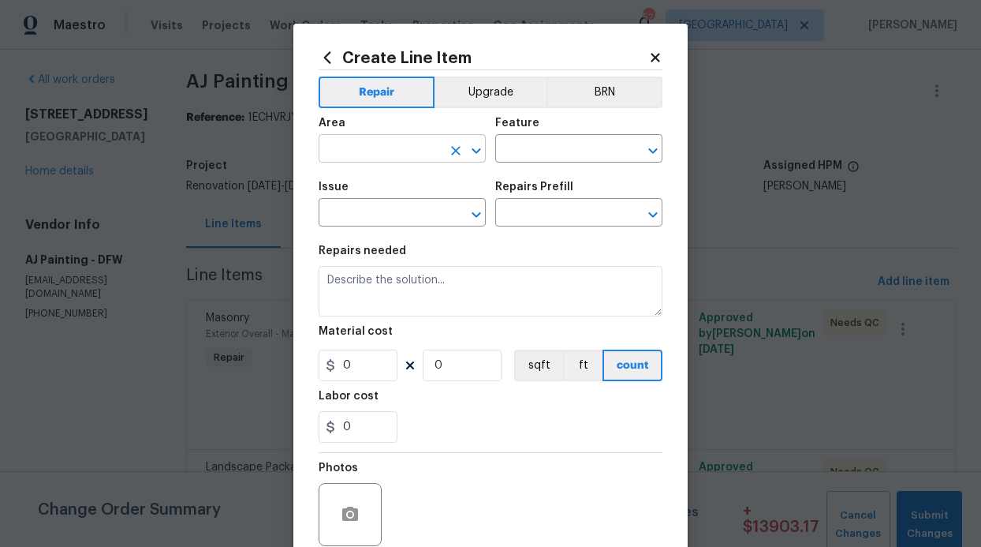
click at [384, 151] on input "text" at bounding box center [380, 150] width 123 height 24
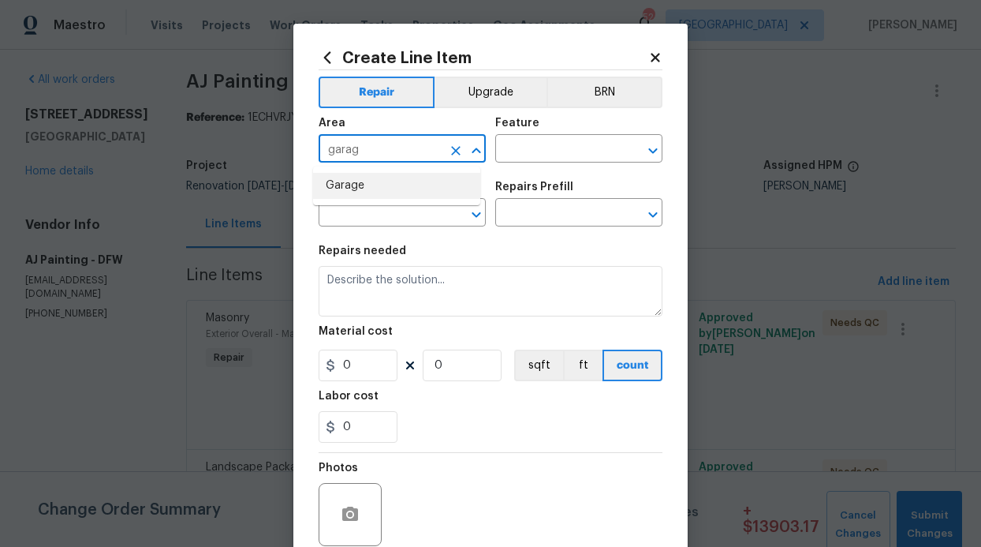
click at [356, 197] on li "Garage" at bounding box center [396, 186] width 167 height 26
drag, startPoint x: 624, startPoint y: 137, endPoint x: 600, endPoint y: 145, distance: 24.9
click at [625, 138] on div "​" at bounding box center [578, 150] width 167 height 24
type input "Garage"
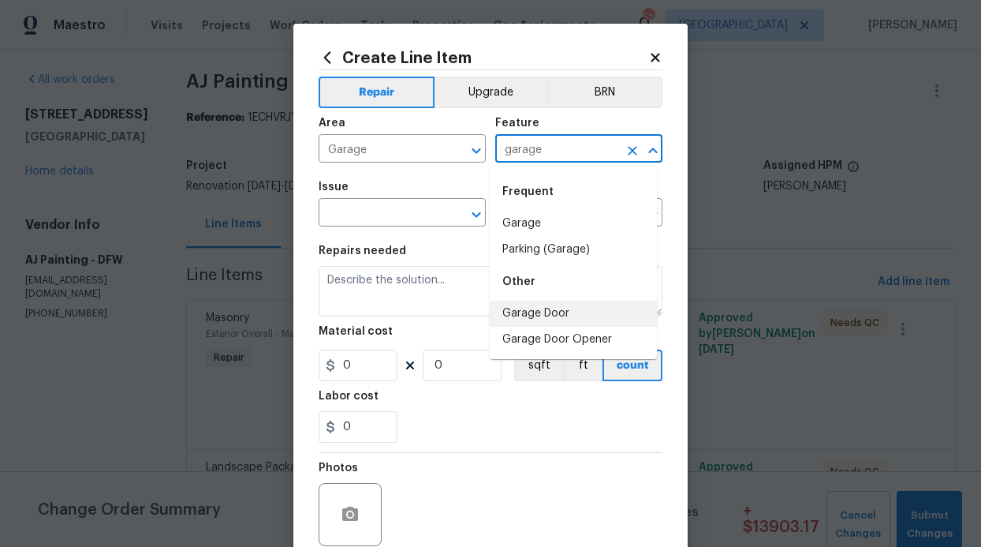
click at [521, 319] on li "Garage Door" at bounding box center [573, 313] width 167 height 26
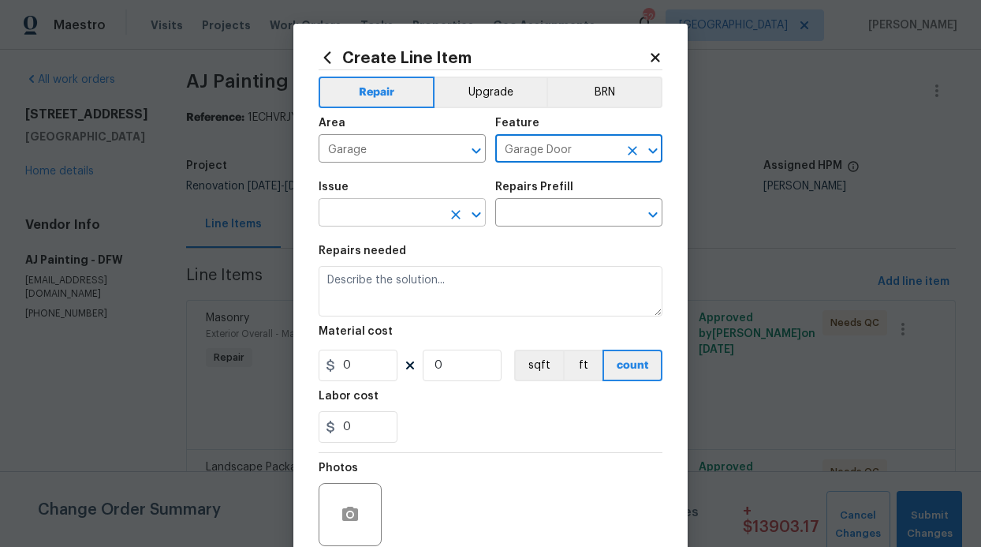
type input "Garage Door"
click at [406, 215] on input "text" at bounding box center [380, 214] width 123 height 24
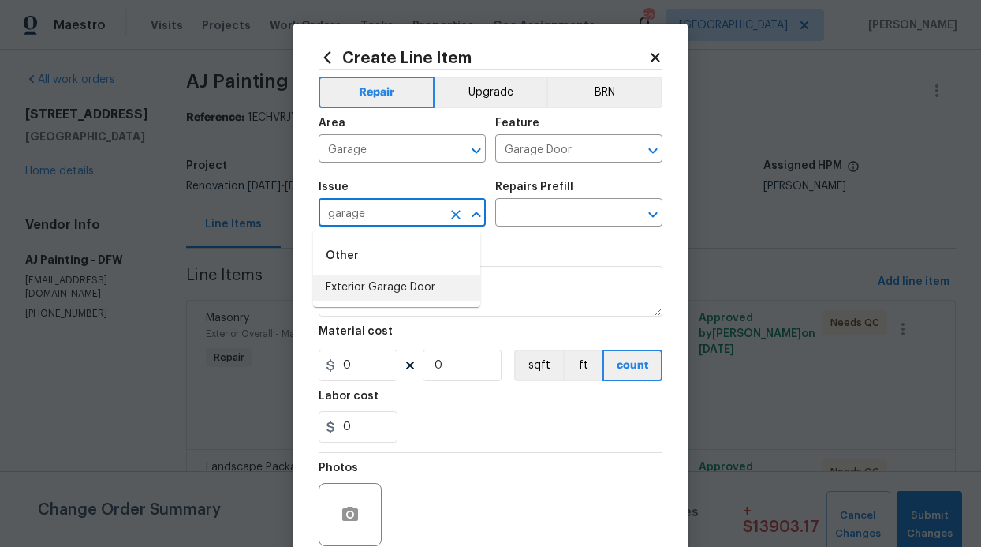
click at [398, 287] on li "Exterior Garage Door" at bounding box center [396, 287] width 167 height 26
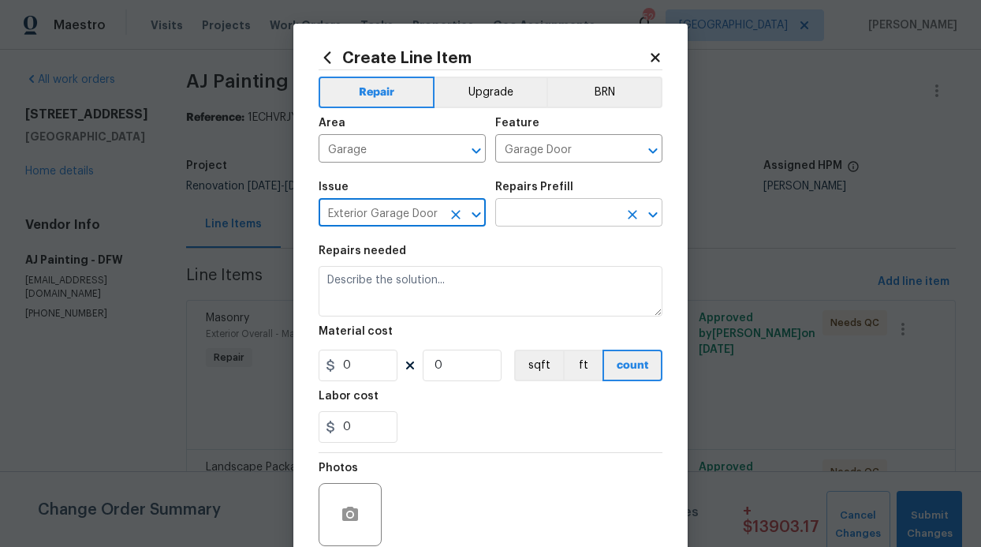
type input "Exterior Garage Door"
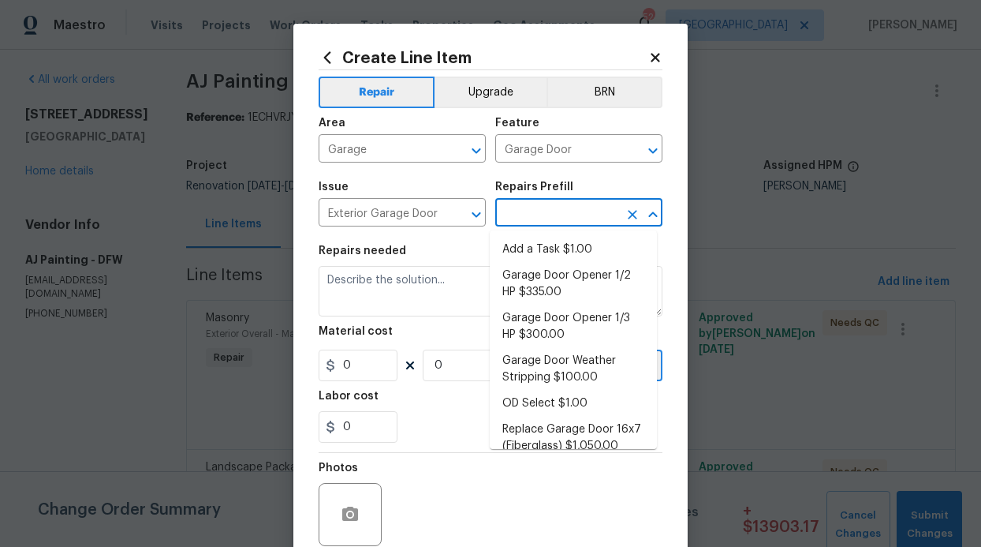
click at [605, 210] on input "text" at bounding box center [556, 214] width 123 height 24
click at [583, 258] on li "Add a Task $1.00" at bounding box center [573, 250] width 167 height 26
type input "Interior Door"
type input "Add a Task $1.00"
type textarea "HPM to detail"
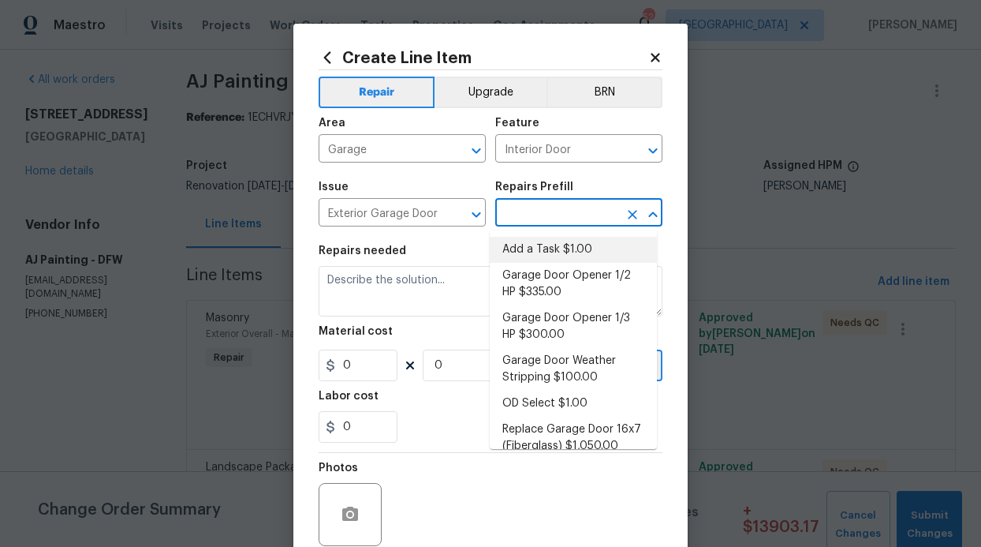
type input "1"
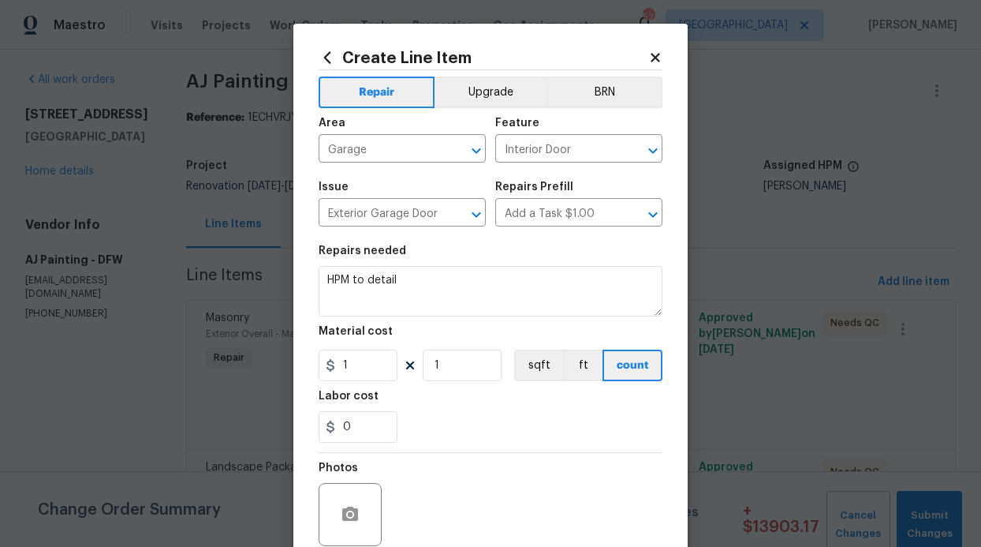
click at [352, 323] on section "Repairs needed HPM to detail Material cost 1 1 sqft ft count Labor cost 0" at bounding box center [491, 344] width 344 height 216
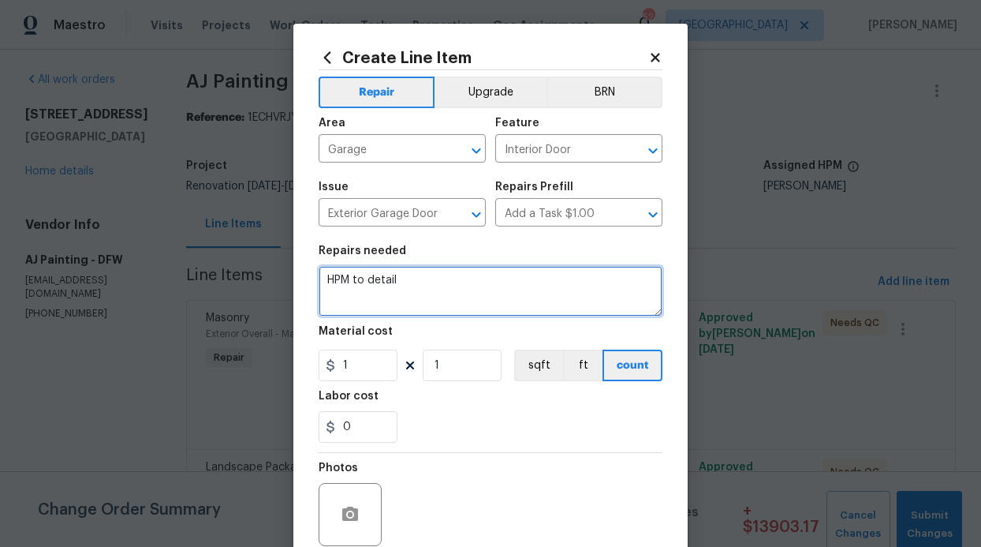
drag, startPoint x: 394, startPoint y: 276, endPoint x: 312, endPoint y: 274, distance: 82.0
click at [319, 274] on textarea "HPM to detail" at bounding box center [491, 291] width 344 height 50
paste textarea "the motor garage was damaged, and we also had to replace the damaged rail. Ever…"
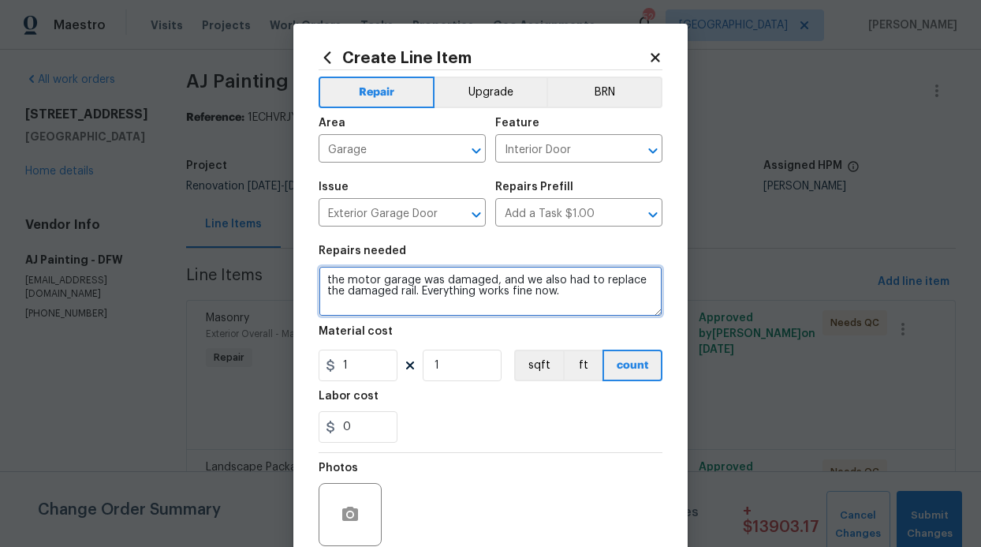
type textarea "the motor garage was damaged, and we also had to replace the damaged rail. Ever…"
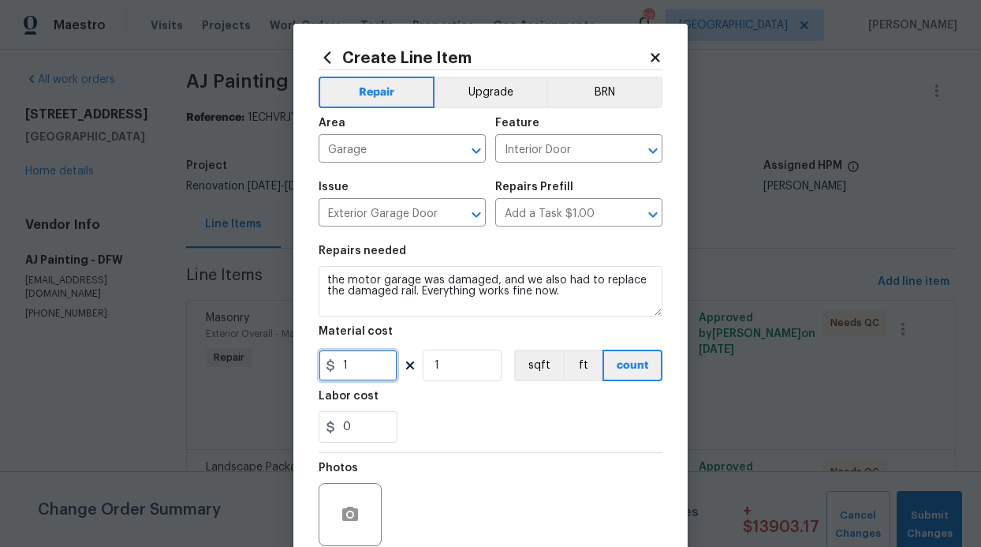
drag, startPoint x: 374, startPoint y: 367, endPoint x: 265, endPoint y: 361, distance: 109.0
click at [282, 362] on div "Create Line Item Repair Upgrade BRN Area Garage ​ Feature Interior Door ​ Issue…" at bounding box center [490, 273] width 981 height 547
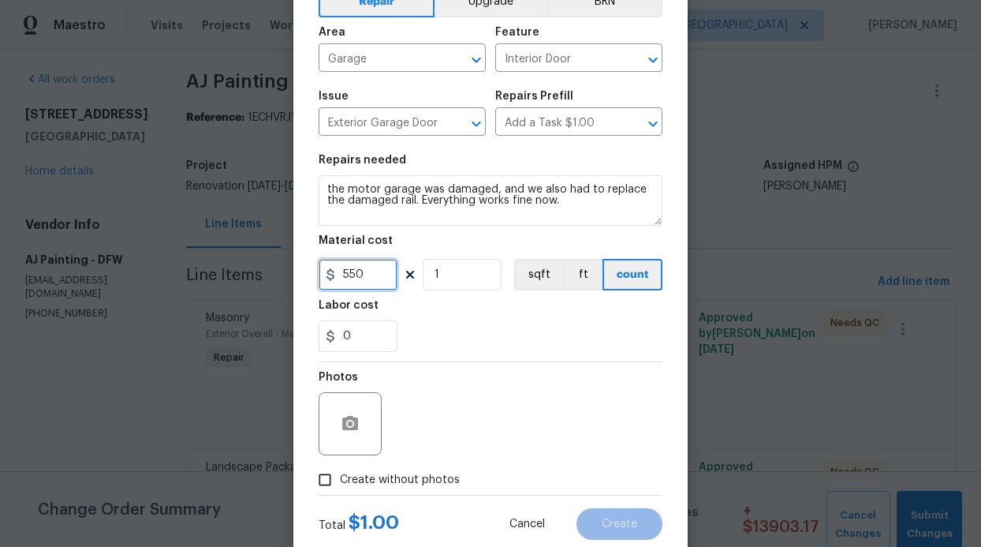
scroll to position [133, 0]
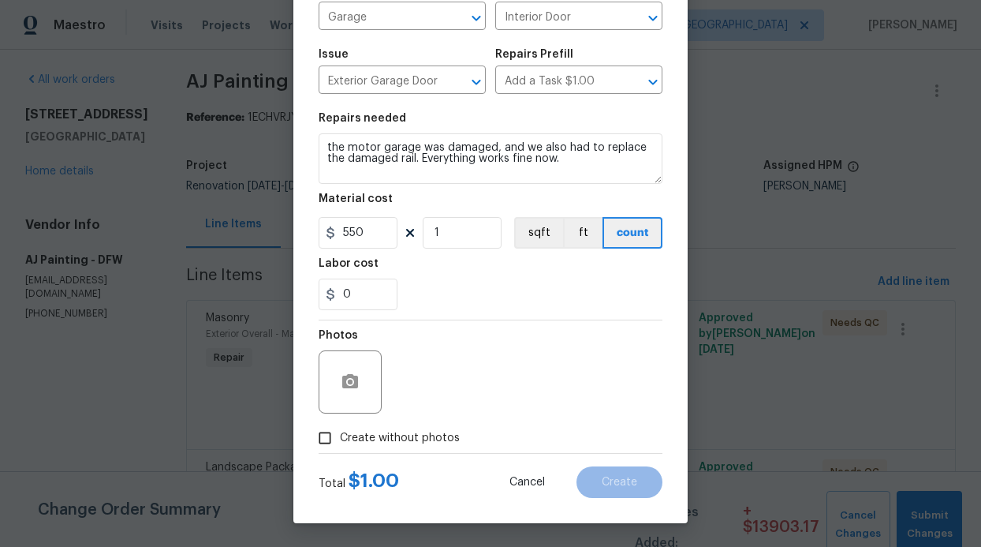
type input "550"
drag, startPoint x: 417, startPoint y: 441, endPoint x: 436, endPoint y: 402, distance: 43.0
click at [418, 441] on span "Create without photos" at bounding box center [400, 438] width 120 height 17
click at [437, 392] on div "Photos" at bounding box center [491, 371] width 344 height 103
click at [502, 366] on div "Photos" at bounding box center [491, 371] width 344 height 103
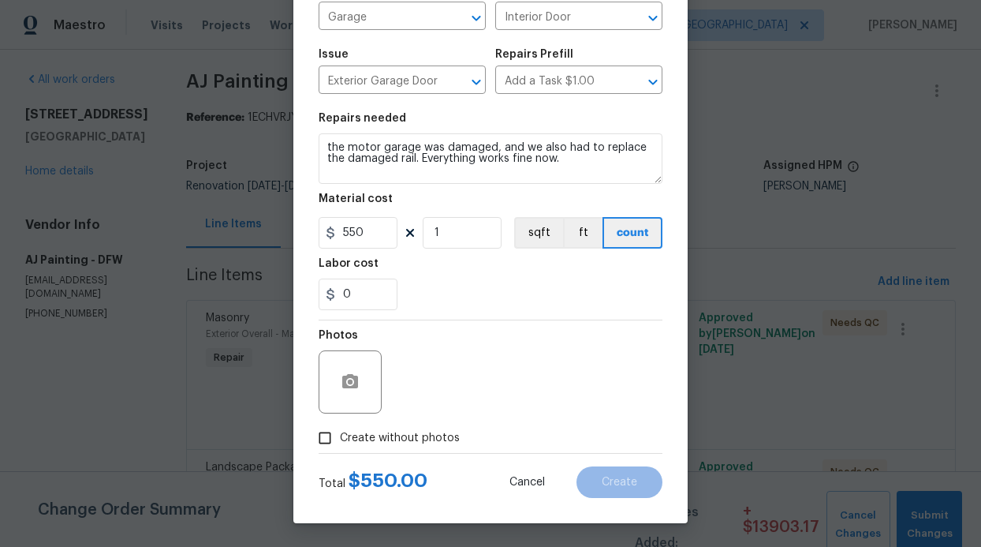
click at [315, 438] on input "Create without photos" at bounding box center [325, 438] width 30 height 30
checkbox input "true"
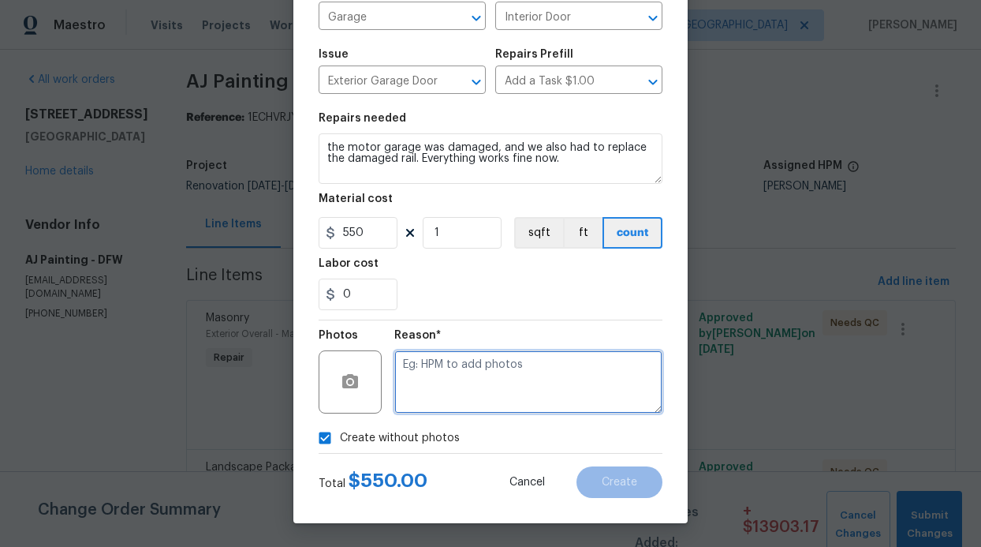
click at [550, 357] on textarea at bounding box center [528, 381] width 268 height 63
type textarea "Gc will add photos"
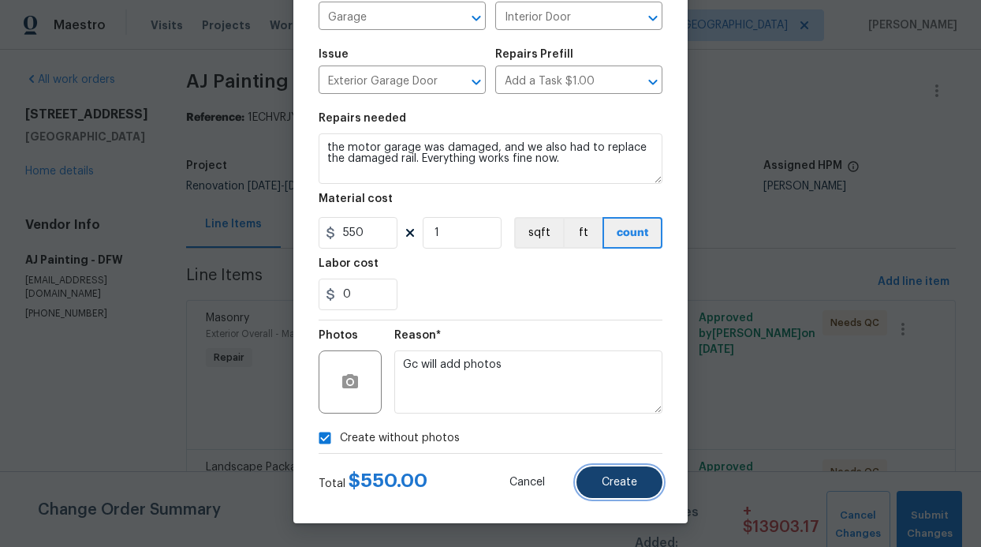
click at [636, 491] on button "Create" at bounding box center [620, 482] width 86 height 32
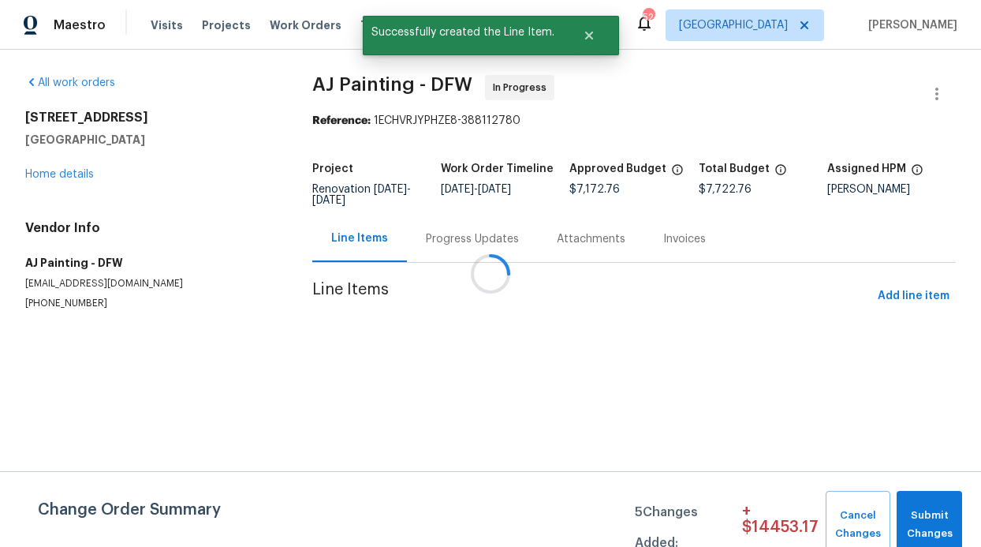
scroll to position [0, 0]
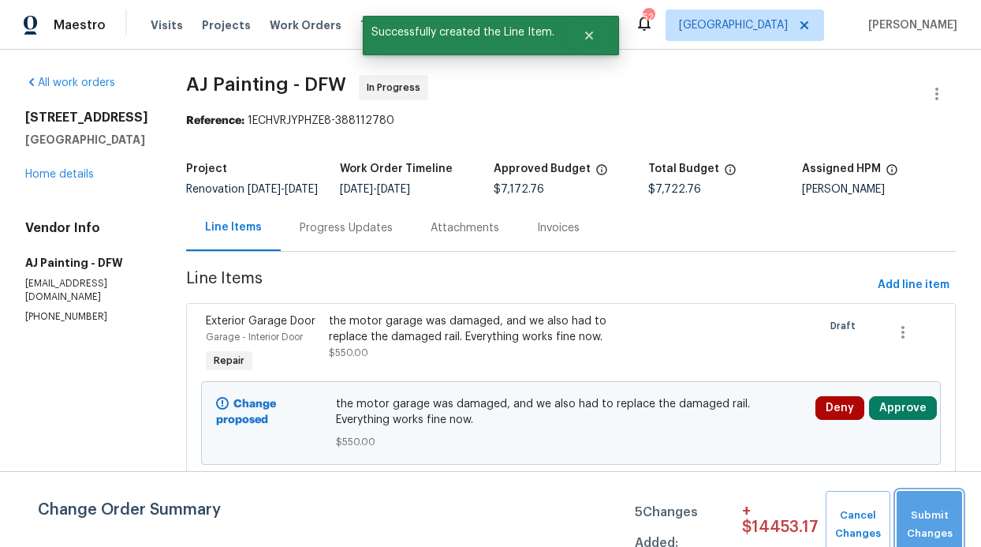
click at [940, 507] on span "Submit Changes" at bounding box center [930, 524] width 50 height 36
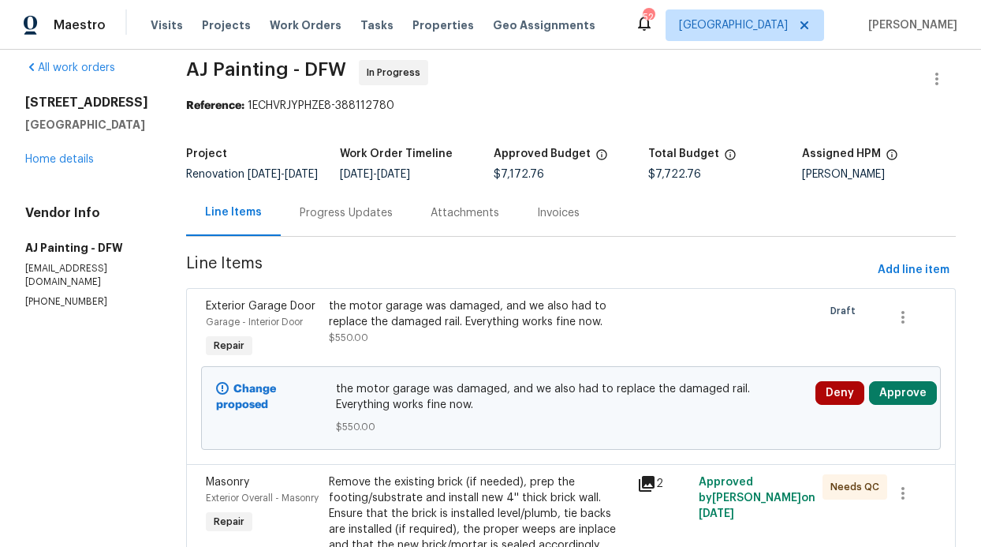
scroll to position [16, 0]
click at [345, 220] on div "Progress Updates" at bounding box center [346, 212] width 93 height 16
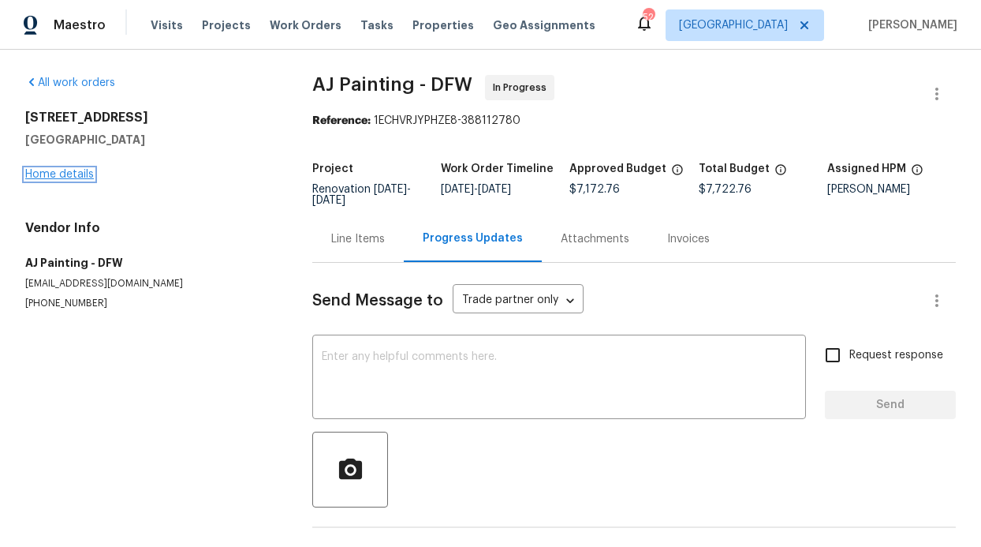
click at [49, 179] on link "Home details" at bounding box center [59, 174] width 69 height 11
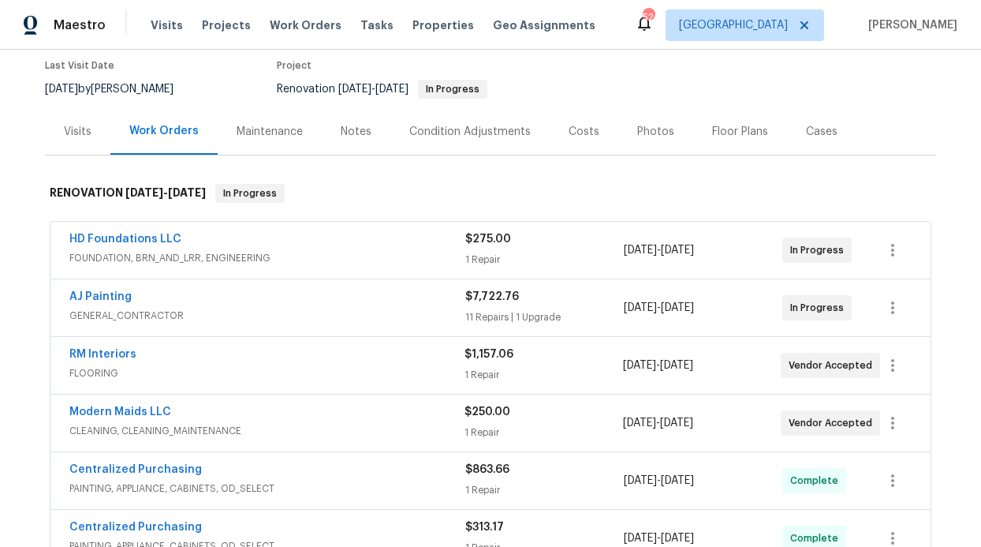
scroll to position [108, 0]
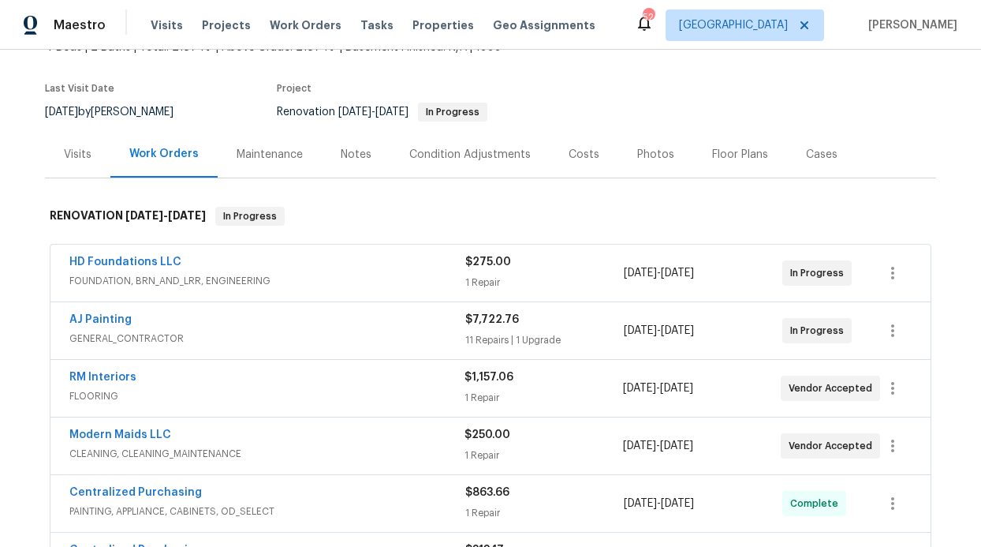
click at [341, 155] on div "Notes" at bounding box center [356, 155] width 31 height 16
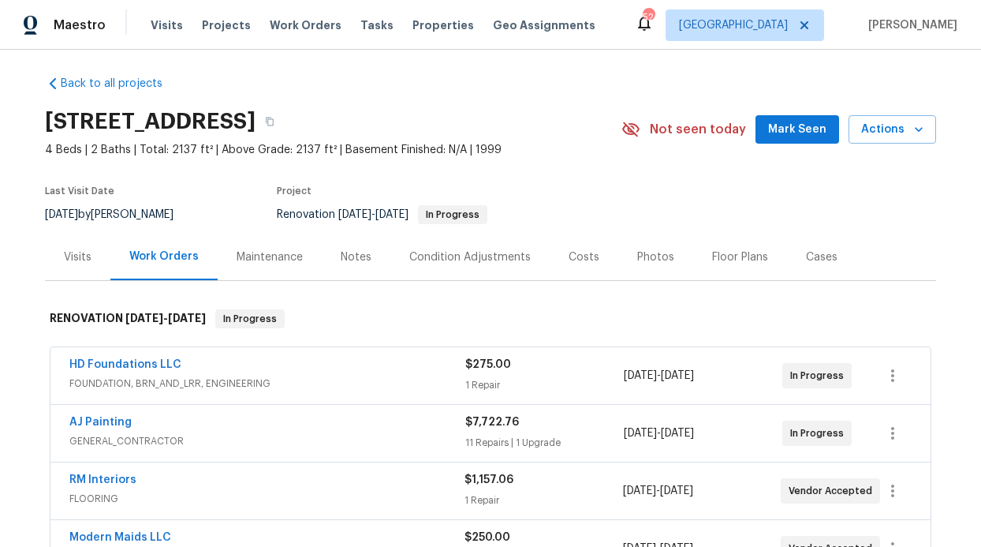
scroll to position [6, 0]
click at [353, 256] on div "Notes" at bounding box center [356, 256] width 31 height 16
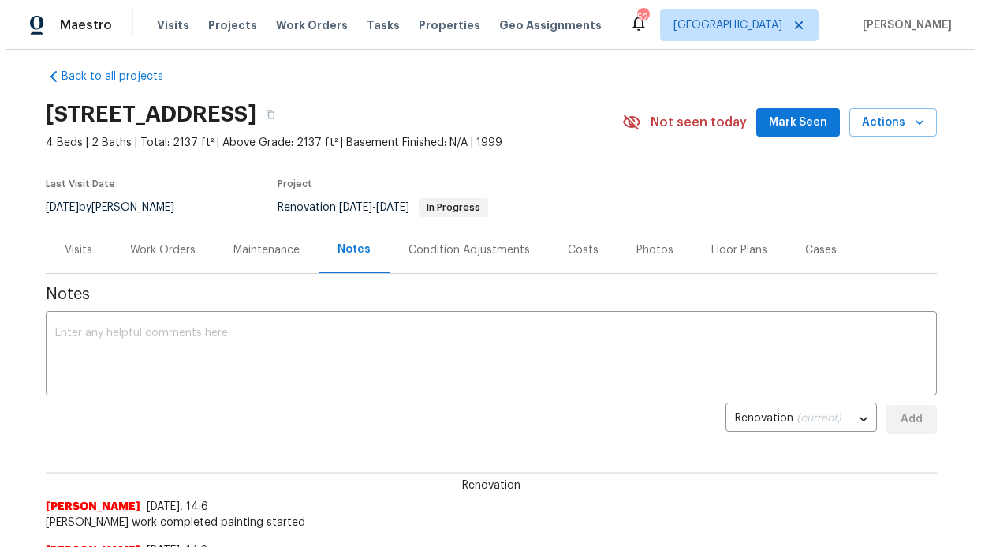
scroll to position [14, 0]
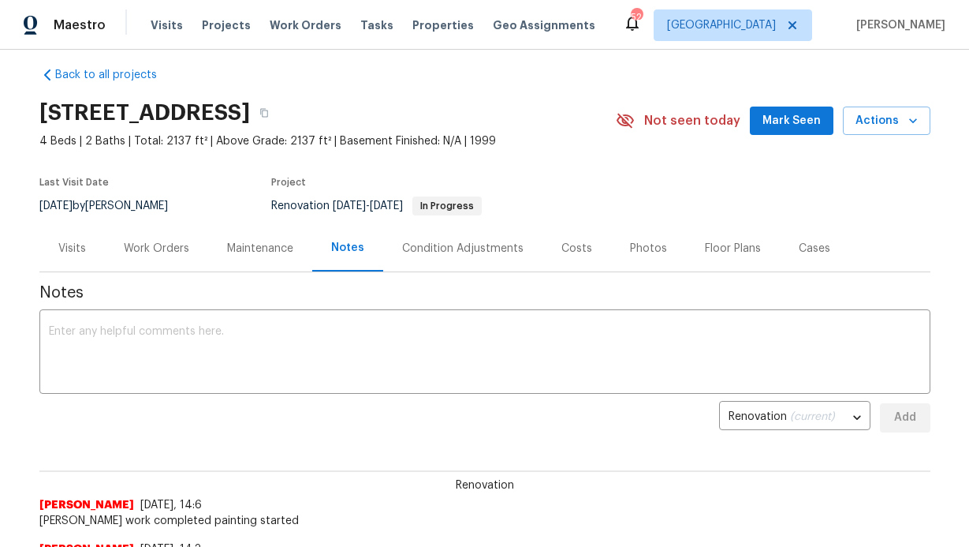
click at [238, 247] on div "Maintenance" at bounding box center [260, 249] width 66 height 16
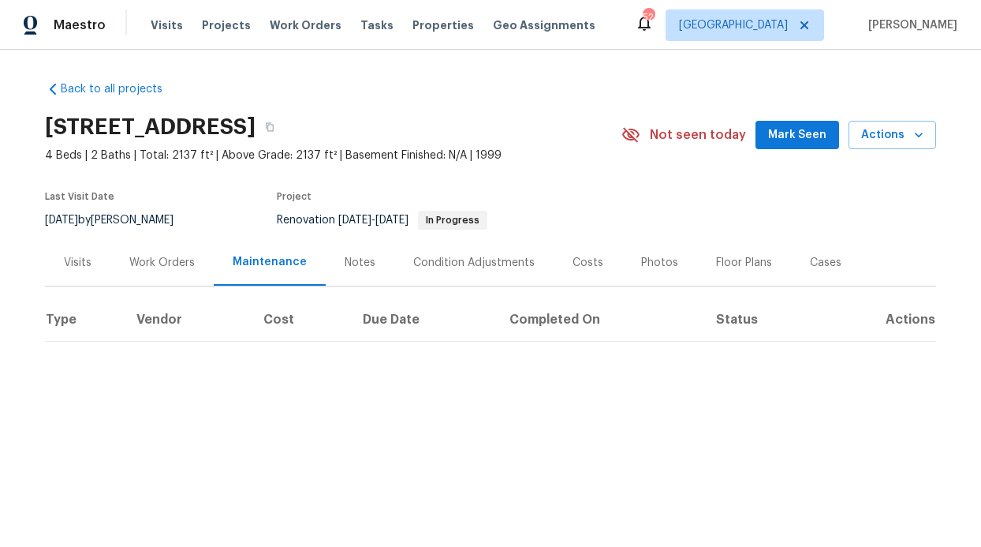
click at [148, 263] on div "Work Orders" at bounding box center [161, 263] width 65 height 16
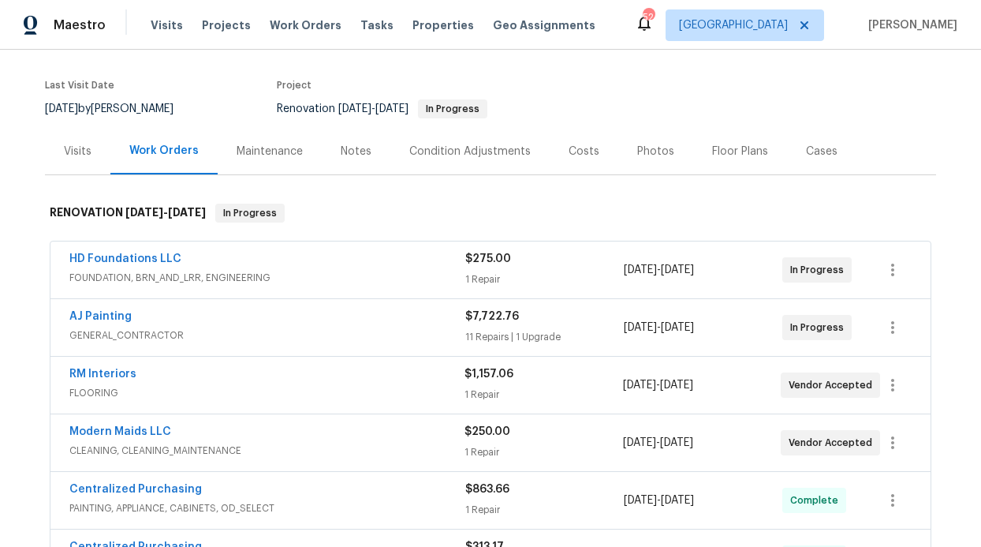
scroll to position [112, 0]
click at [75, 361] on div "RM Interiors FLOORING $1,157.06 1 Repair 8/18/2025 - 8/26/2025 Vendor Accepted" at bounding box center [490, 384] width 880 height 57
click at [76, 370] on link "RM Interiors" at bounding box center [102, 373] width 67 height 11
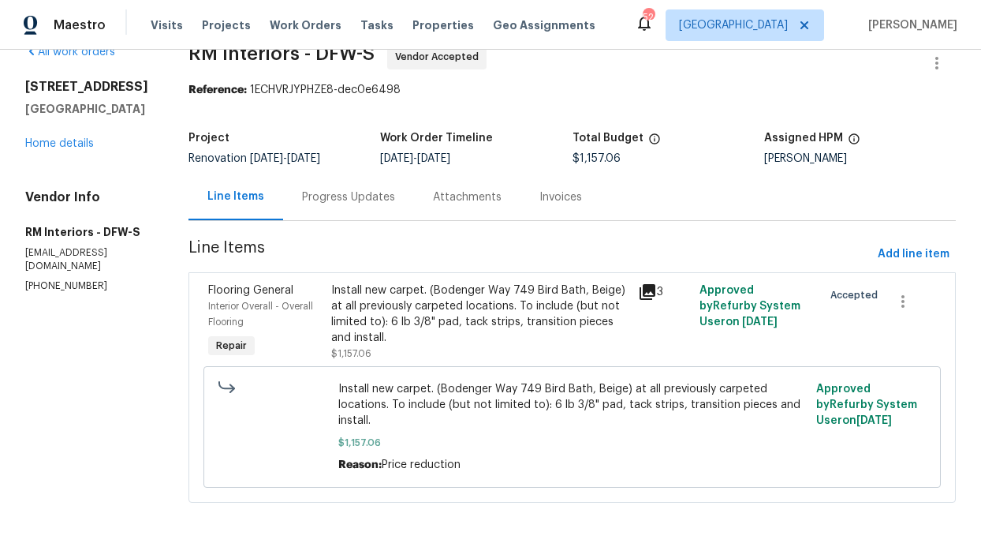
scroll to position [43, 0]
click at [319, 189] on div "Progress Updates" at bounding box center [348, 197] width 93 height 16
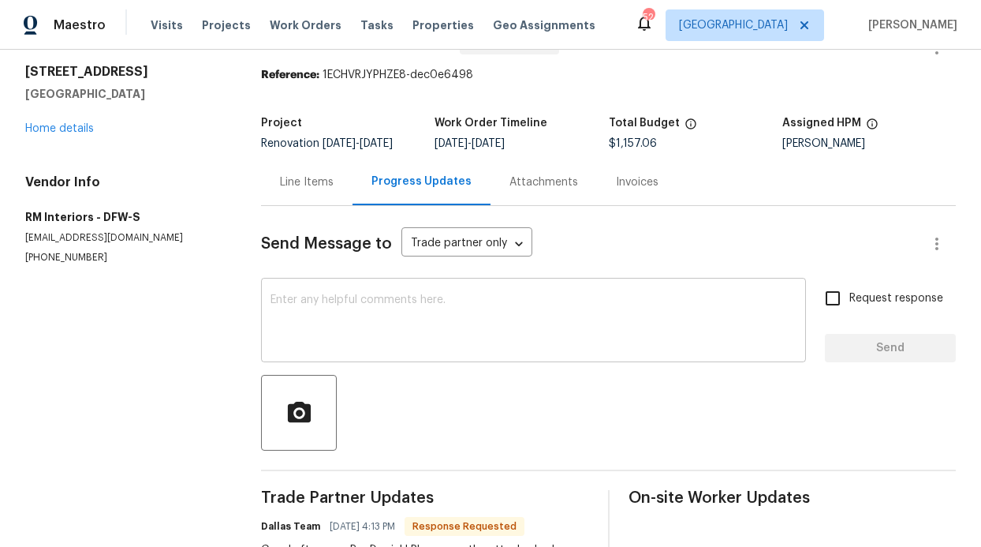
scroll to position [47, 0]
click at [345, 294] on textarea at bounding box center [534, 320] width 526 height 55
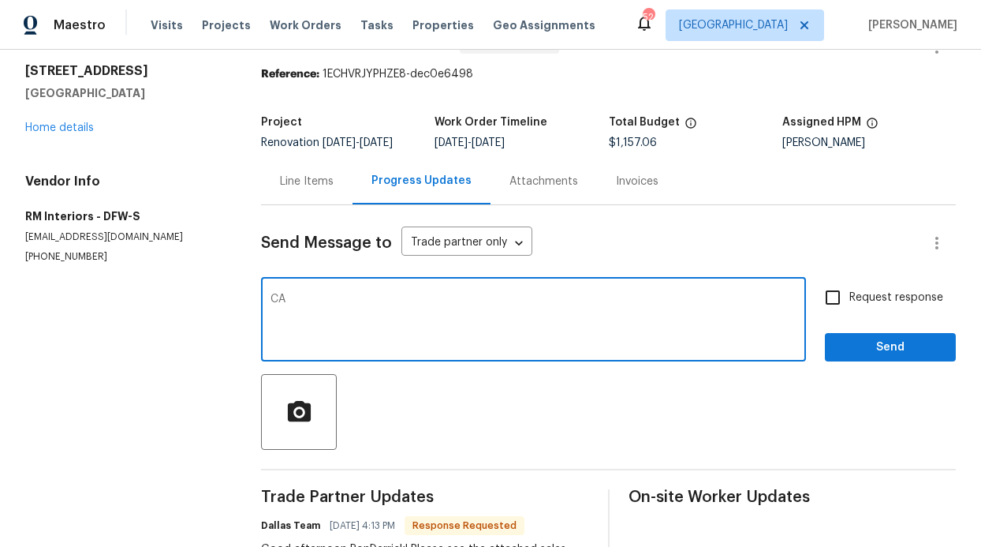
type textarea "C"
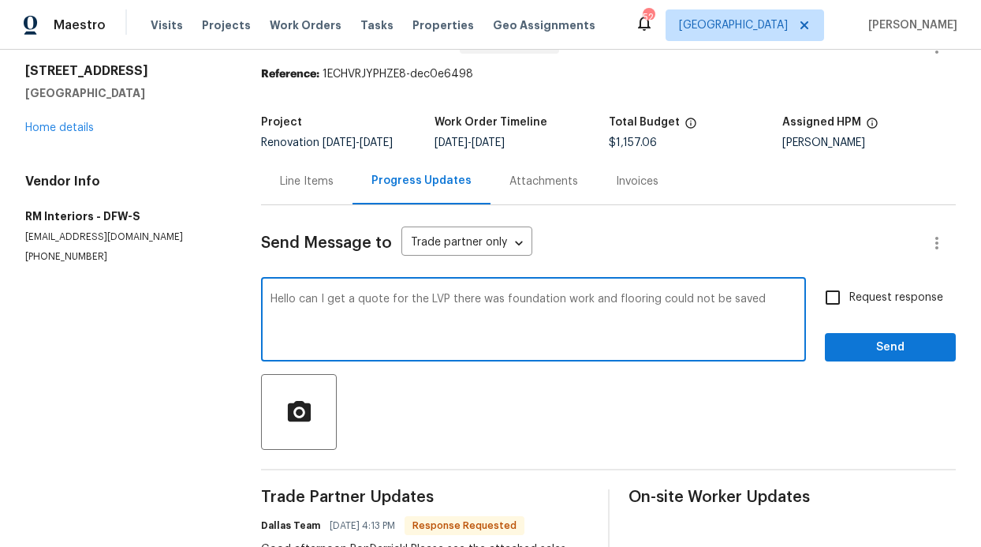
type textarea "Hello can I get a quote for the LVP there was foundation work and flooring coul…"
click at [884, 355] on span "Send" at bounding box center [891, 348] width 106 height 20
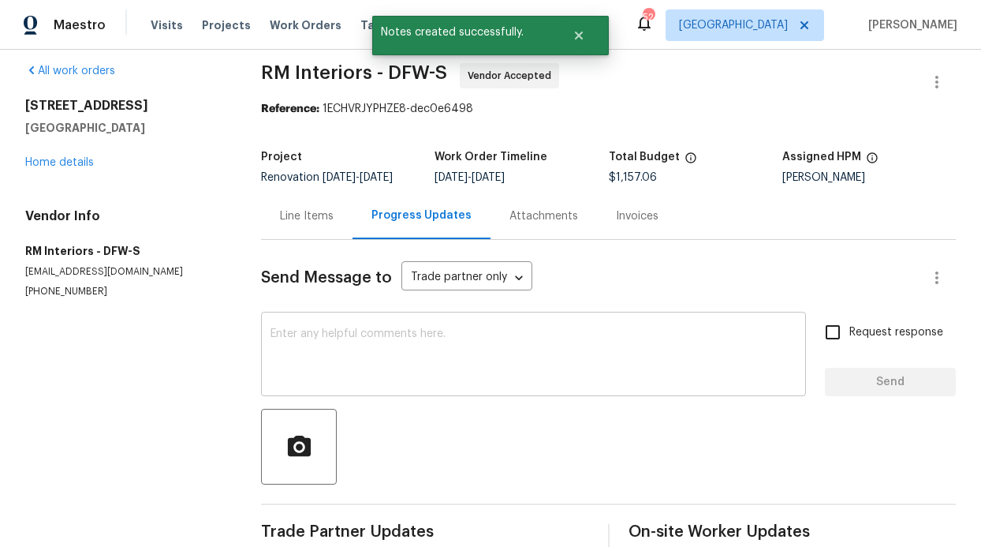
scroll to position [0, 0]
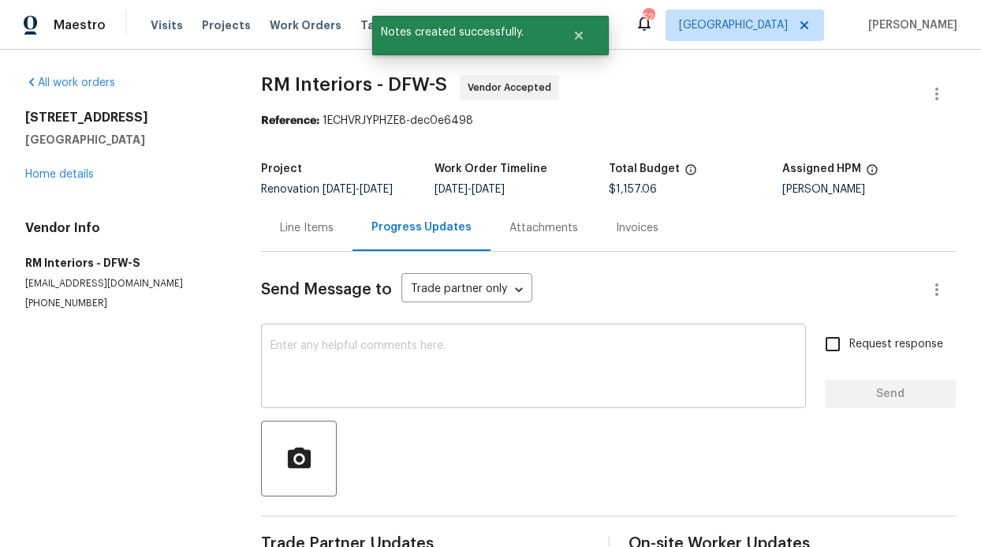
click at [361, 374] on textarea at bounding box center [534, 367] width 526 height 55
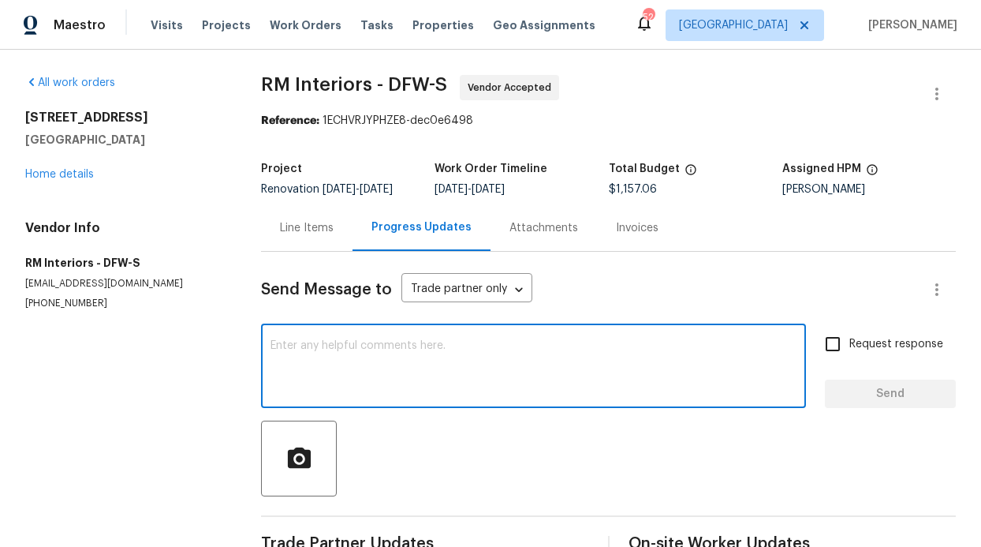
click at [360, 374] on textarea at bounding box center [534, 367] width 526 height 55
type textarea "C"
type textarea "Carpet is ready for install as well"
click at [908, 394] on span "Send" at bounding box center [891, 394] width 106 height 20
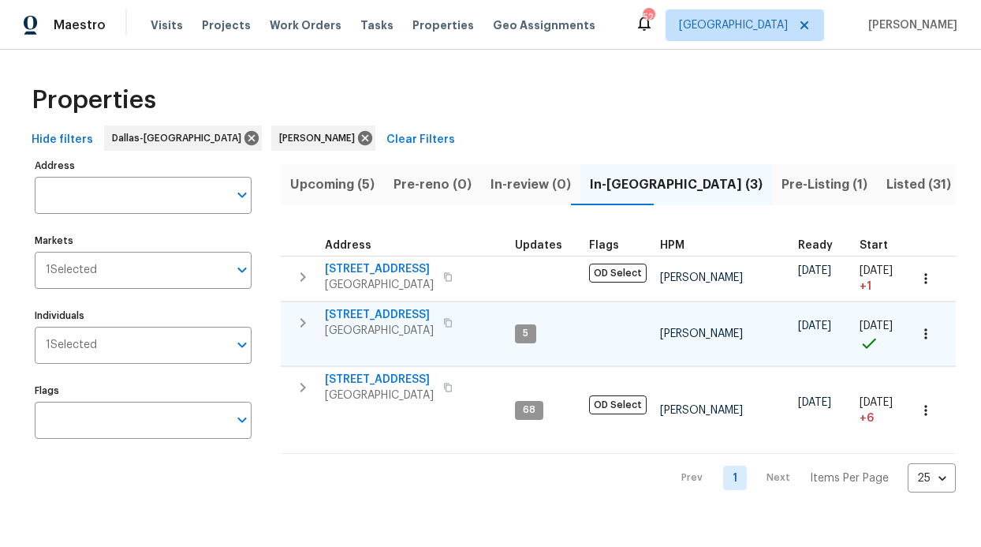
click at [398, 312] on span "[STREET_ADDRESS]" at bounding box center [379, 315] width 109 height 16
click at [390, 314] on span "[STREET_ADDRESS]" at bounding box center [379, 315] width 109 height 16
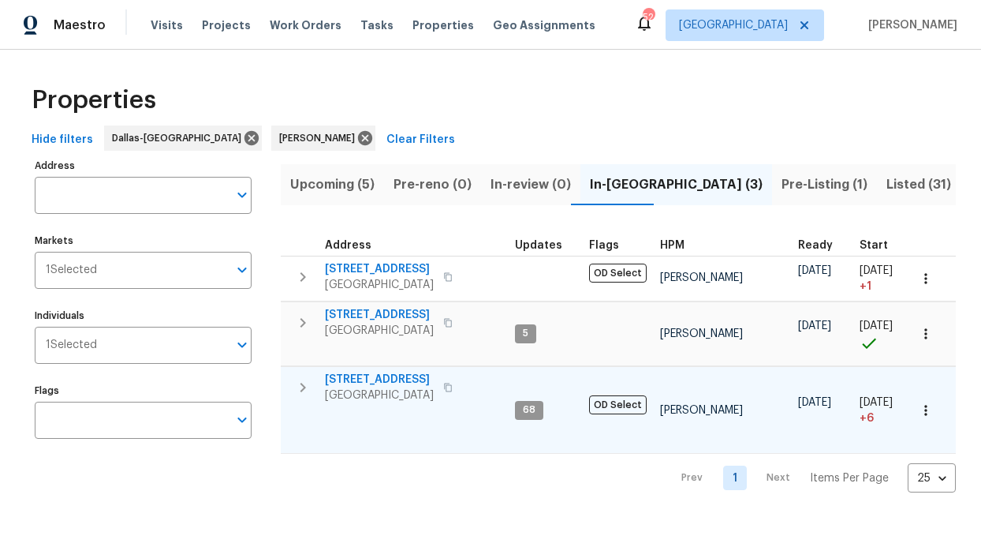
click at [388, 376] on span "[STREET_ADDRESS]" at bounding box center [379, 379] width 109 height 16
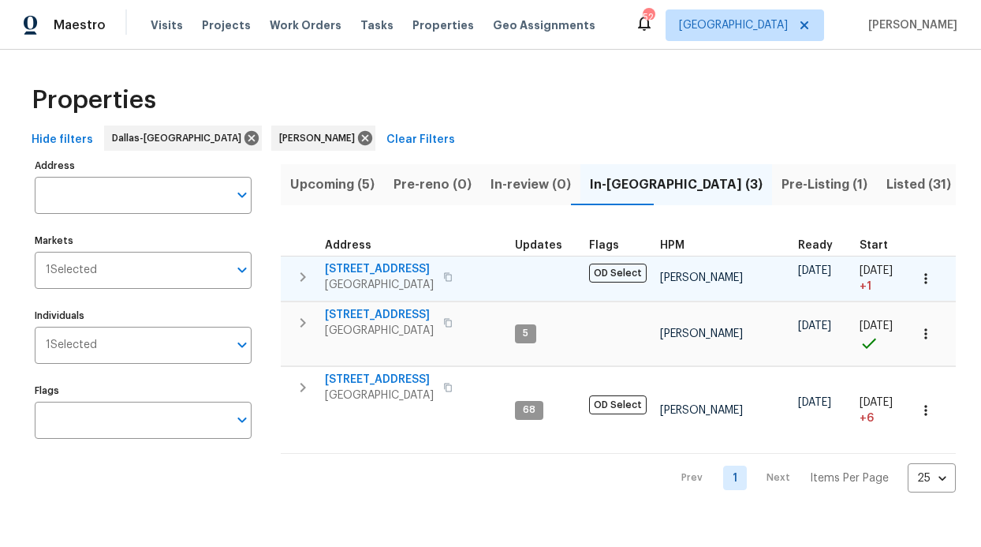
click at [376, 263] on span "[STREET_ADDRESS]" at bounding box center [379, 269] width 109 height 16
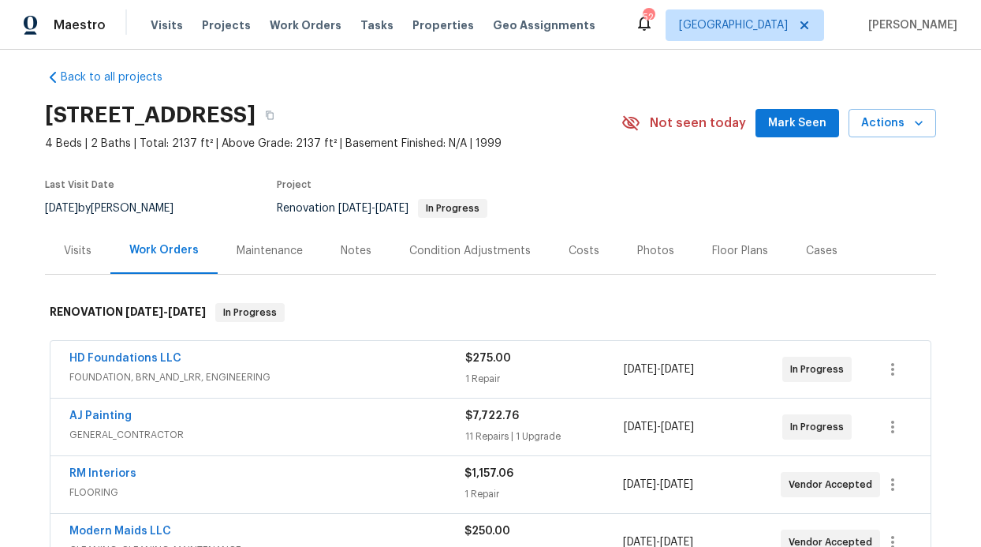
scroll to position [13, 0]
click at [108, 414] on link "AJ Painting" at bounding box center [100, 414] width 62 height 11
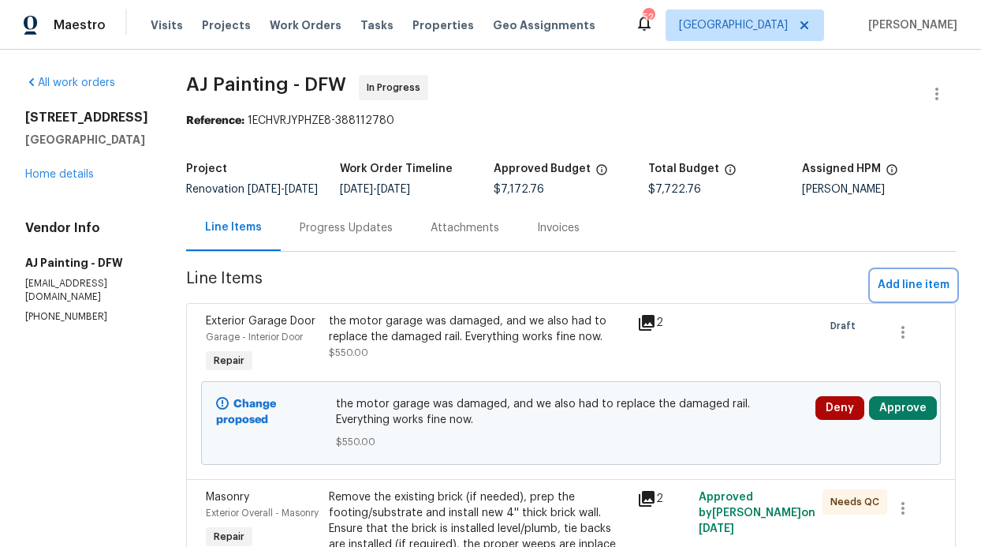
click at [906, 295] on span "Add line item" at bounding box center [914, 285] width 72 height 20
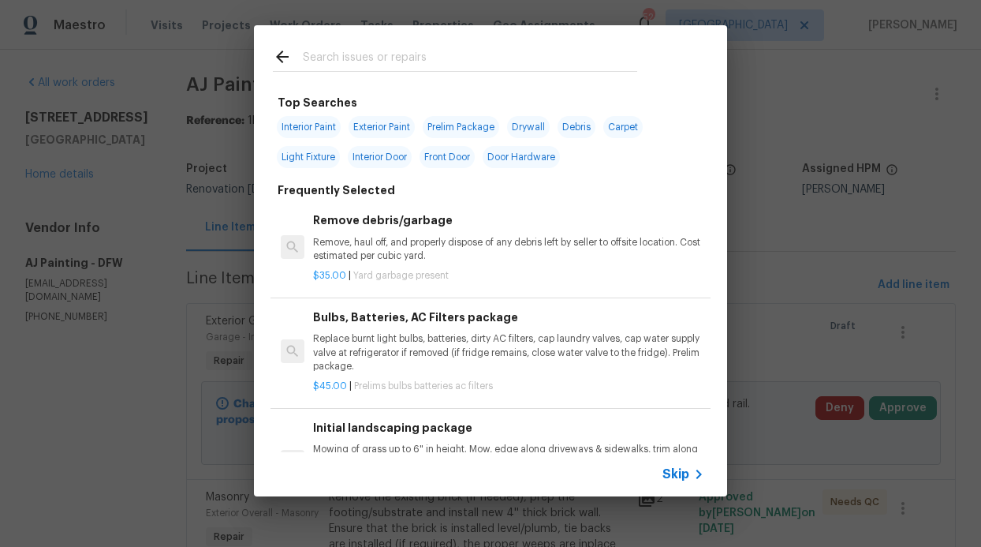
click at [438, 39] on div at bounding box center [455, 56] width 402 height 62
click at [397, 54] on input "text" at bounding box center [470, 59] width 334 height 24
type input "f"
drag, startPoint x: 416, startPoint y: 75, endPoint x: 415, endPoint y: 63, distance: 11.9
click at [416, 74] on div at bounding box center [455, 56] width 402 height 62
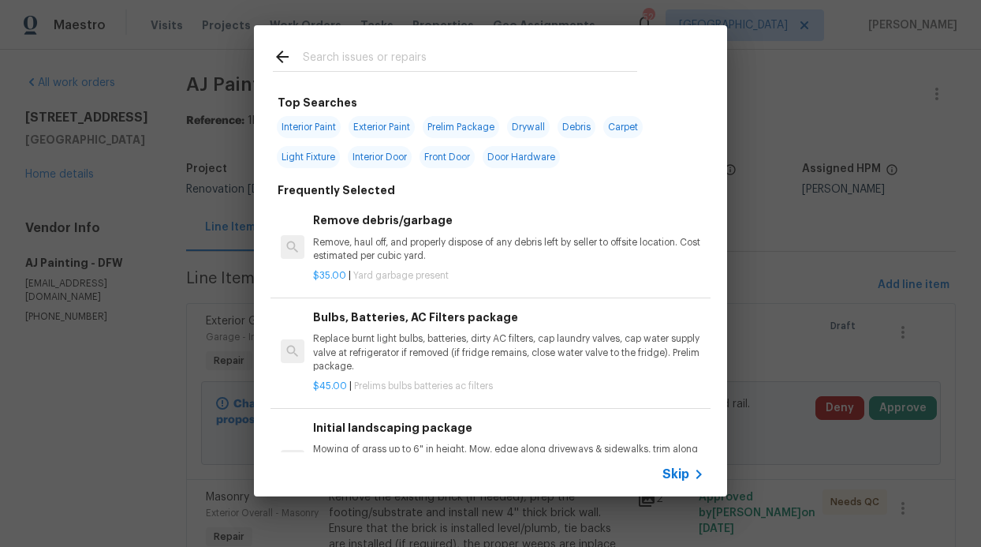
click at [415, 62] on input "text" at bounding box center [470, 59] width 334 height 24
type input "window"
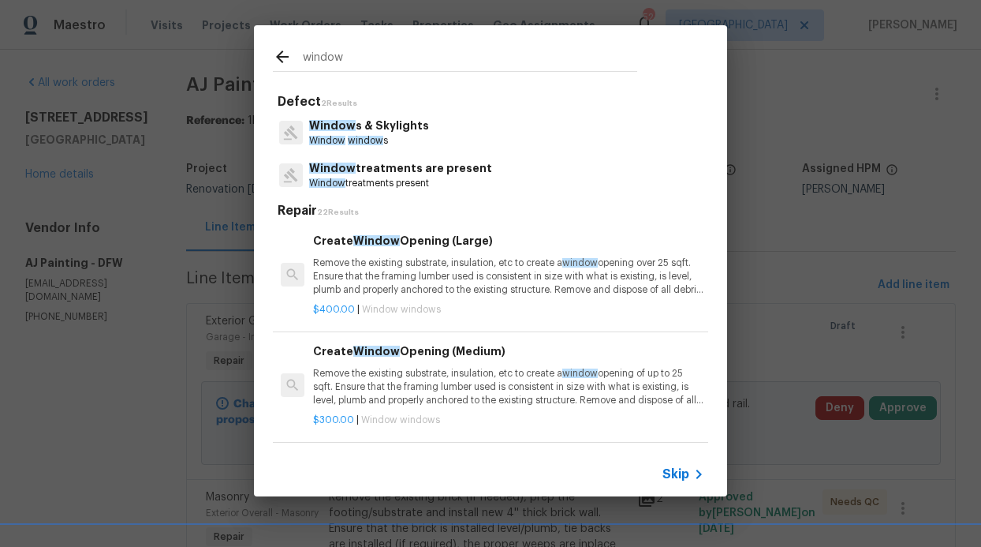
click at [383, 116] on div "Window s & Skylights Window window s" at bounding box center [490, 132] width 435 height 43
click at [392, 129] on p "Window s & Skylights" at bounding box center [369, 126] width 120 height 17
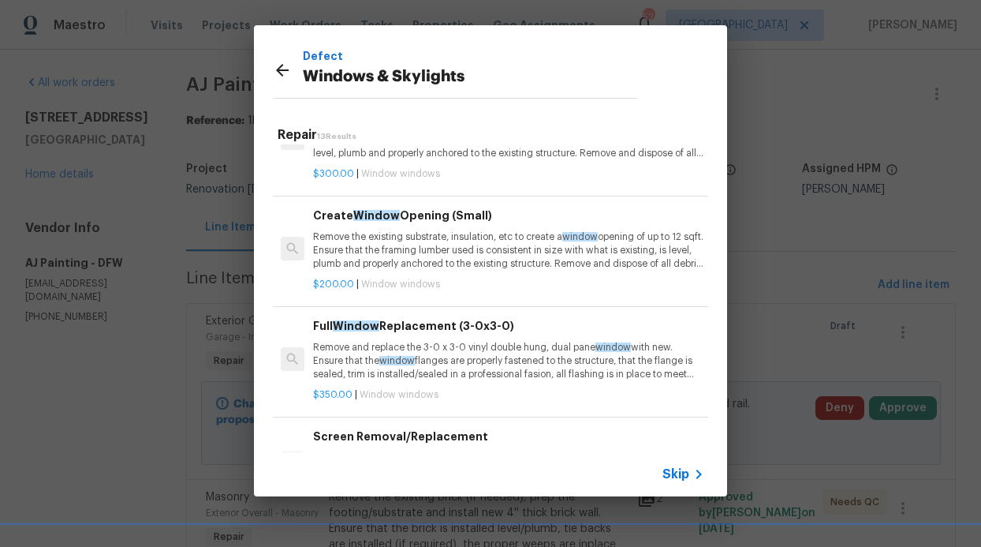
scroll to position [205, 0]
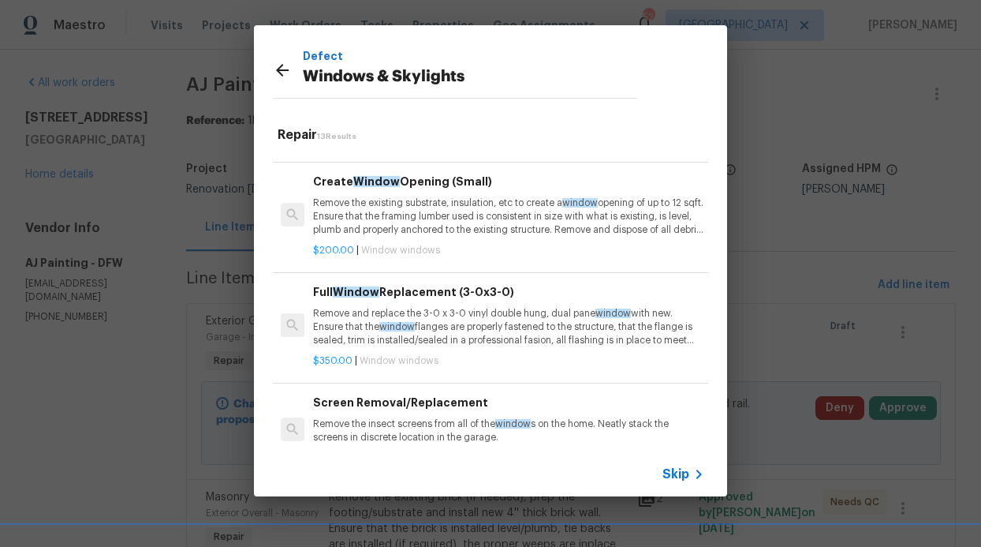
click at [512, 305] on div "Full Window Replacement (3-0x3-0) Remove and replace the 3-0 x 3-0 vinyl double…" at bounding box center [508, 315] width 391 height 65
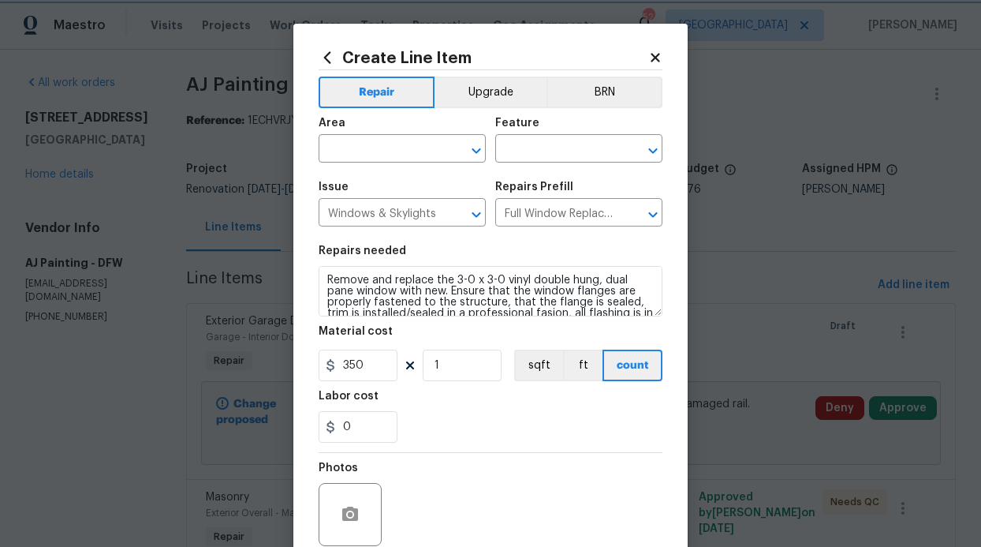
scroll to position [133, 0]
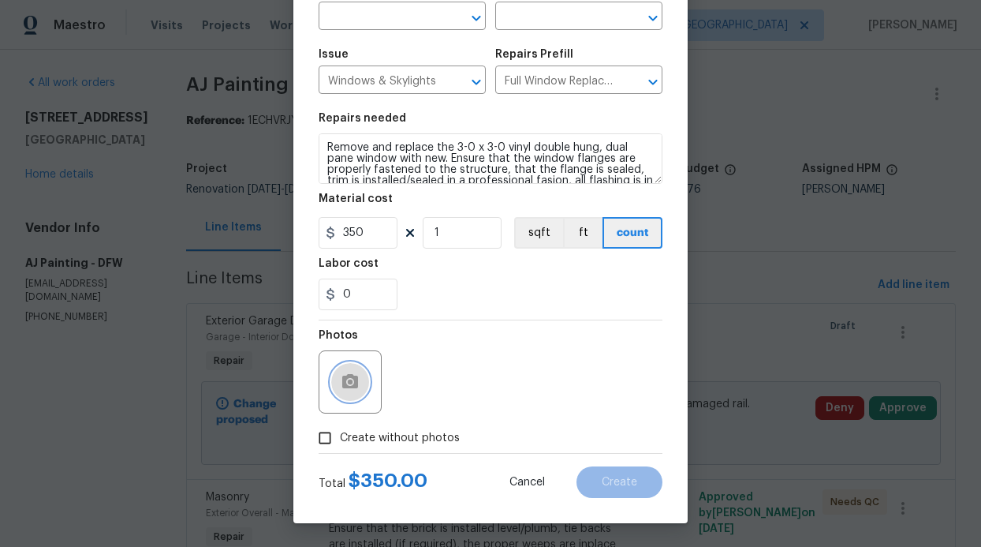
click at [342, 383] on icon "button" at bounding box center [350, 381] width 16 height 14
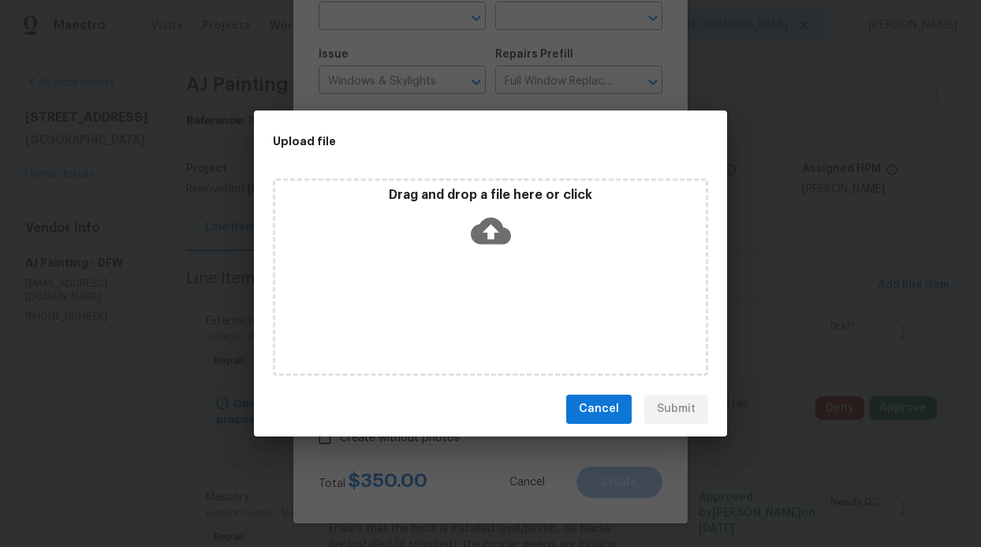
click at [486, 260] on div "Drag and drop a file here or click" at bounding box center [490, 276] width 435 height 197
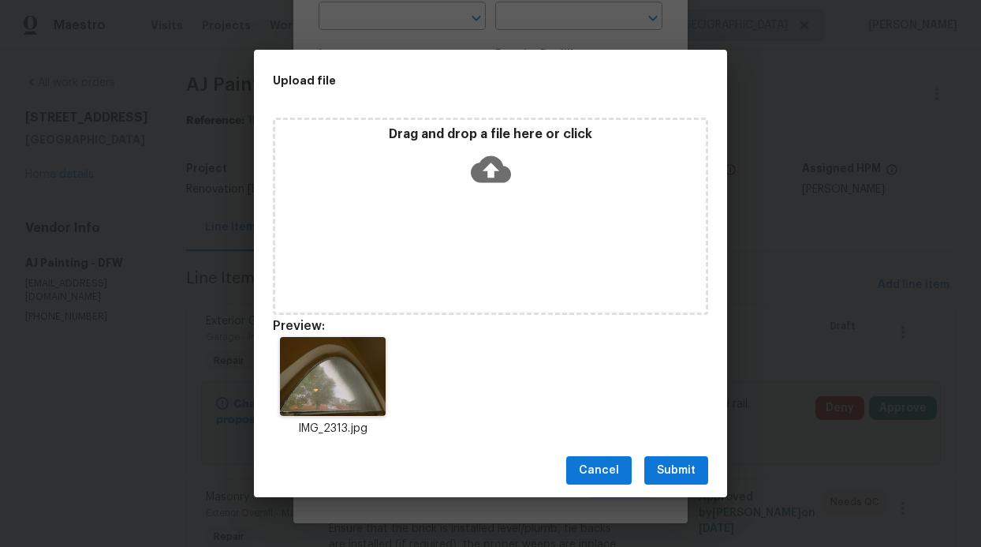
click at [662, 480] on span "Submit" at bounding box center [676, 471] width 39 height 20
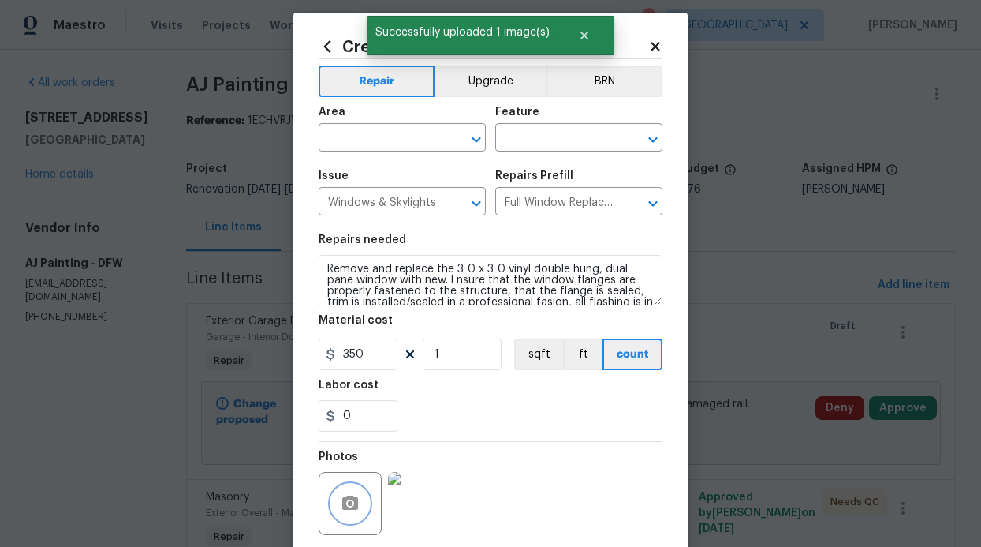
scroll to position [0, 0]
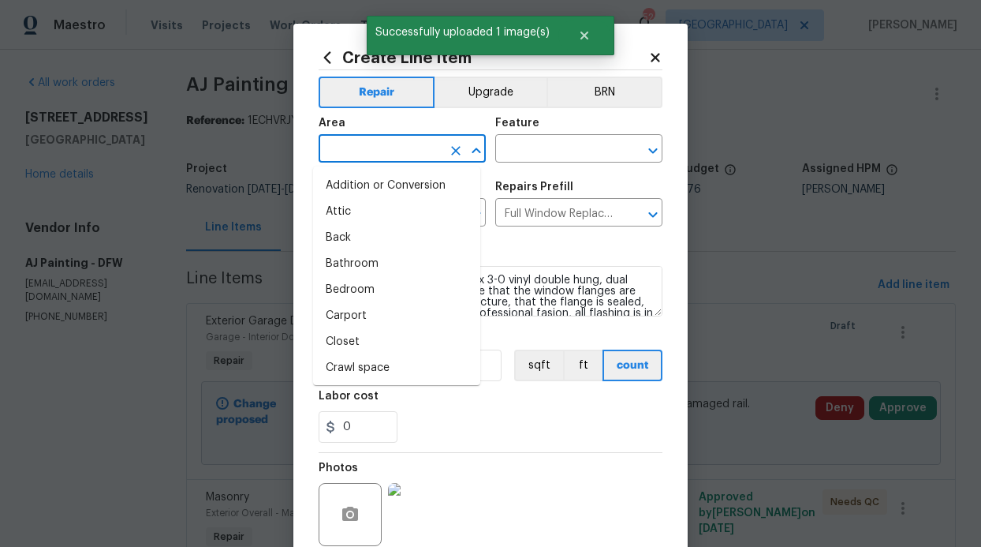
click at [369, 145] on input "text" at bounding box center [380, 150] width 123 height 24
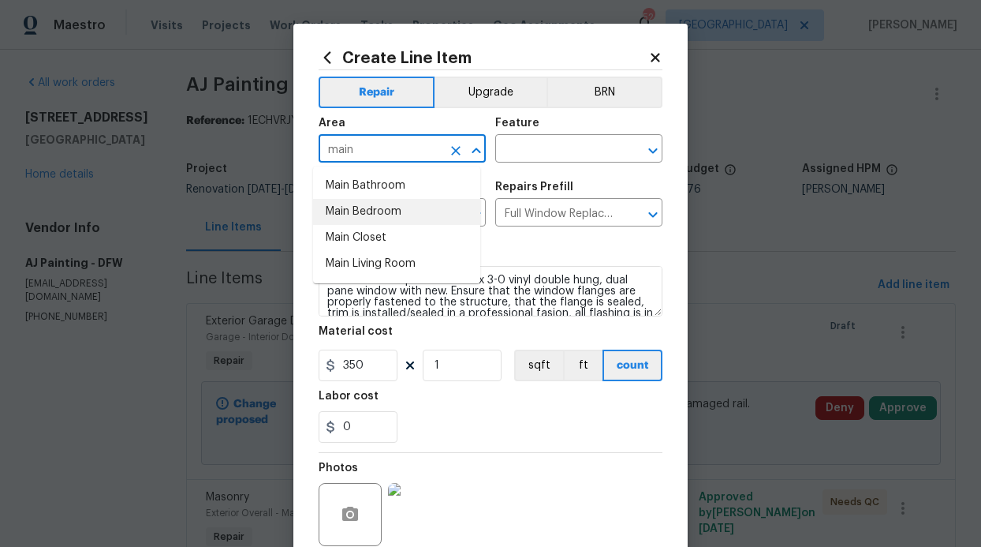
click at [379, 215] on li "Main Bedroom" at bounding box center [396, 212] width 167 height 26
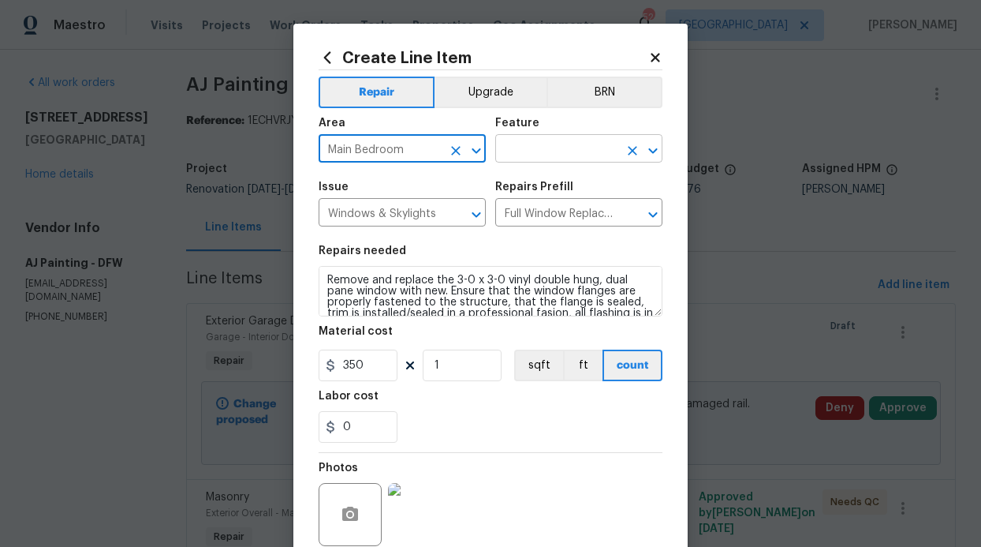
type input "Main Bedroom"
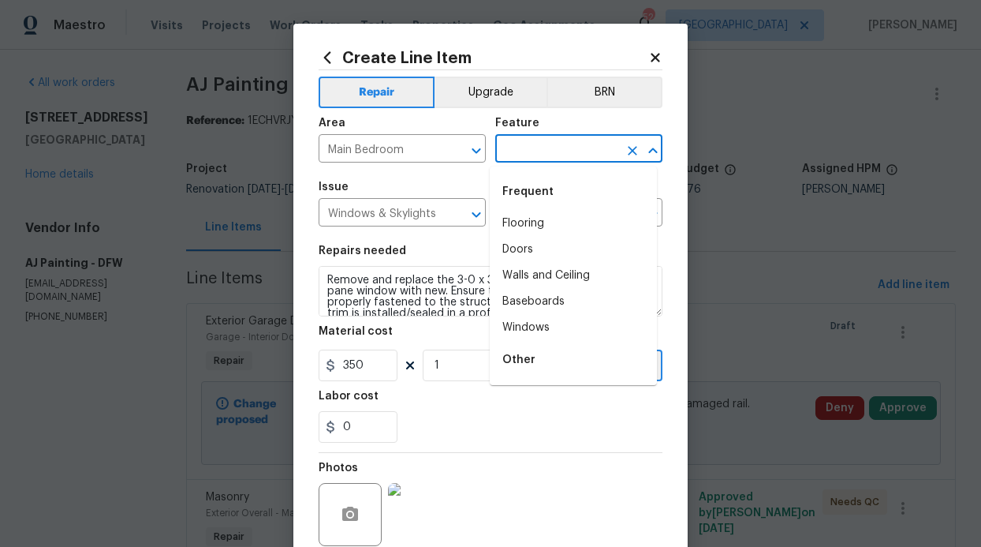
click at [552, 141] on input "text" at bounding box center [556, 150] width 123 height 24
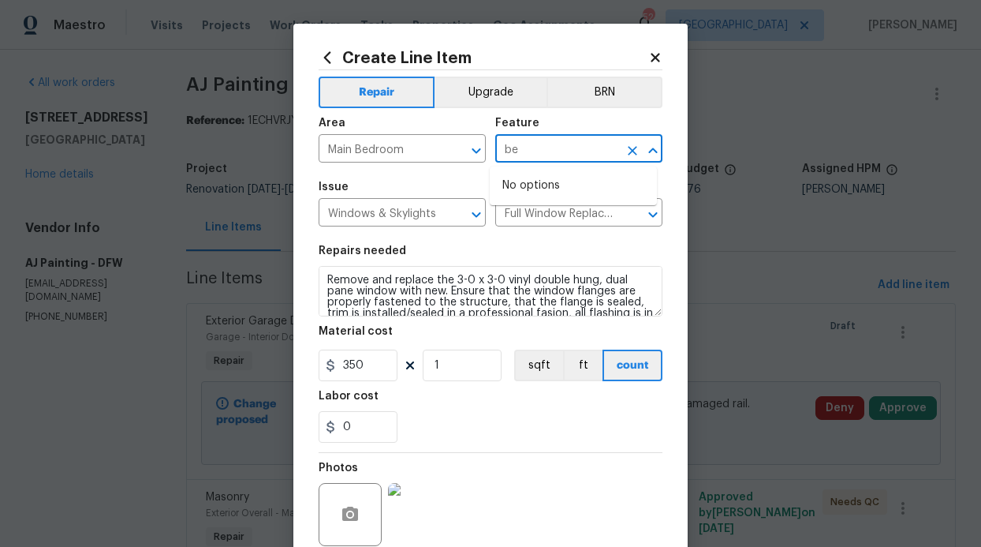
type input "b"
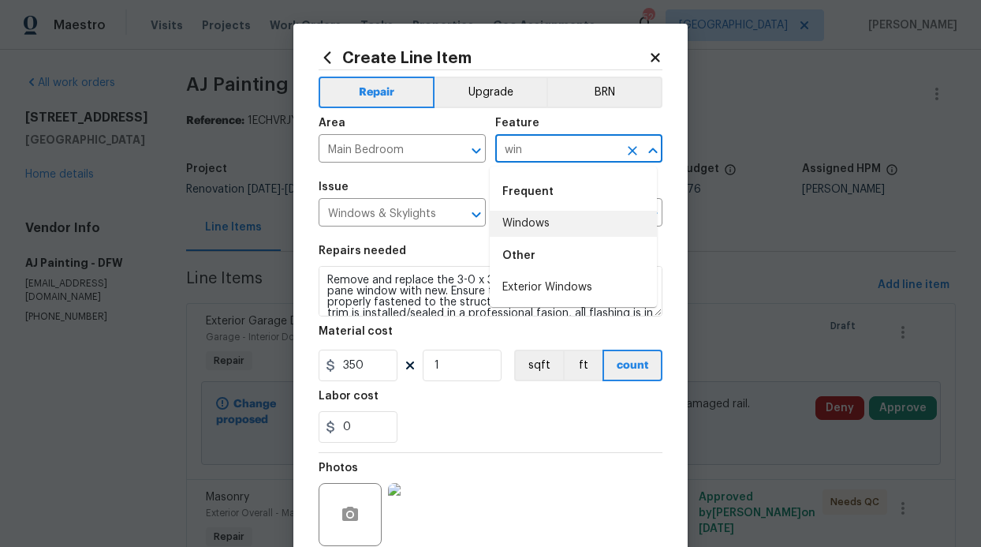
click at [515, 218] on li "Windows" at bounding box center [573, 224] width 167 height 26
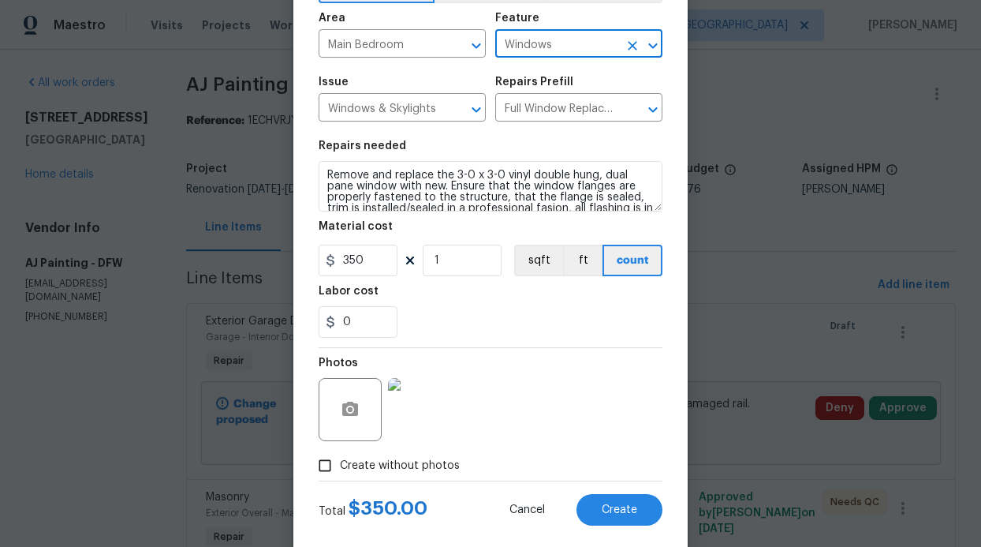
scroll to position [133, 0]
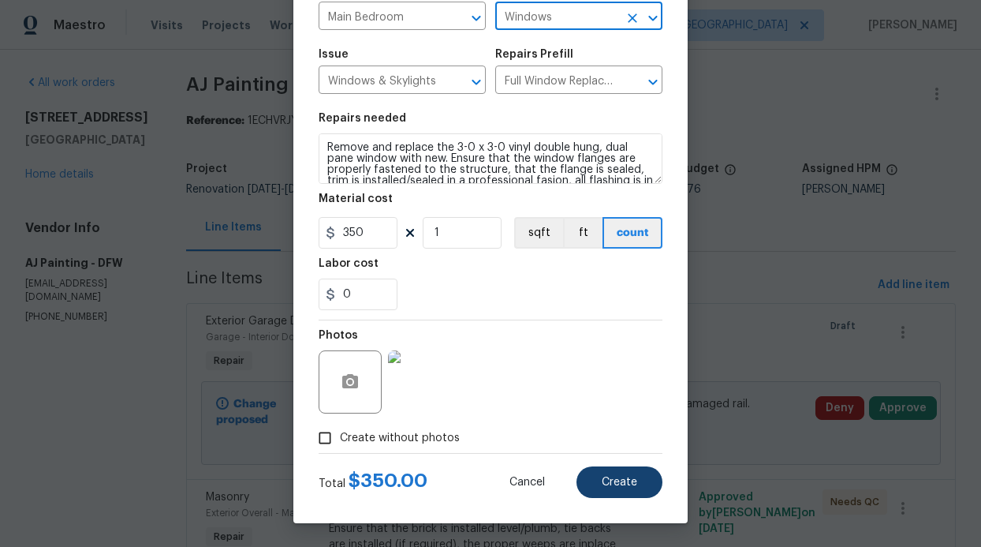
type input "Windows"
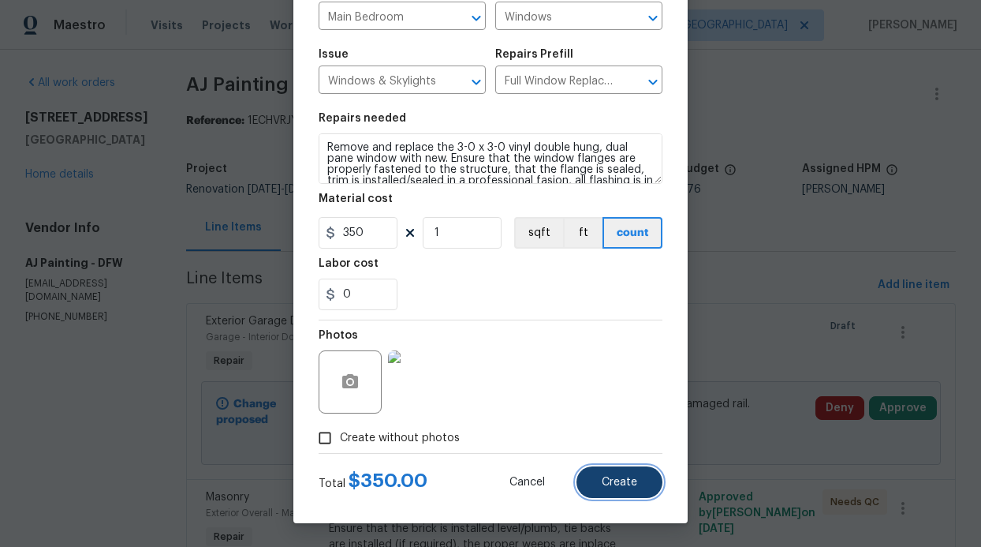
click at [607, 480] on span "Create" at bounding box center [619, 482] width 35 height 12
type input "0"
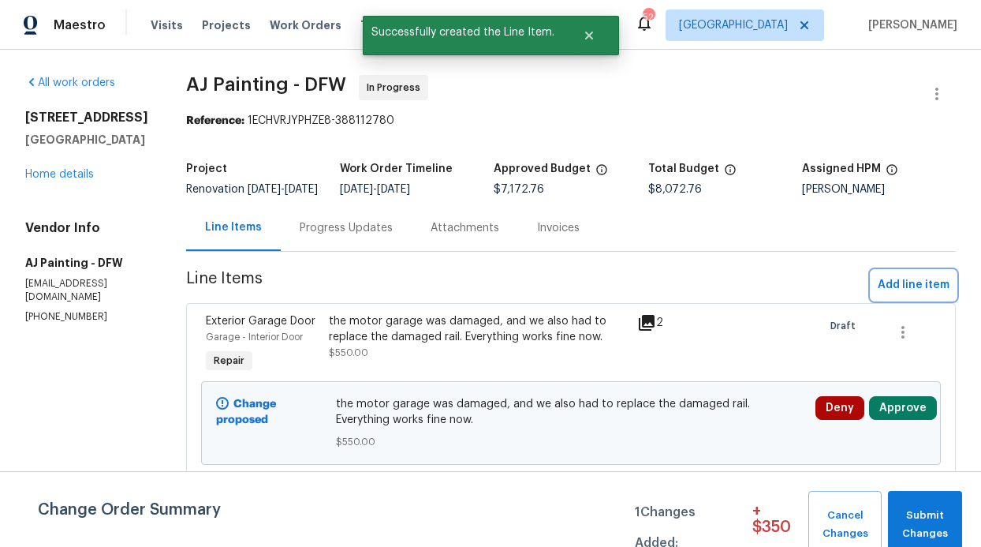
click at [909, 295] on span "Add line item" at bounding box center [914, 285] width 72 height 20
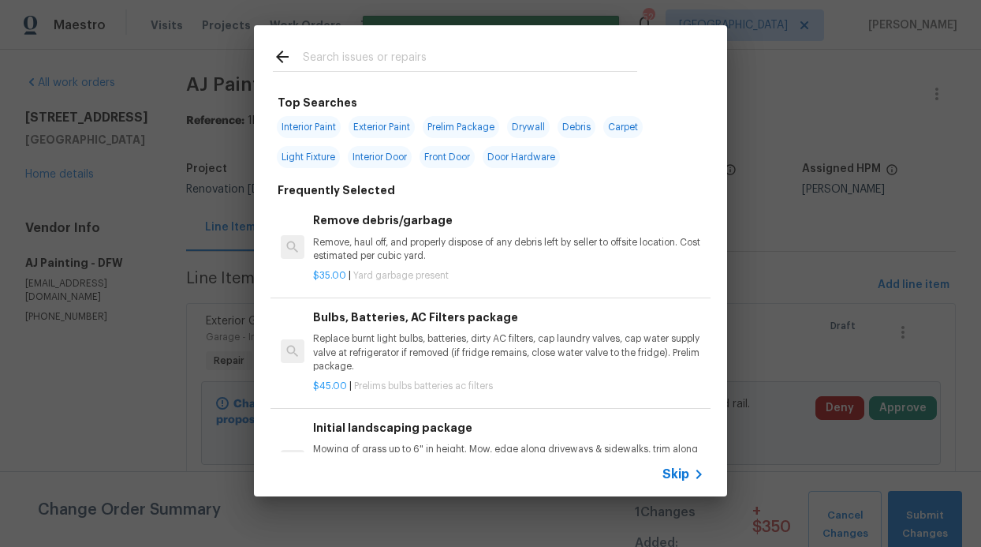
click at [364, 63] on input "text" at bounding box center [470, 59] width 334 height 24
click at [688, 473] on span "Skip" at bounding box center [675, 474] width 27 height 16
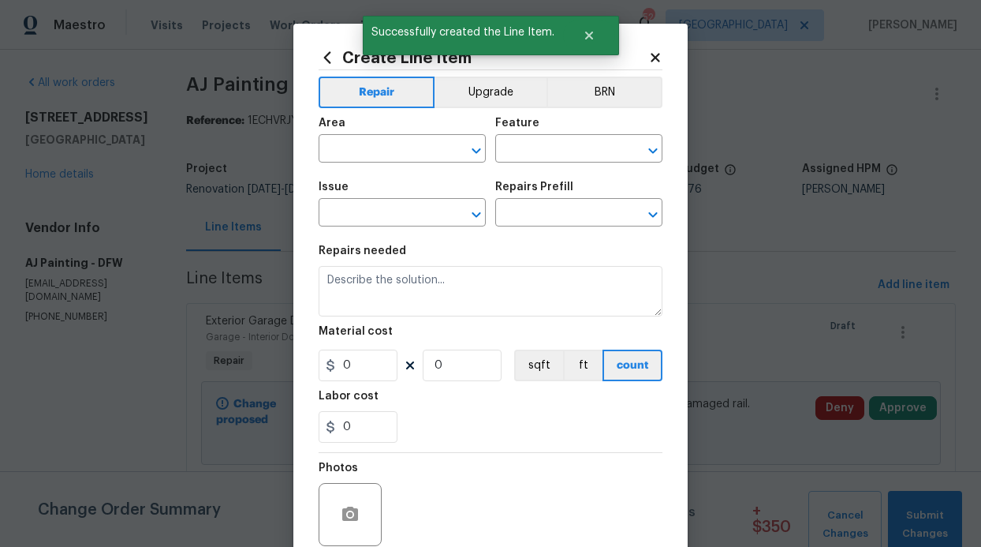
click at [397, 185] on div "Issue" at bounding box center [402, 191] width 167 height 21
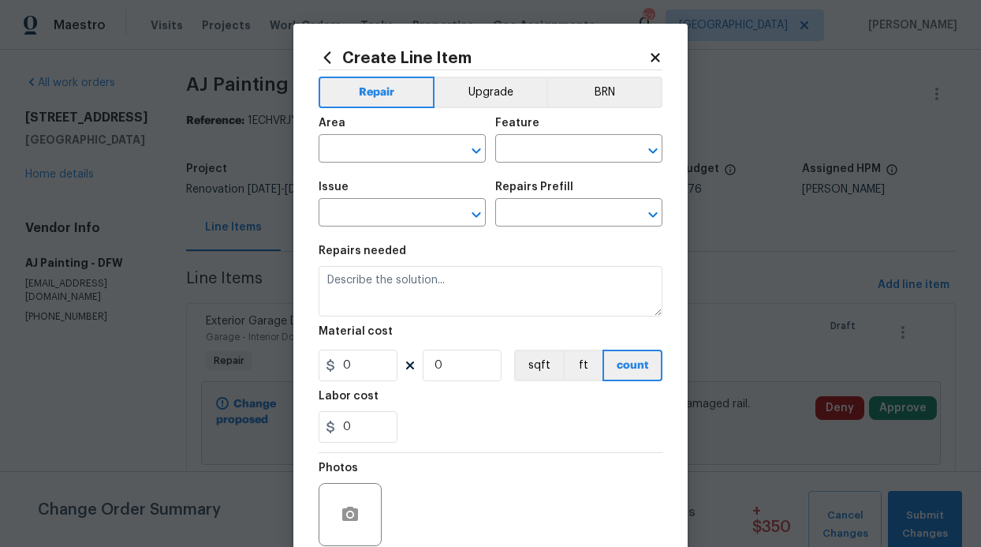
click at [392, 169] on span "Area ​" at bounding box center [402, 140] width 167 height 64
click at [390, 155] on input "text" at bounding box center [380, 150] width 123 height 24
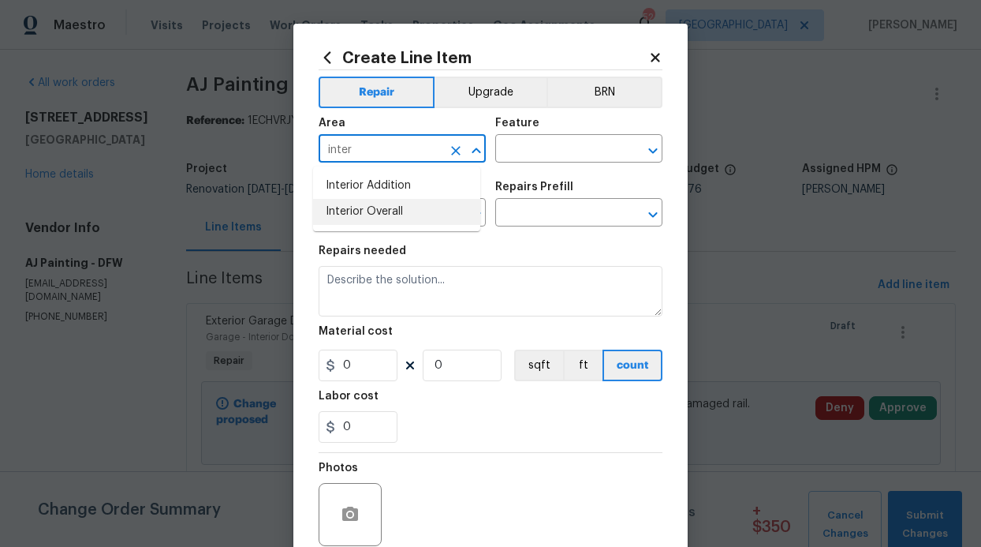
click at [398, 213] on li "Interior Overall" at bounding box center [396, 212] width 167 height 26
type input "Interior Overall"
click at [554, 148] on input "text" at bounding box center [556, 150] width 123 height 24
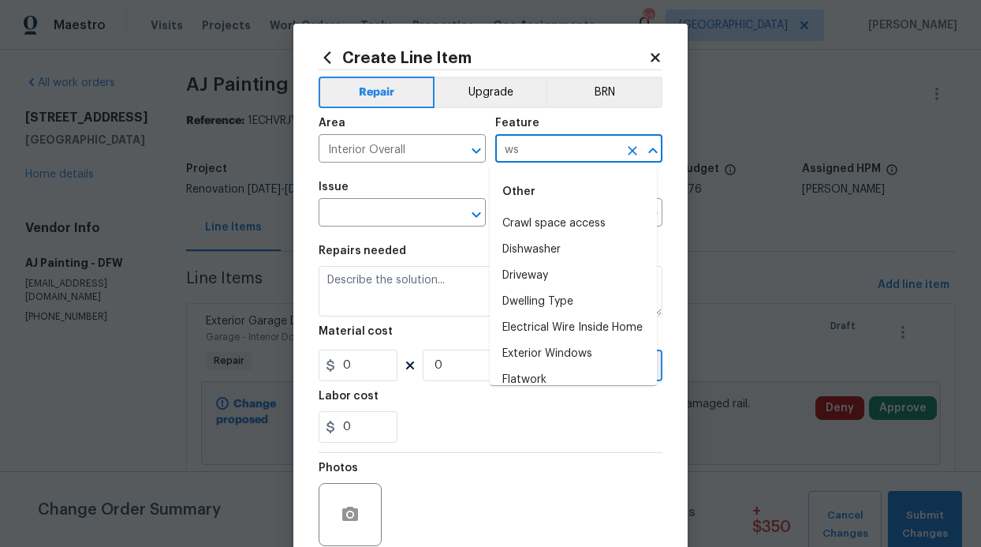
type input "w"
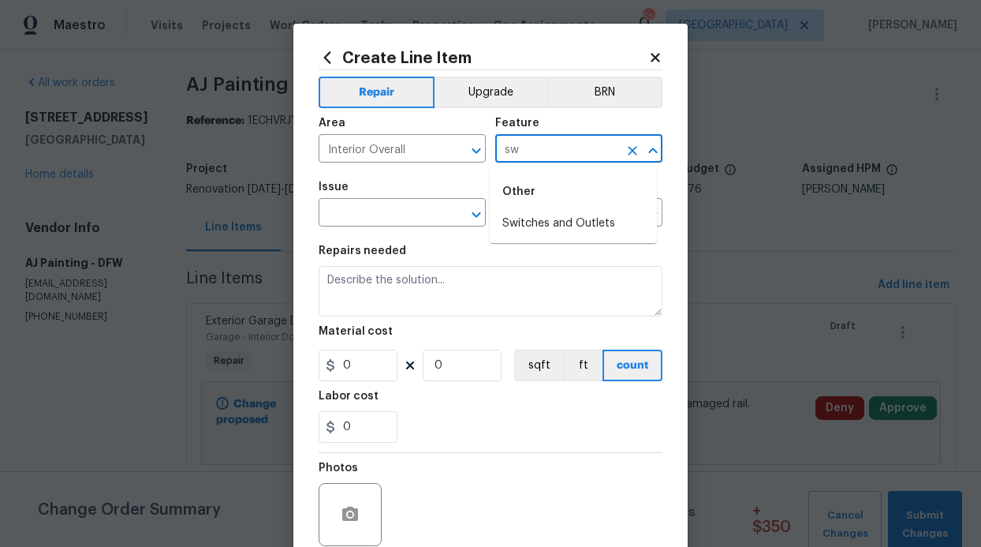
click at [571, 230] on li "Switches and Outlets" at bounding box center [573, 224] width 167 height 26
type input "Switches and Outlets"
click at [332, 214] on input "text" at bounding box center [380, 214] width 123 height 24
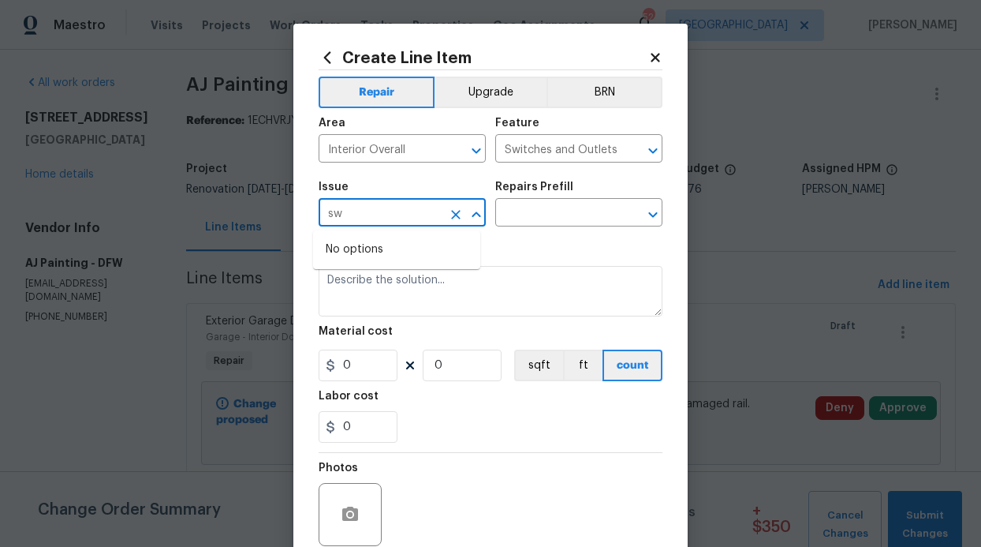
type input "s"
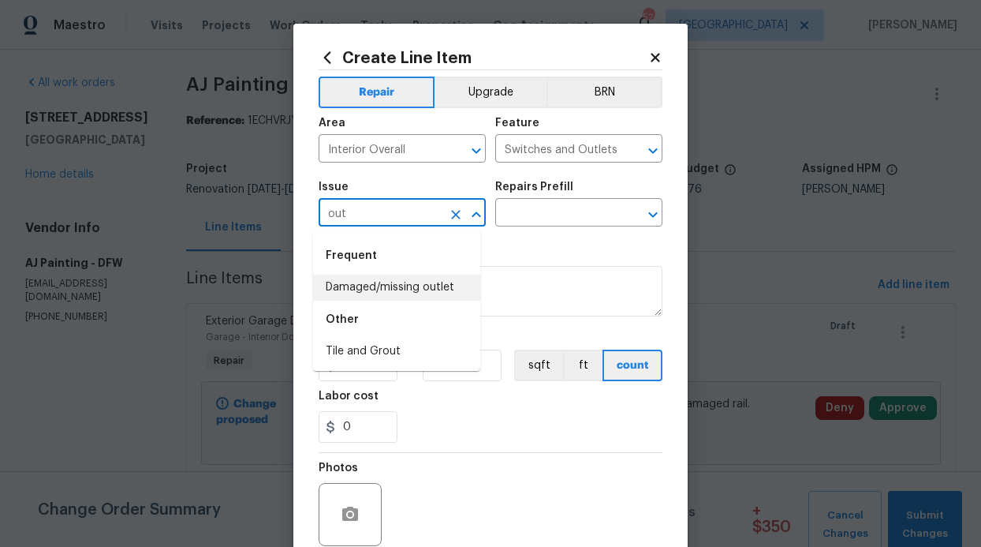
click at [378, 285] on li "Damaged/missing outlet" at bounding box center [396, 287] width 167 height 26
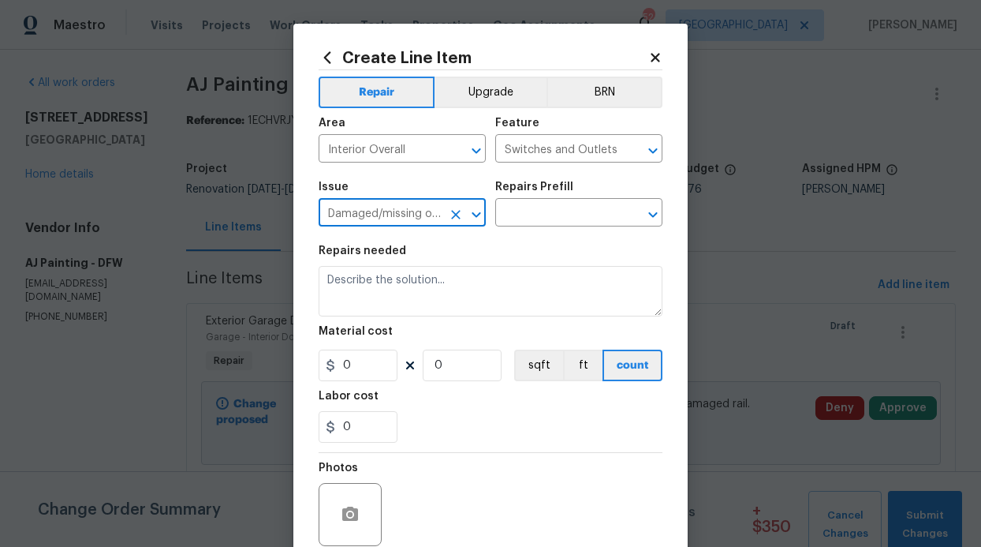
type input "Damaged/missing outlet"
click at [532, 191] on h5 "Repairs Prefill" at bounding box center [534, 186] width 78 height 11
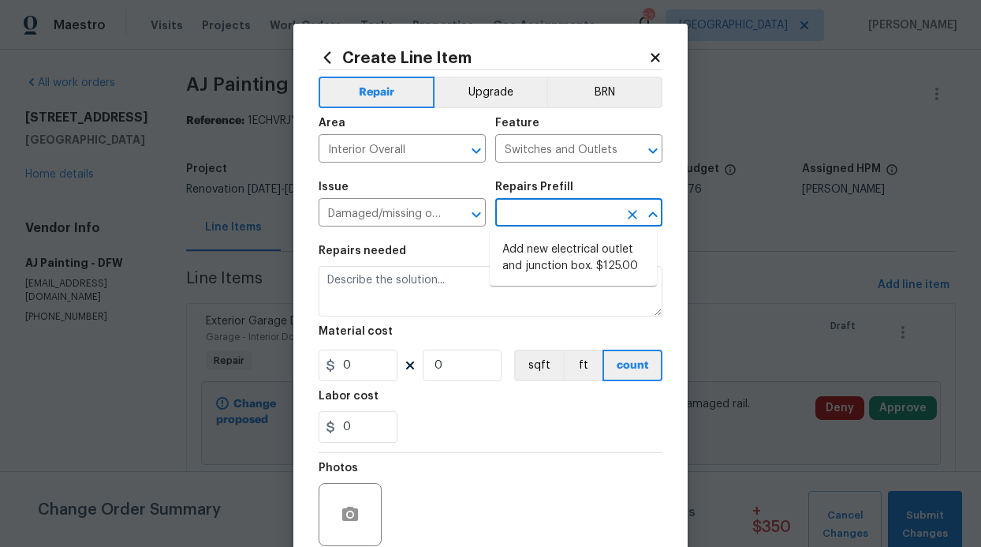
click at [532, 205] on input "text" at bounding box center [556, 214] width 123 height 24
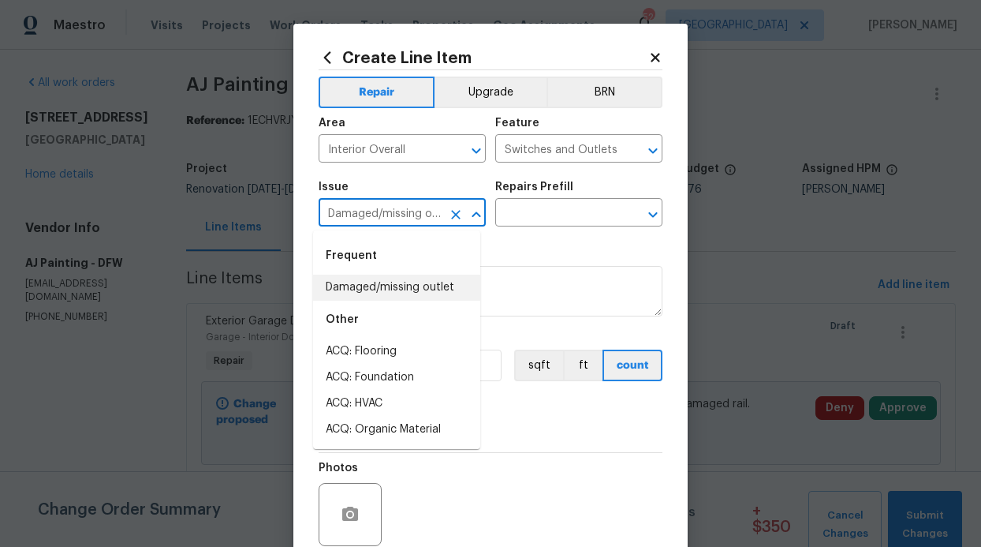
click at [420, 203] on input "Damaged/missing outlet" at bounding box center [380, 214] width 123 height 24
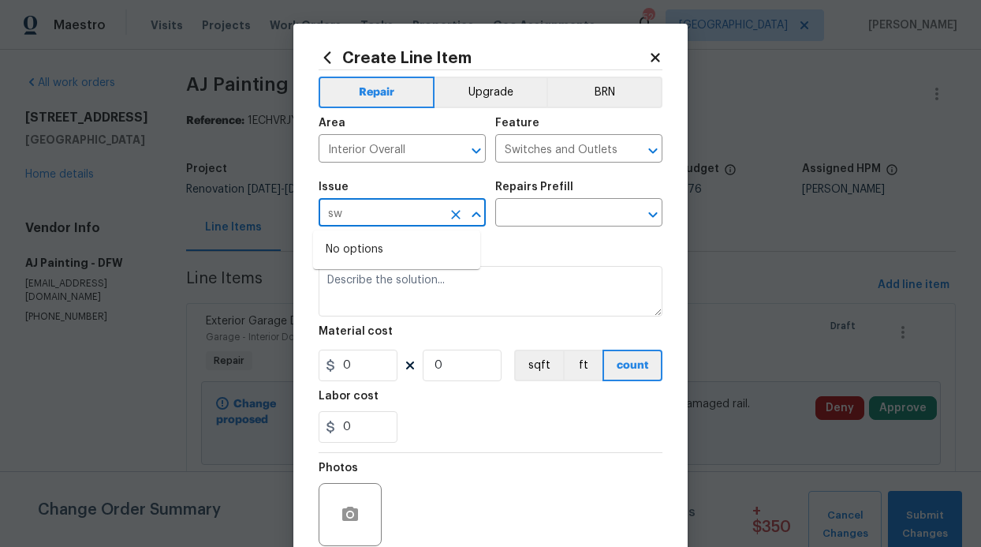
type input "s"
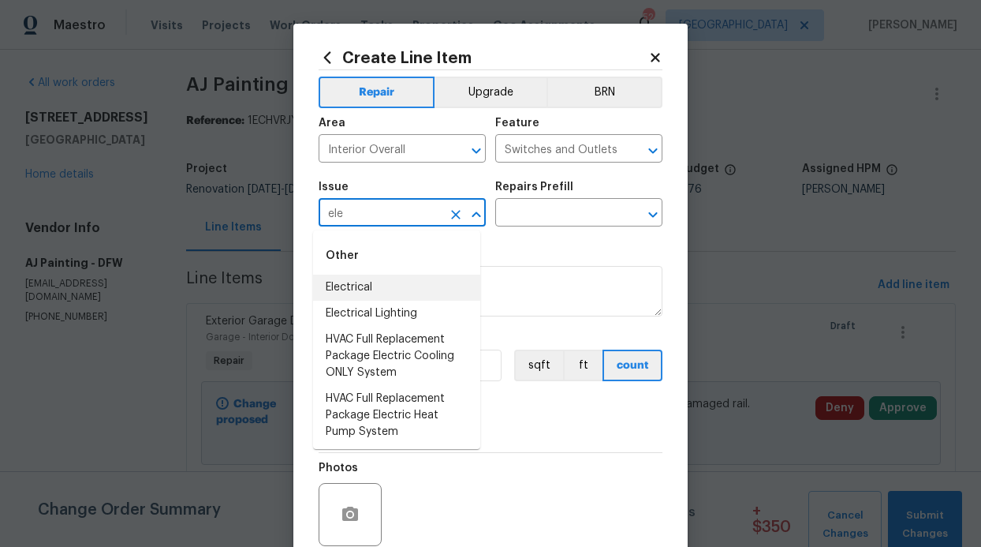
click at [383, 290] on li "Electrical" at bounding box center [396, 287] width 167 height 26
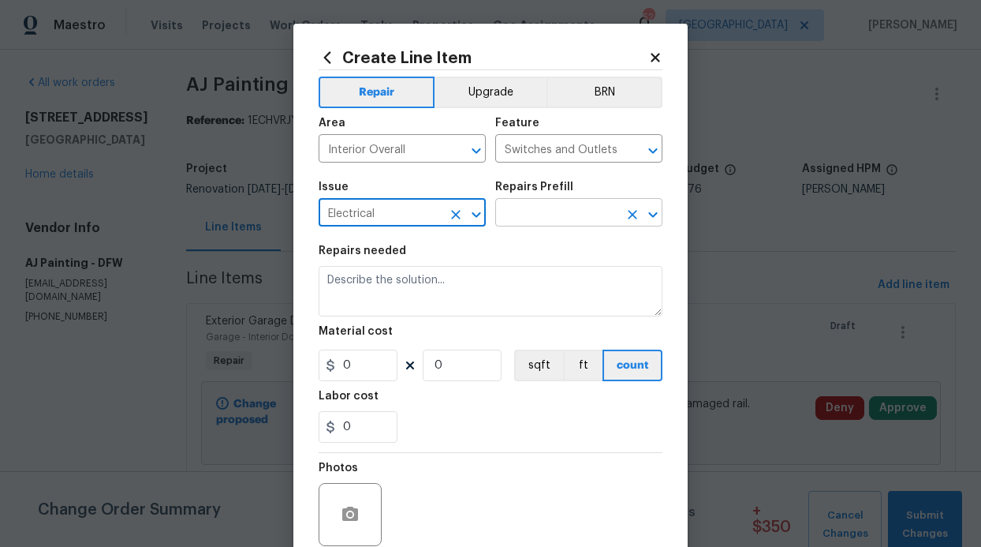
type input "Electrical"
click at [512, 217] on input "text" at bounding box center [556, 214] width 123 height 24
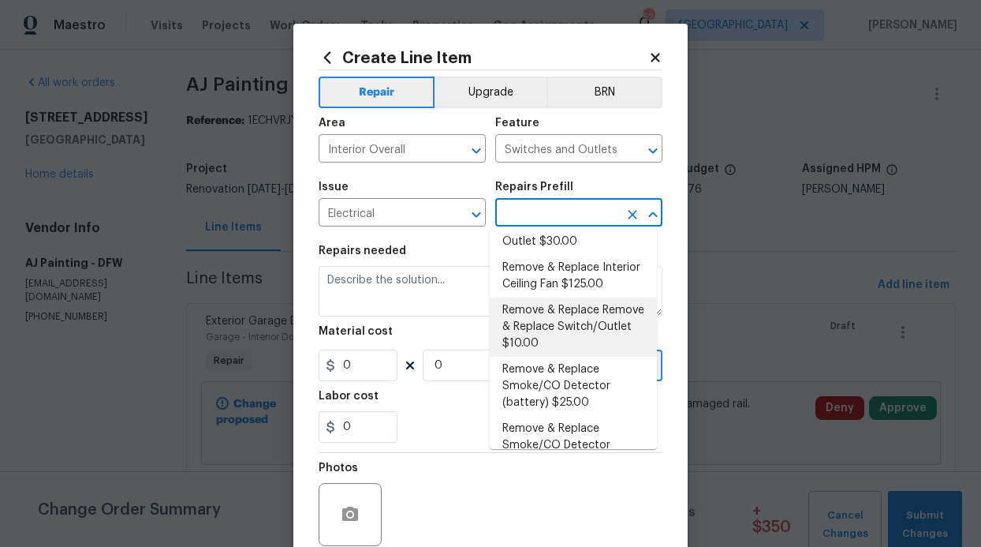
scroll to position [284, 0]
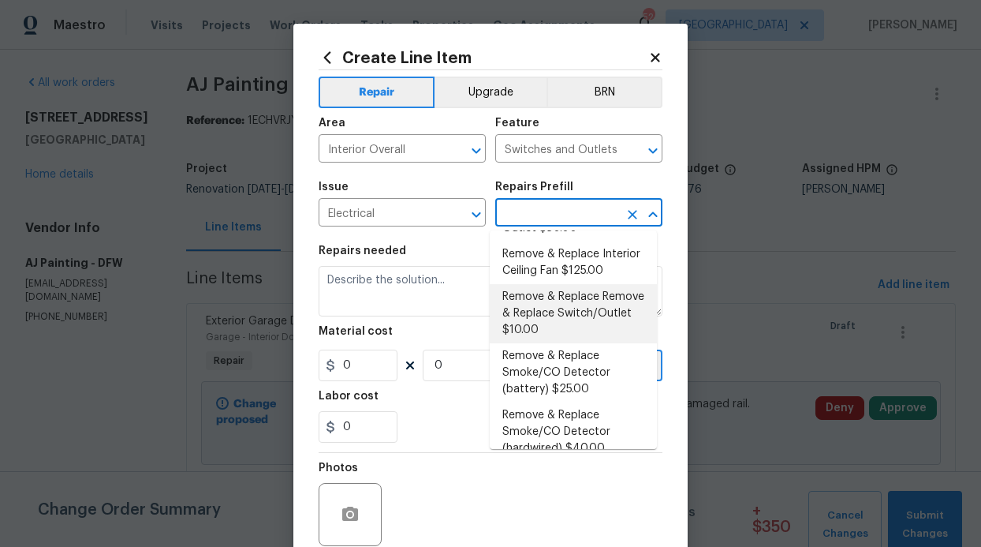
click at [586, 343] on li "Remove & Replace Remove & Replace Switch/Outlet $10.00" at bounding box center [573, 313] width 167 height 59
type input "Remove & Replace Remove & Replace Switch/Outlet $10.00"
type textarea "Remove and replace switch(es) and/or outlet(s) with new (covers to match the re…"
type input "10"
type input "1"
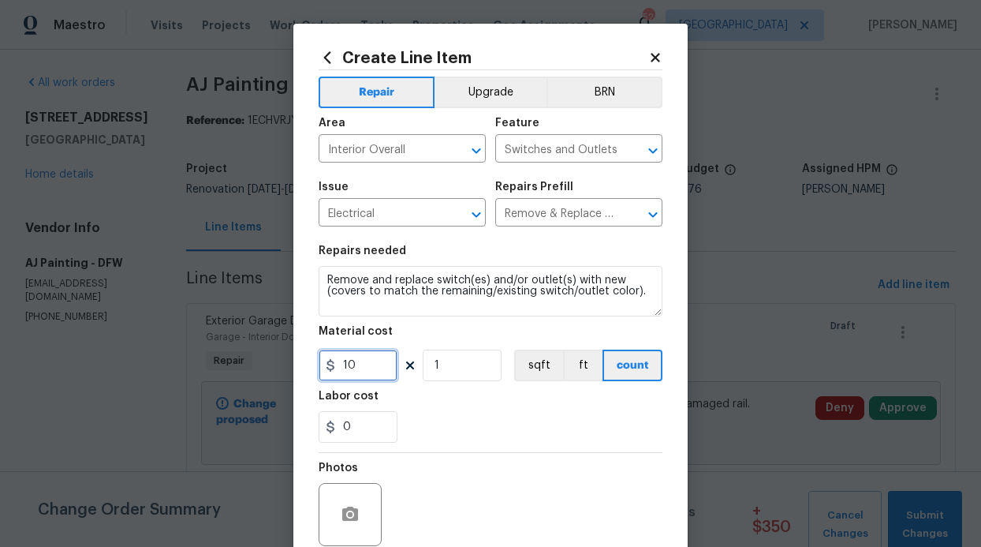
drag, startPoint x: 363, startPoint y: 364, endPoint x: 304, endPoint y: 366, distance: 59.2
click at [304, 366] on div "Create Line Item Repair Upgrade BRN Area Interior Overall ​ Feature Switches an…" at bounding box center [490, 340] width 394 height 632
type input "250"
click at [482, 434] on div "0" at bounding box center [491, 427] width 344 height 32
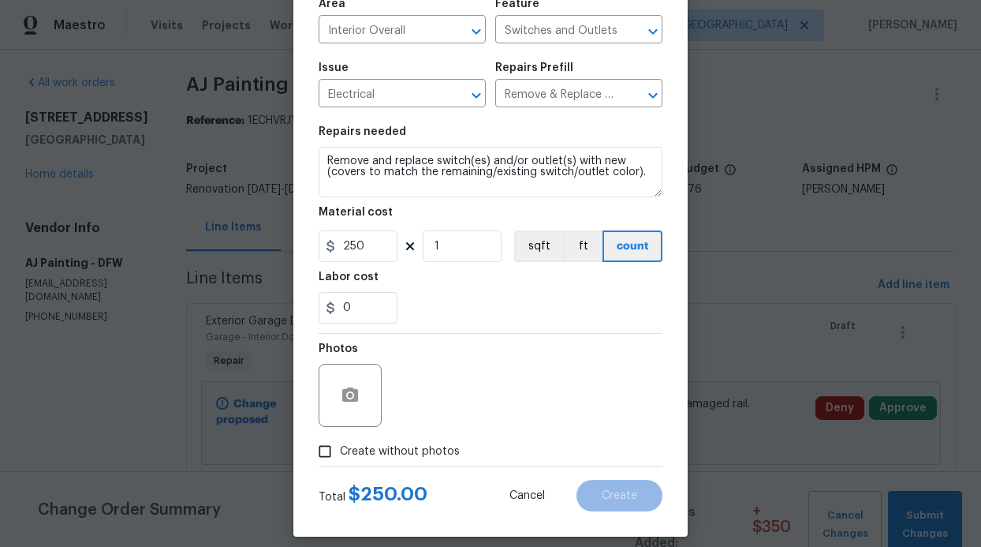
scroll to position [119, 0]
click at [402, 454] on span "Create without photos" at bounding box center [400, 451] width 120 height 17
click at [340, 454] on input "Create without photos" at bounding box center [325, 451] width 30 height 30
checkbox input "true"
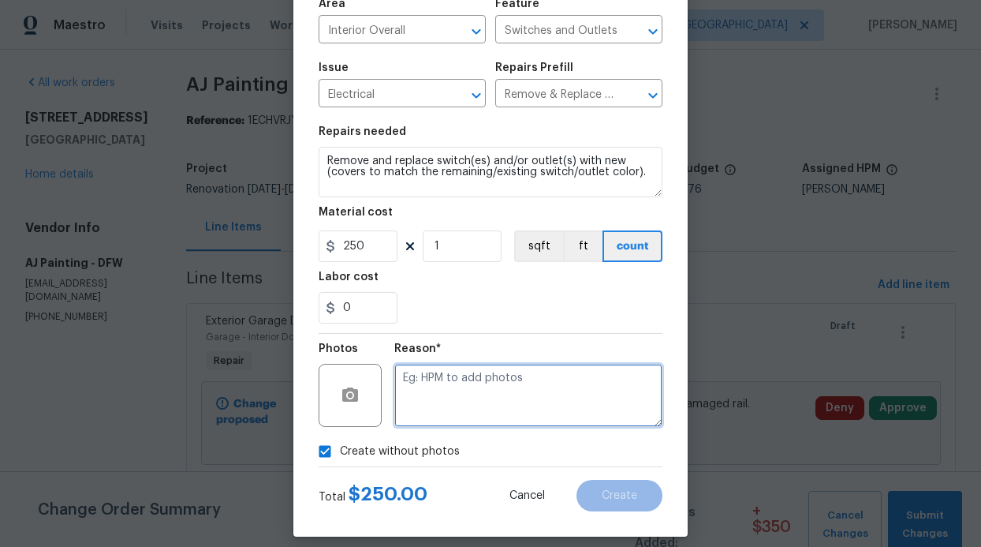
click at [450, 415] on textarea at bounding box center [528, 395] width 268 height 63
click at [519, 415] on textarea at bounding box center [528, 395] width 268 height 63
type textarea "photos will not upload"
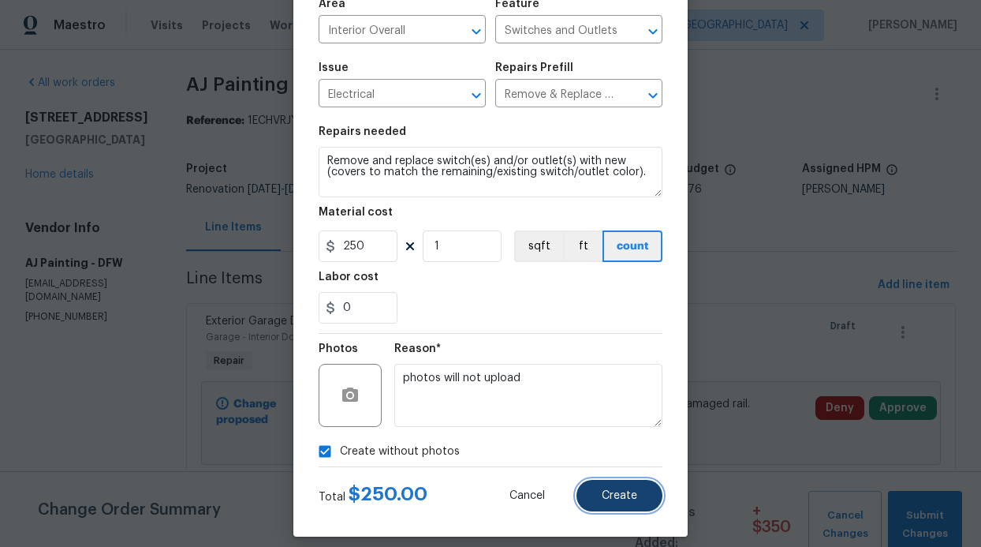
click at [602, 492] on span "Create" at bounding box center [619, 496] width 35 height 12
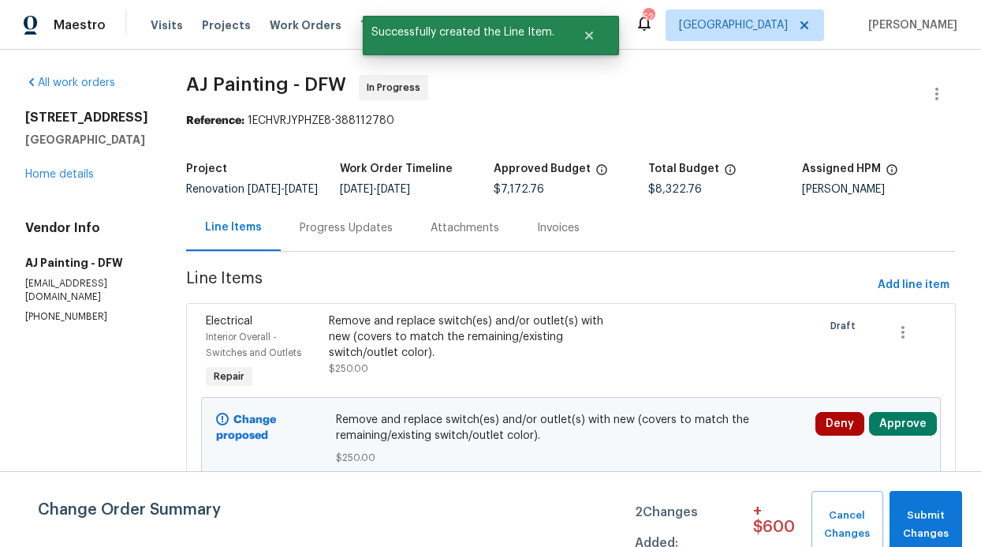
click at [962, 505] on div "Change Order Summary 2 Changes Added: + $ 600 Cancel Changes Submit Changes" at bounding box center [490, 525] width 981 height 68
click at [955, 508] on button "Submit Changes" at bounding box center [926, 525] width 73 height 68
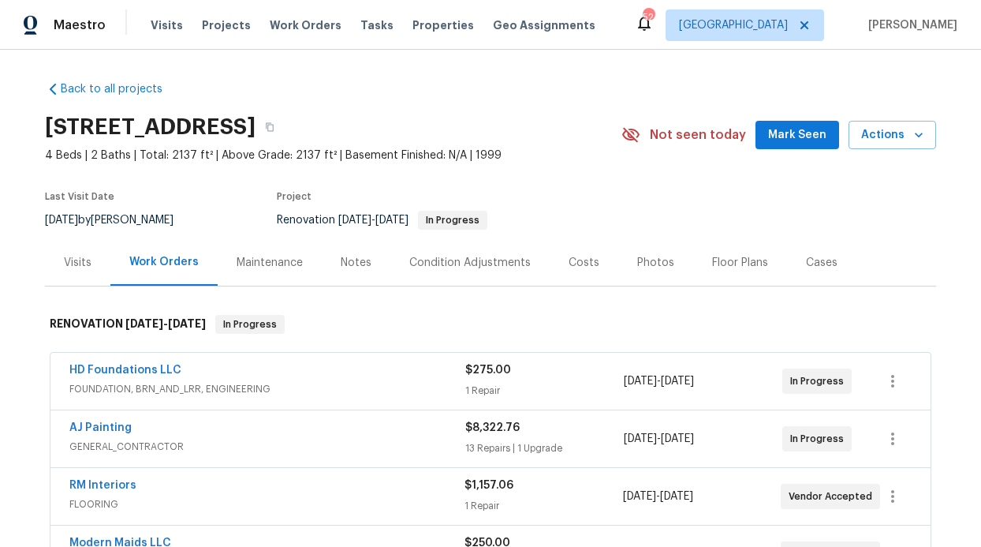
click at [359, 275] on div "Notes" at bounding box center [356, 262] width 69 height 47
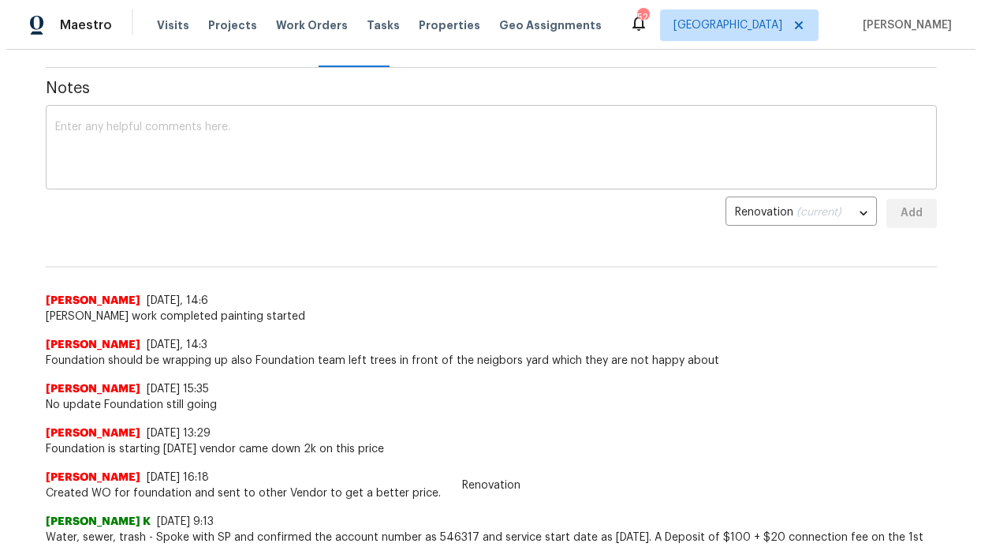
scroll to position [201, 0]
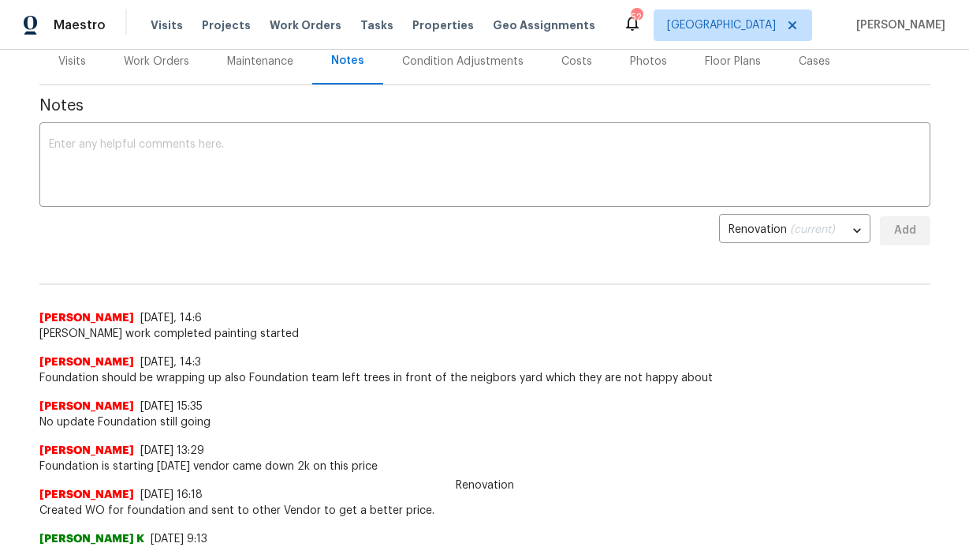
click at [136, 61] on div "Work Orders" at bounding box center [156, 62] width 65 height 16
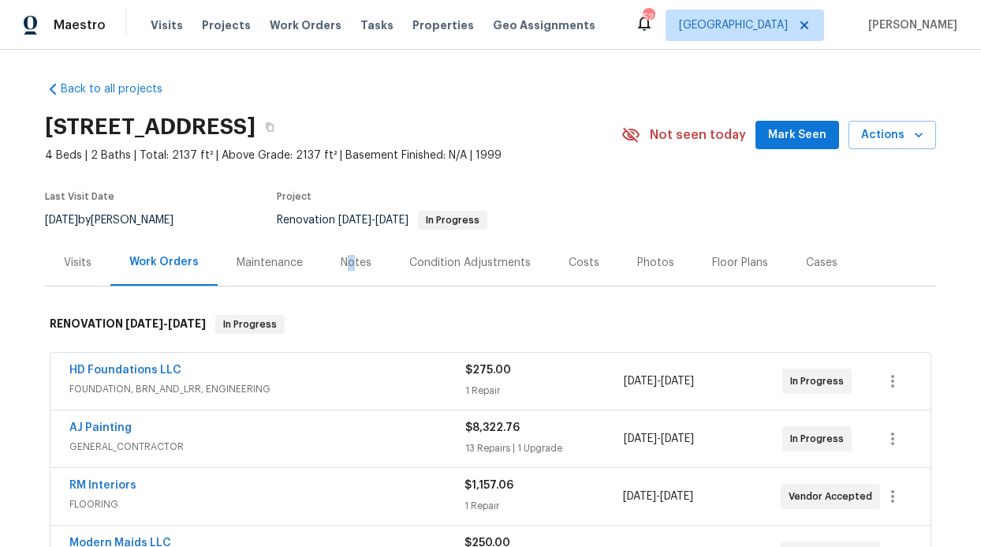
drag, startPoint x: 344, startPoint y: 263, endPoint x: 356, endPoint y: 275, distance: 16.7
click at [344, 263] on div "Notes" at bounding box center [356, 263] width 31 height 16
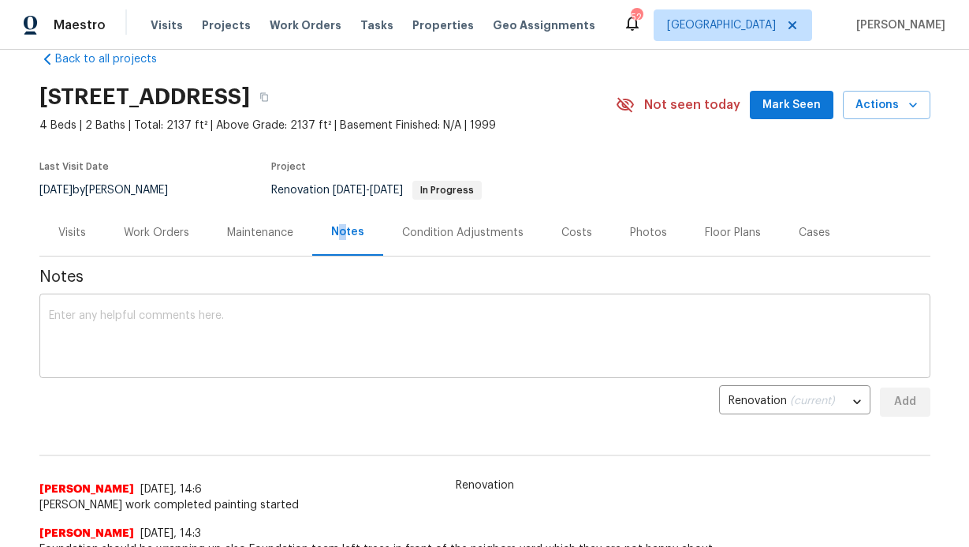
scroll to position [54, 0]
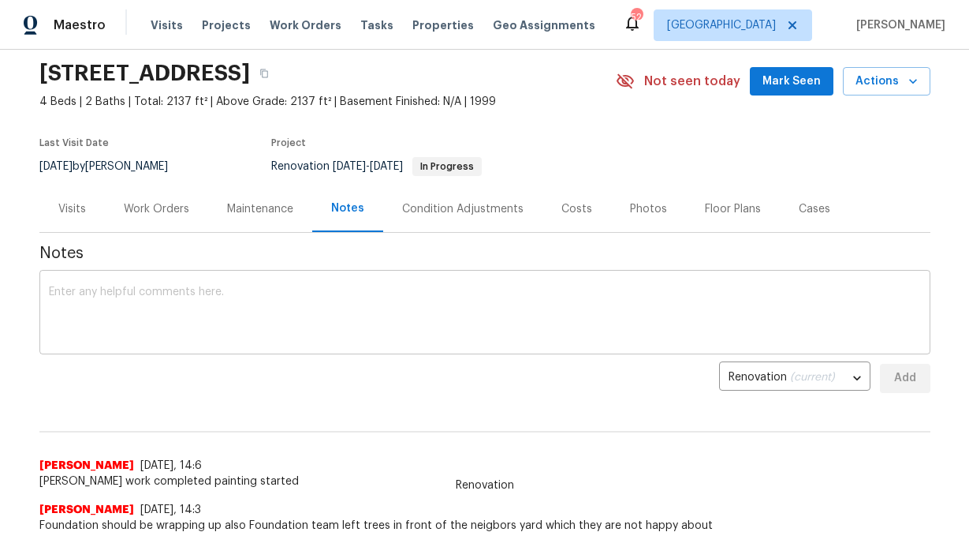
click at [384, 311] on textarea at bounding box center [485, 313] width 872 height 55
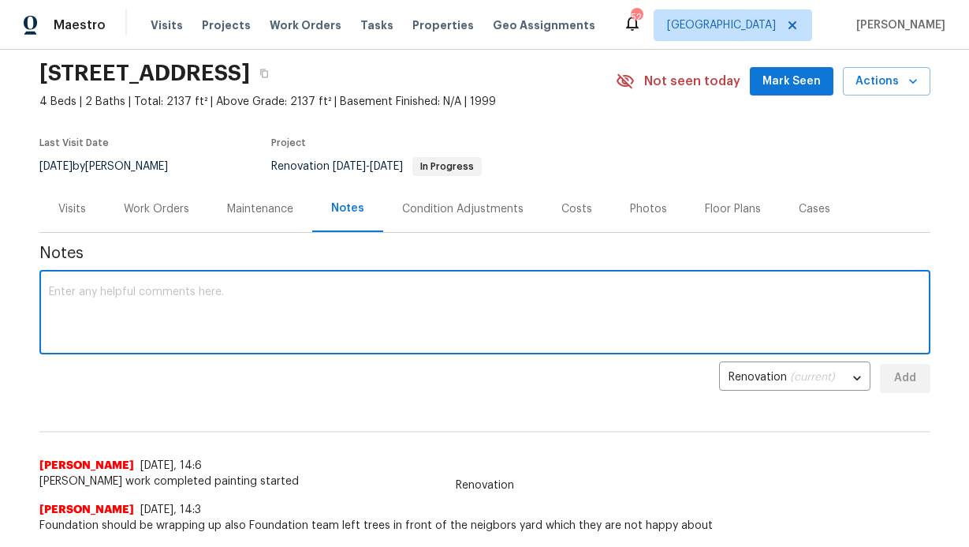
paste textarea "whenever they did the foundation, they messed up the floors which I had only to…"
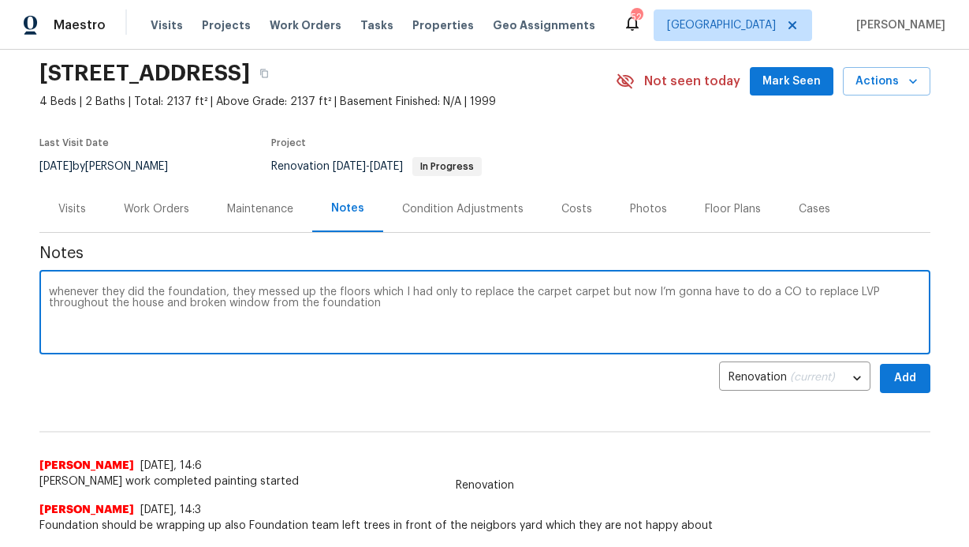
type textarea "whenever they did the foundation, they messed up the floors which I had only to…"
click at [880, 367] on button "Add" at bounding box center [905, 378] width 50 height 29
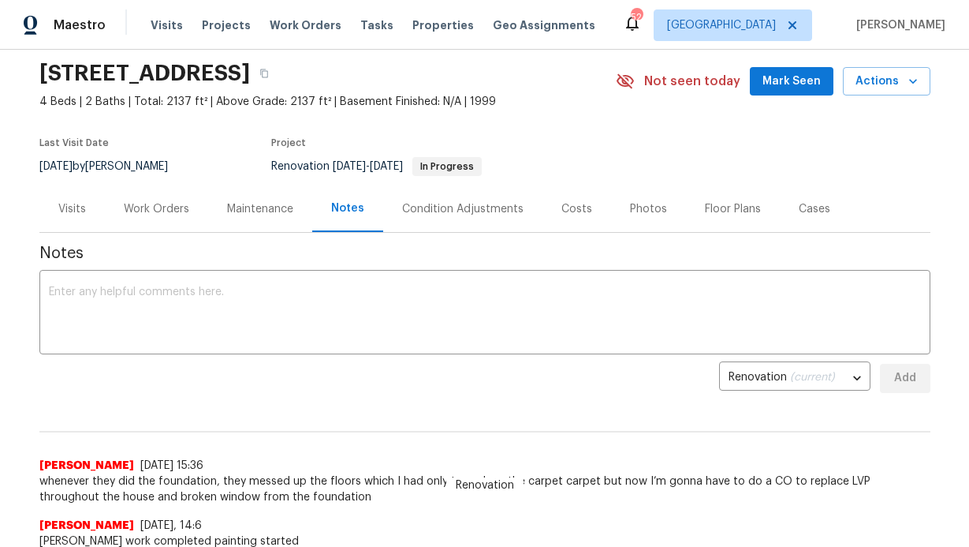
click at [801, 89] on span "Mark Seen" at bounding box center [792, 82] width 58 height 20
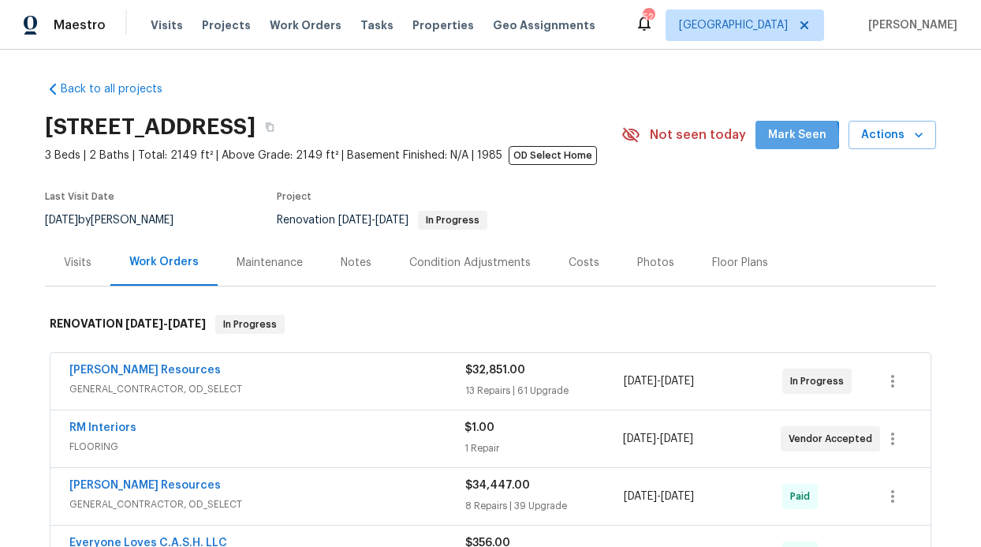
click at [778, 137] on span "Mark Seen" at bounding box center [797, 135] width 58 height 20
drag, startPoint x: 330, startPoint y: 265, endPoint x: 340, endPoint y: 279, distance: 17.1
click at [331, 265] on div "Notes" at bounding box center [356, 262] width 69 height 47
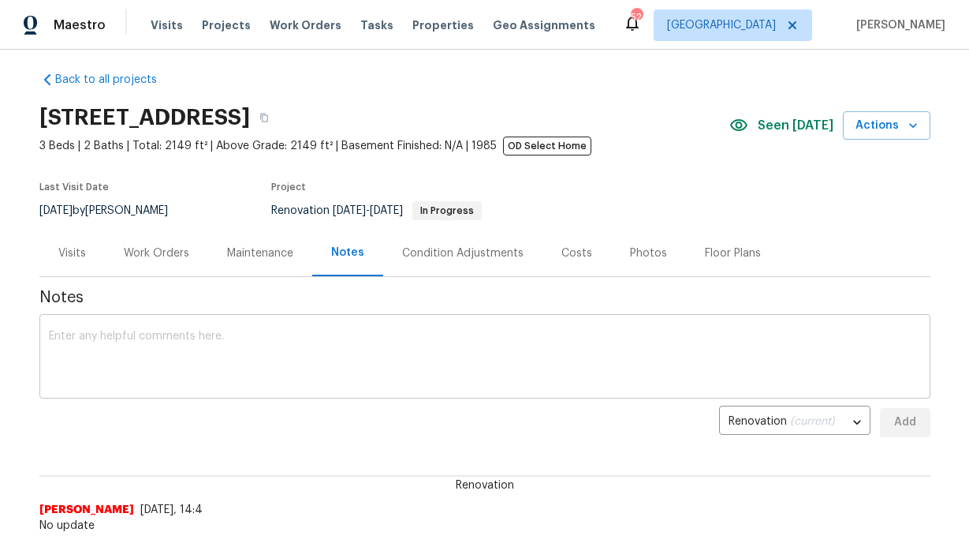
scroll to position [21, 0]
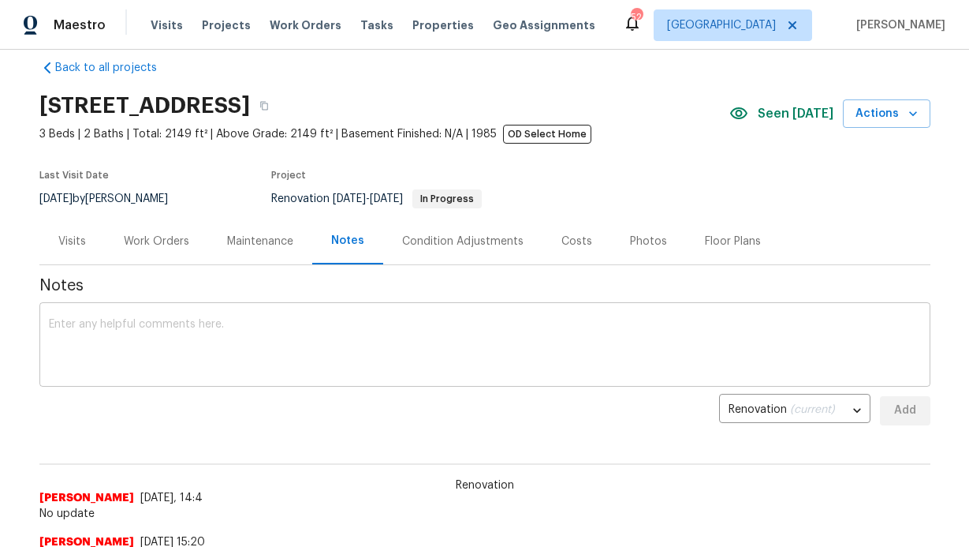
click at [311, 347] on textarea at bounding box center [485, 346] width 872 height 55
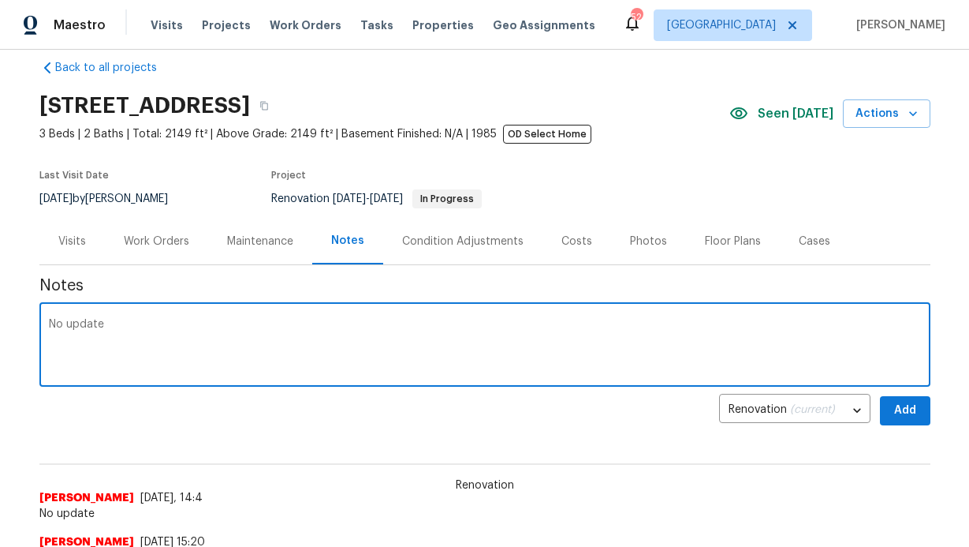
type textarea "No update"
click at [893, 407] on span "Add" at bounding box center [905, 411] width 25 height 20
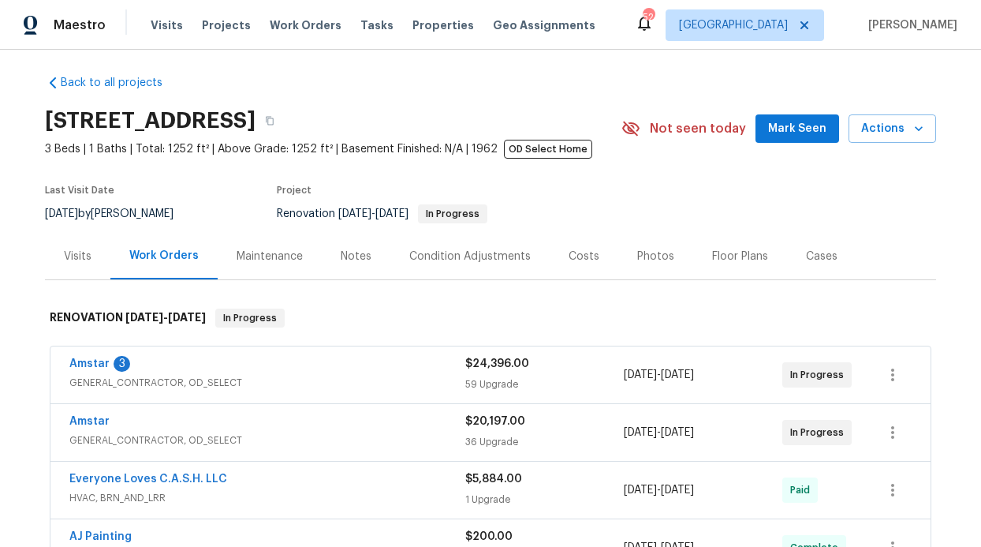
scroll to position [19, 0]
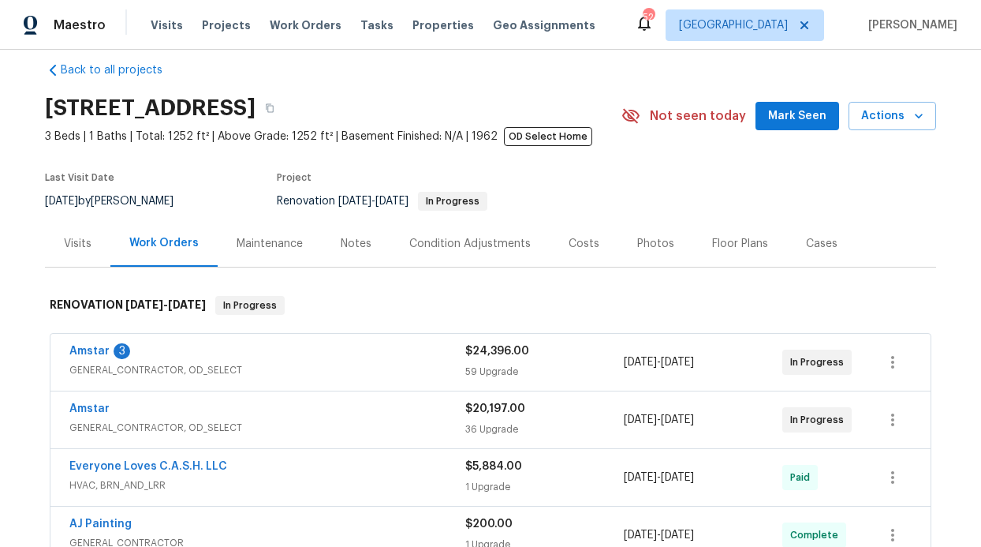
click at [104, 353] on div "Amstar 3" at bounding box center [267, 352] width 396 height 19
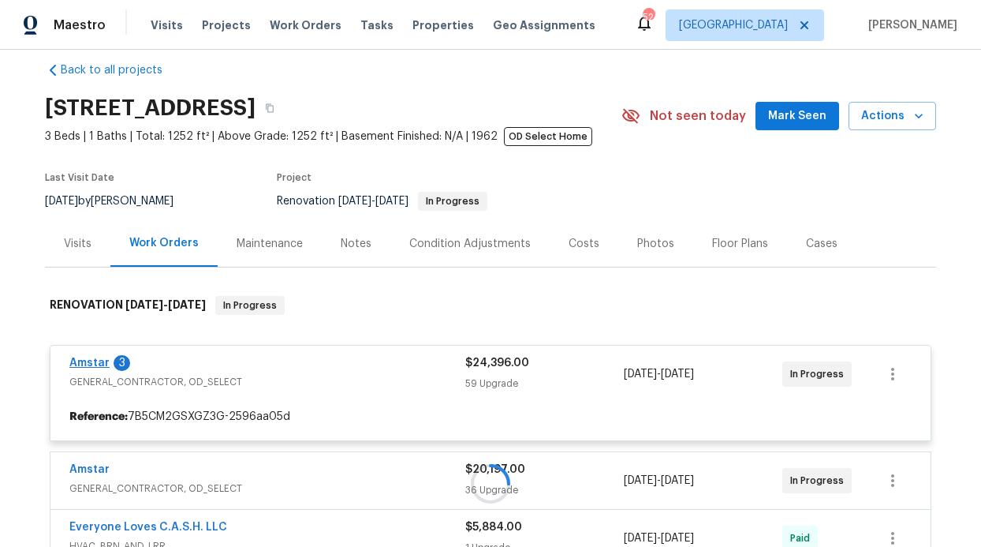
click at [90, 360] on div at bounding box center [490, 483] width 891 height 407
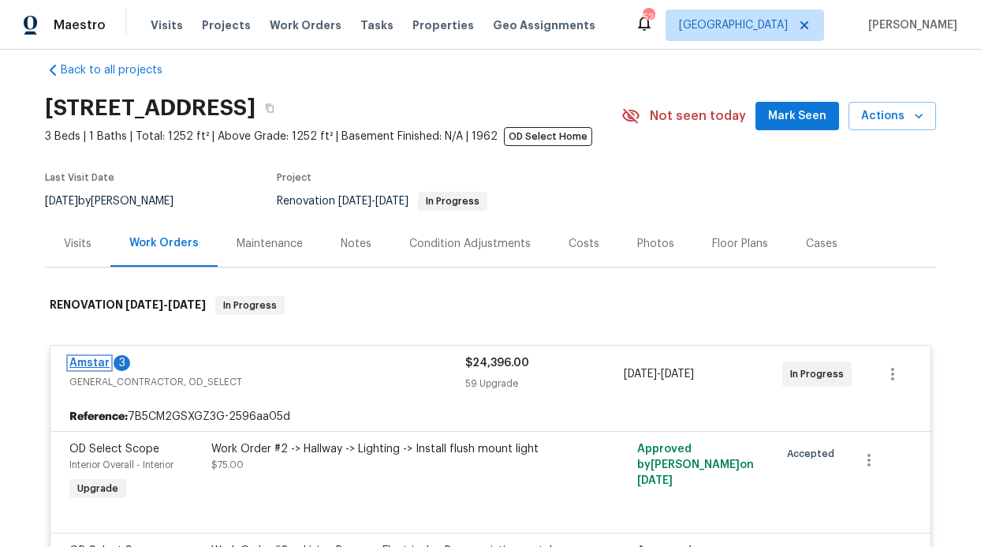
click at [90, 363] on link "Amstar" at bounding box center [89, 362] width 40 height 11
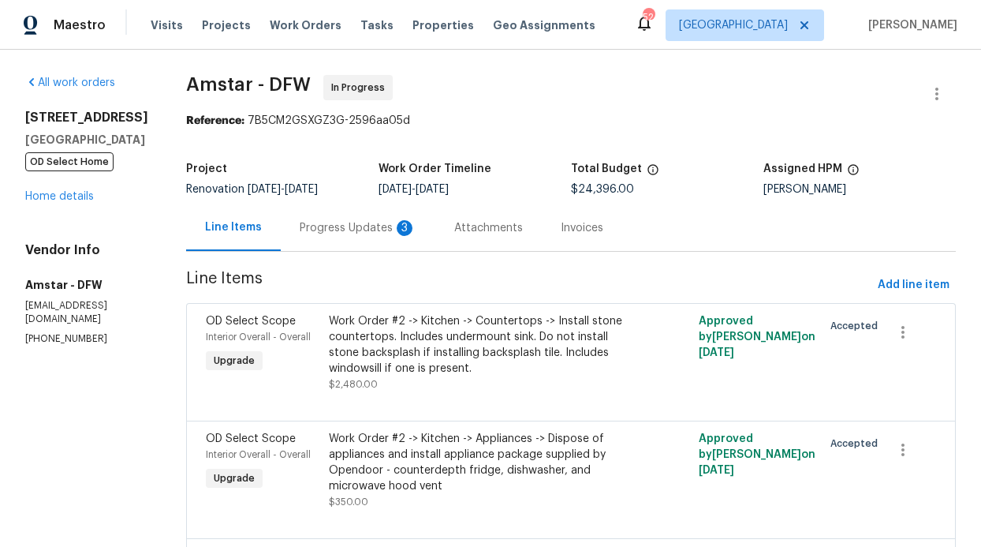
click at [452, 241] on div "Attachments" at bounding box center [488, 227] width 106 height 47
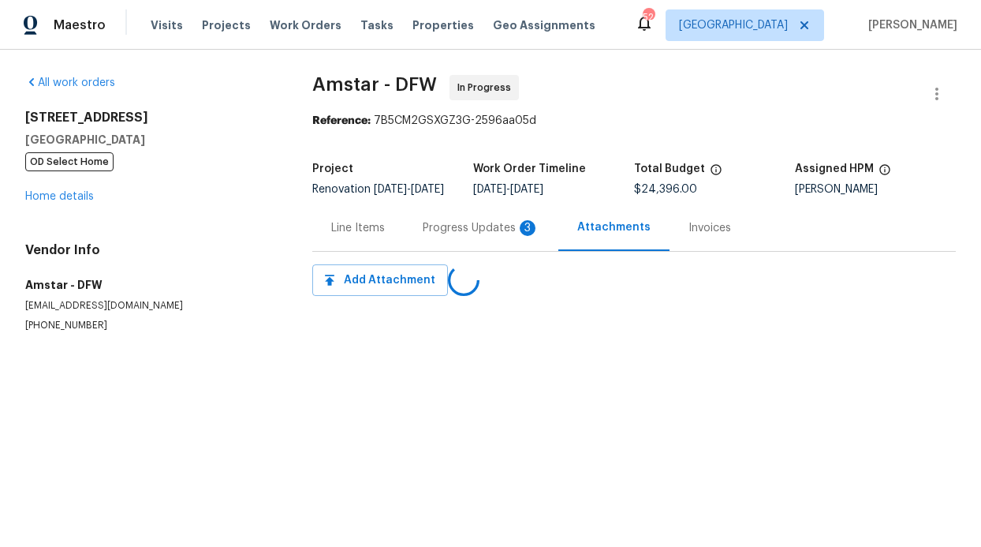
click at [319, 204] on div "Project Renovation [DATE] - [DATE] Work Order Timeline [DATE] - [DATE] Total Bu…" at bounding box center [634, 179] width 644 height 50
click at [446, 236] on div "Progress Updates 3" at bounding box center [481, 228] width 117 height 16
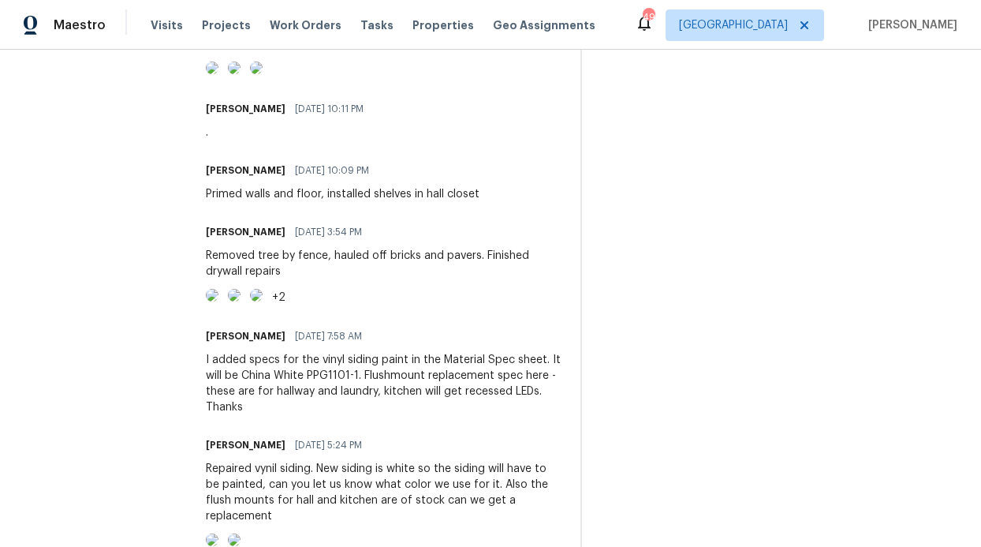
scroll to position [562, 0]
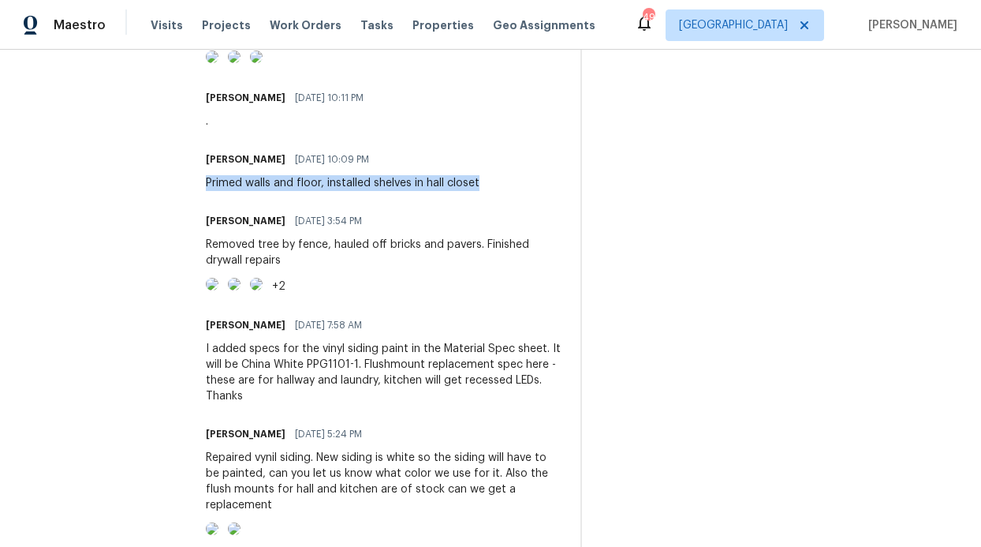
drag, startPoint x: 194, startPoint y: 263, endPoint x: 483, endPoint y: 258, distance: 288.7
click at [483, 258] on div "All work orders [STREET_ADDRESS] OD Select Home Home details Vendor Info Amstar…" at bounding box center [490, 266] width 981 height 1558
copy div "Primed walls and floor, installed shelves in hall closet"
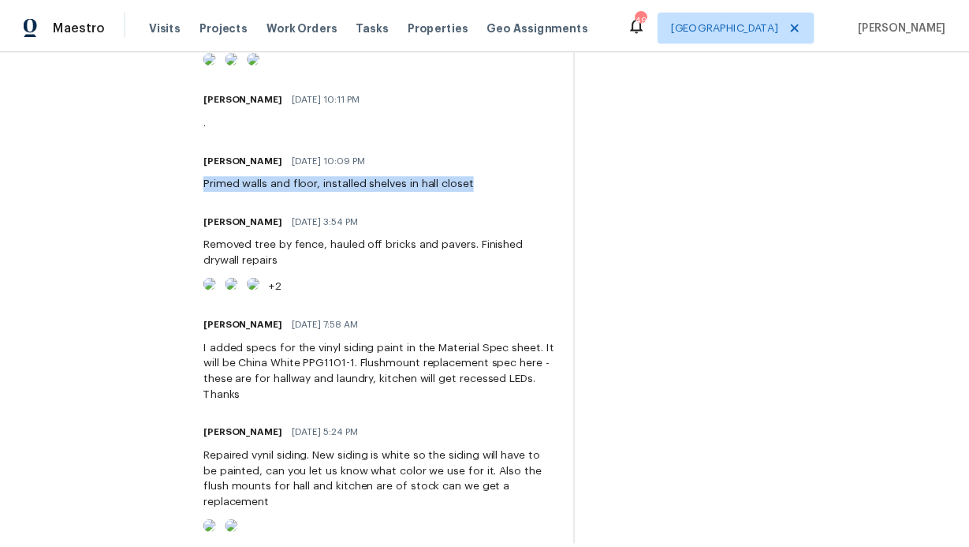
scroll to position [0, 0]
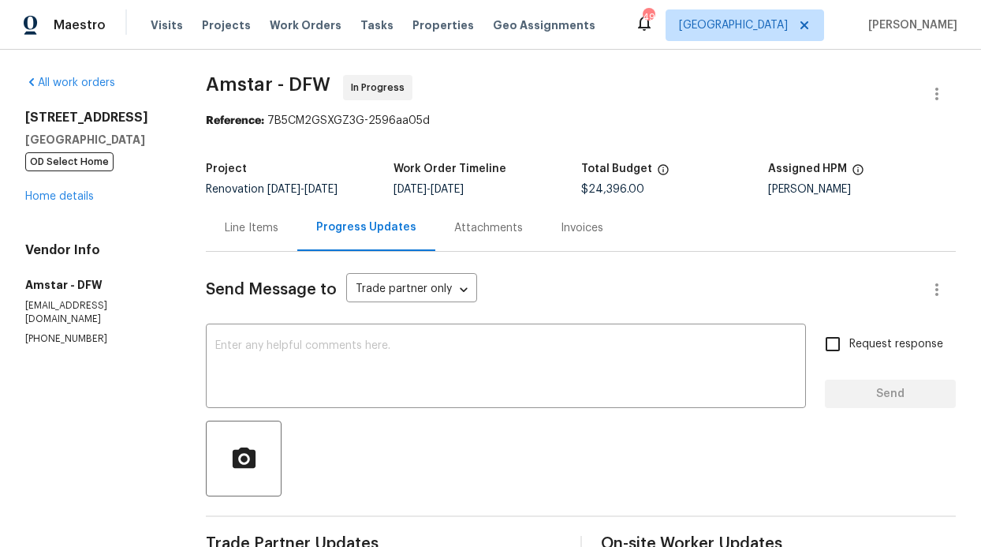
click at [88, 206] on div "All work orders [STREET_ADDRESS] OD Select Home Home details Vendor Info Amstar…" at bounding box center [96, 210] width 143 height 271
click at [84, 198] on link "Home details" at bounding box center [59, 196] width 69 height 11
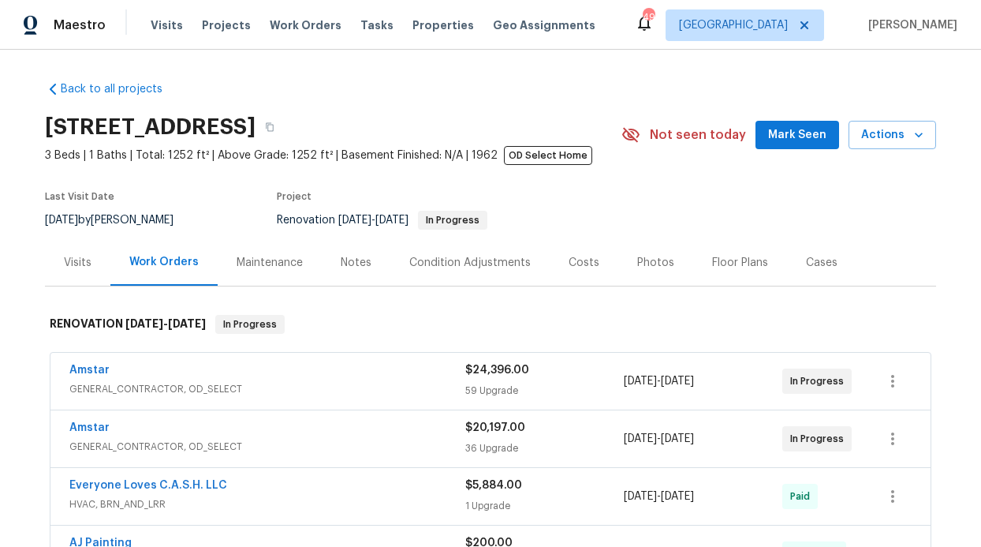
click at [345, 280] on div "Notes" at bounding box center [356, 262] width 69 height 47
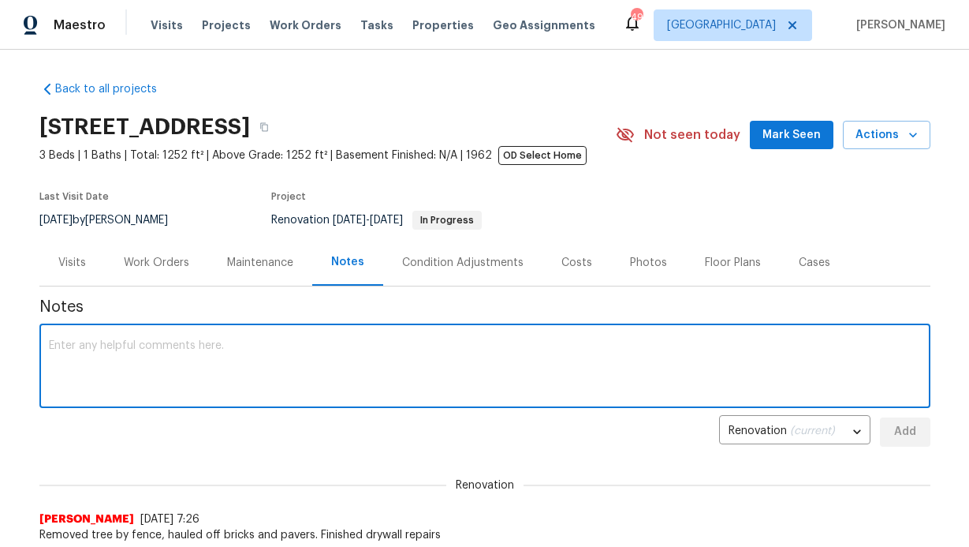
paste textarea "Primed walls and floor, installed shelves in hall closet"
type textarea "Primed walls and floor, installed shelves in hall closet"
click at [943, 427] on div "Back to all projects [STREET_ADDRESS] 3 Beds | 1 Baths | Total: 1252 ft² | Abov…" at bounding box center [484, 298] width 969 height 497
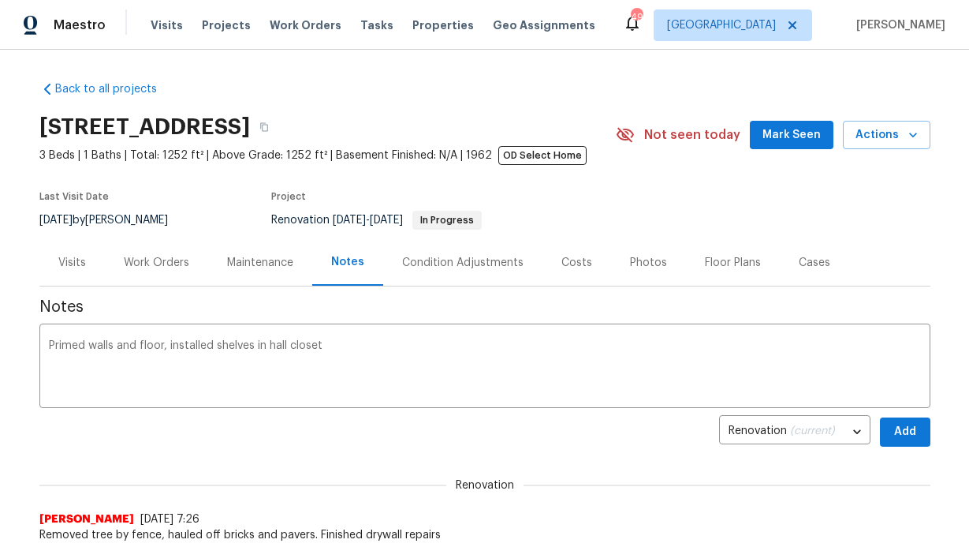
click at [929, 427] on div "Back to all projects [STREET_ADDRESS] 3 Beds | 1 Baths | Total: 1252 ft² | Abov…" at bounding box center [484, 298] width 969 height 497
click at [922, 428] on button "Add" at bounding box center [905, 431] width 50 height 29
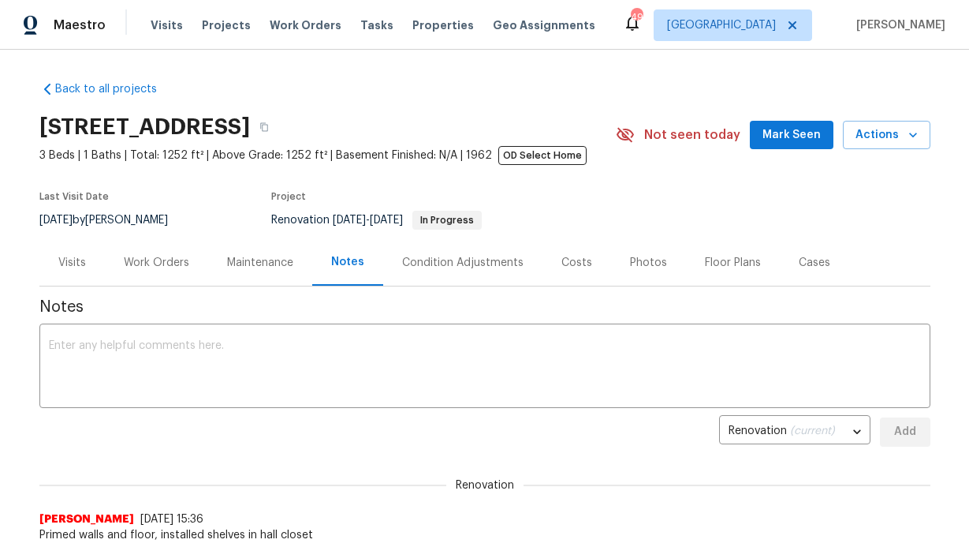
click at [786, 130] on span "Mark Seen" at bounding box center [792, 135] width 58 height 20
